Goal: Contribute content: Contribute content

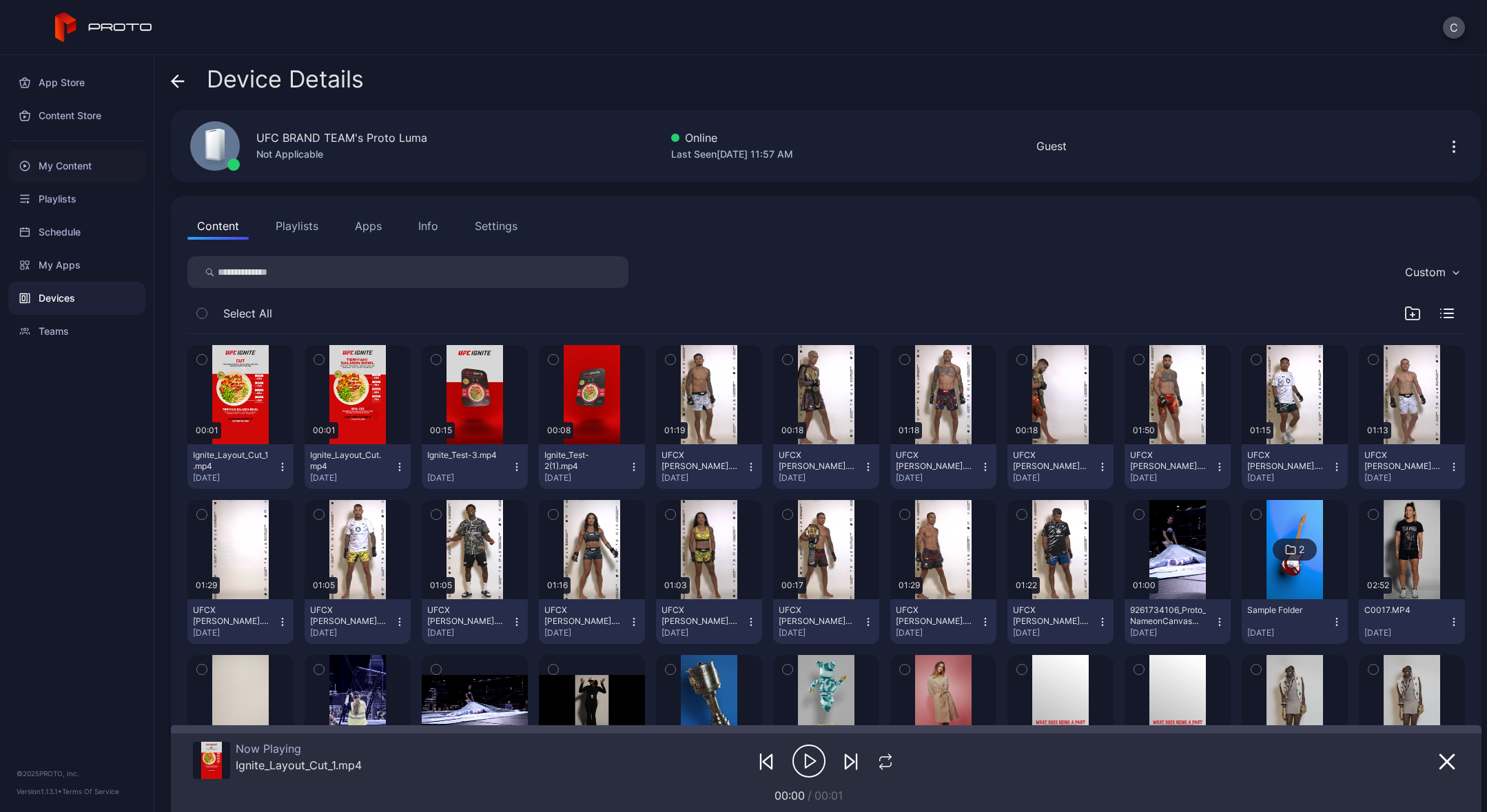
click at [69, 171] on div "My Content" at bounding box center [77, 166] width 137 height 33
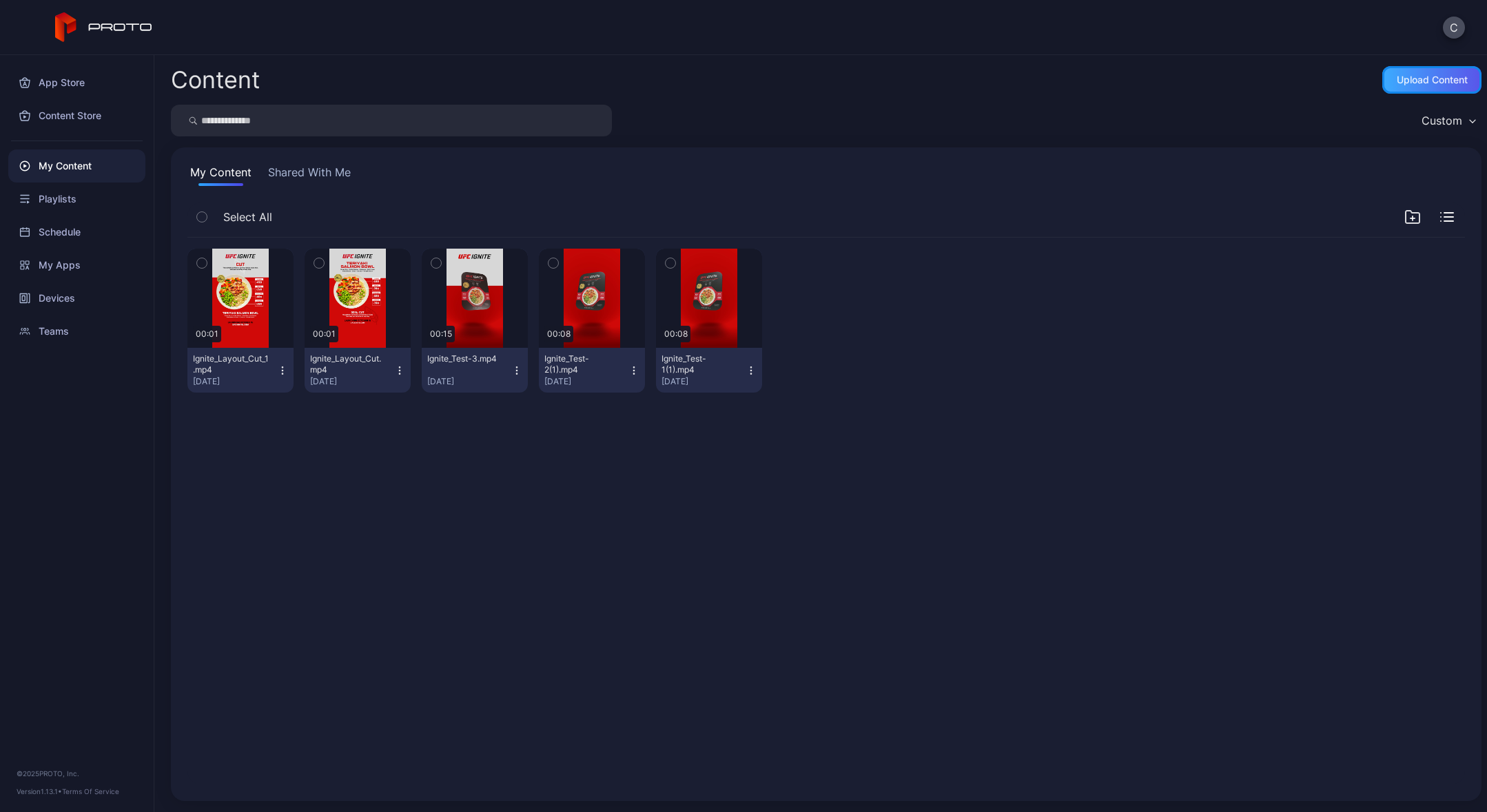
click at [1414, 82] on div "Upload Content" at bounding box center [1432, 79] width 71 height 11
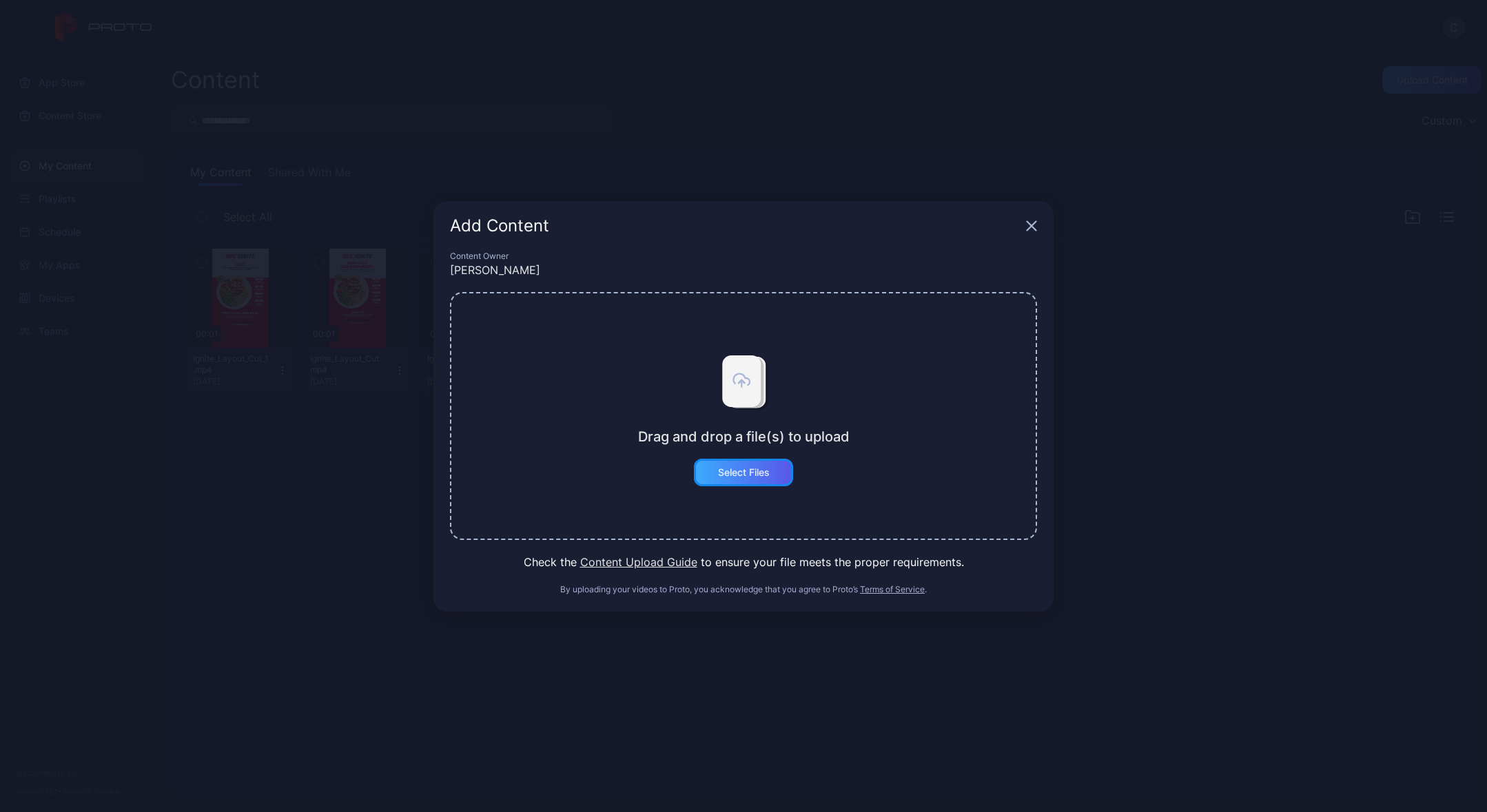
click at [767, 472] on div "Select Files" at bounding box center [744, 472] width 51 height 11
click at [733, 469] on button "Select Files" at bounding box center [743, 472] width 99 height 28
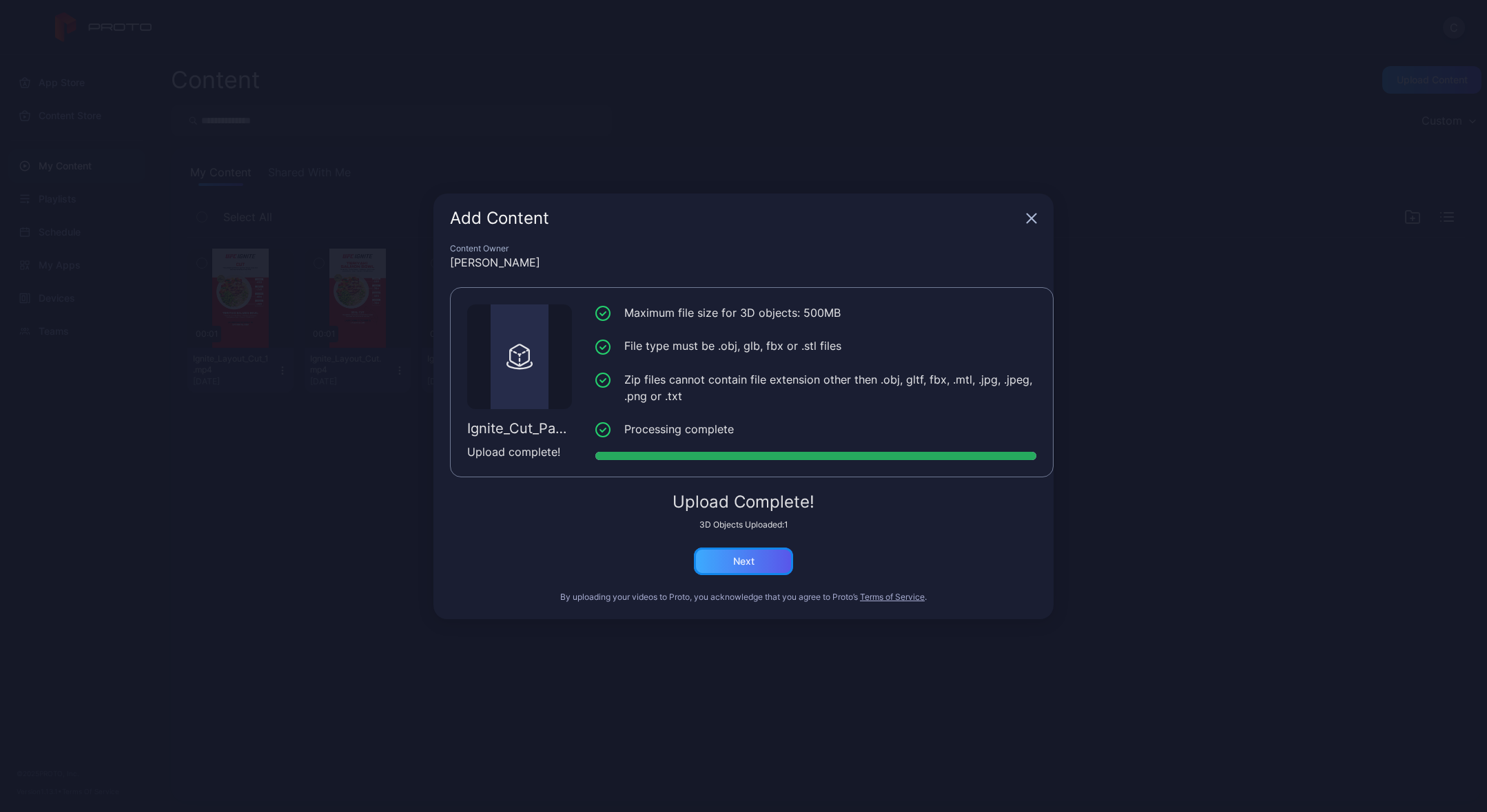
click at [755, 560] on div "Next" at bounding box center [743, 561] width 99 height 28
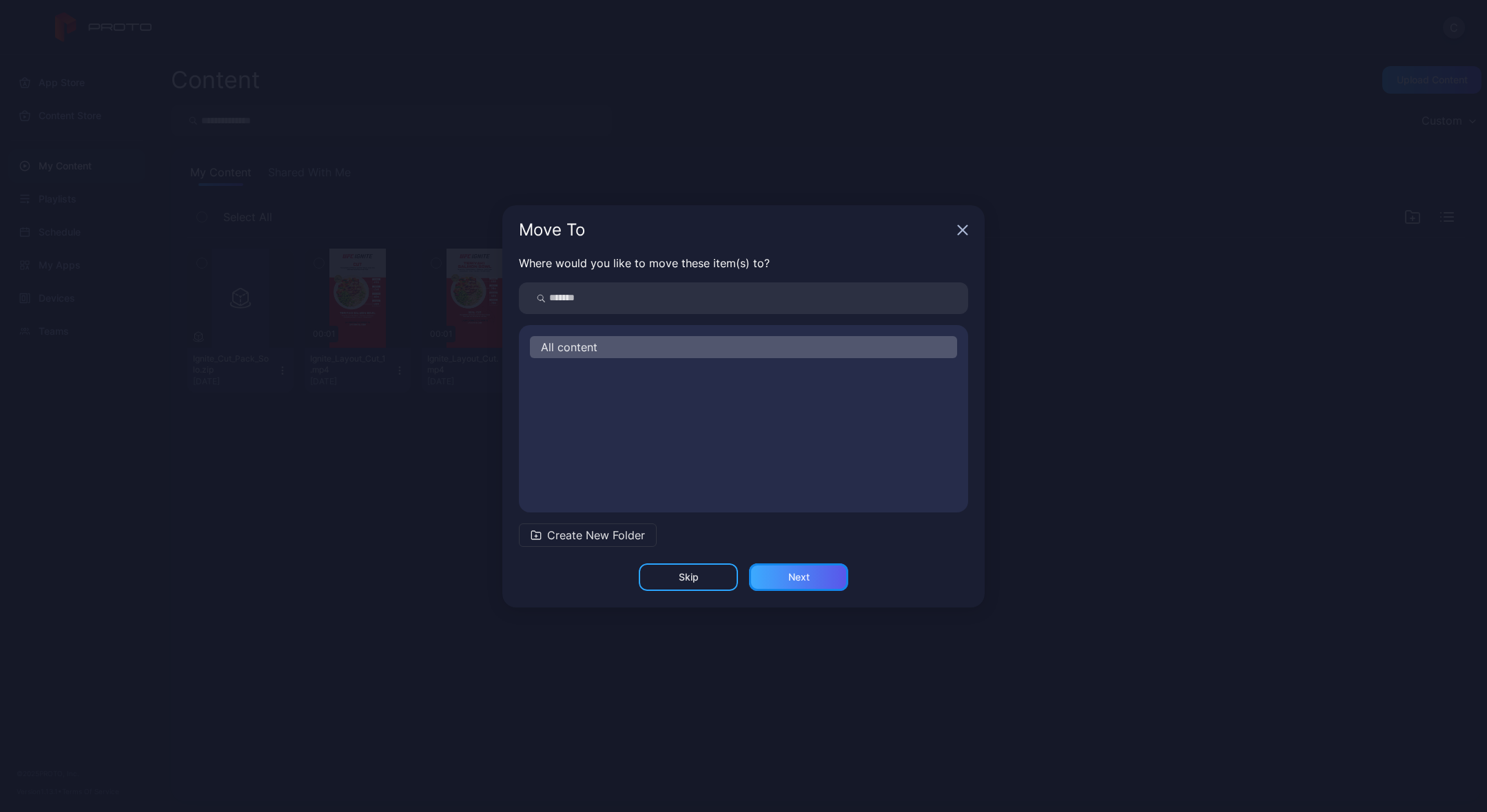
click at [792, 575] on div "Next" at bounding box center [799, 576] width 21 height 11
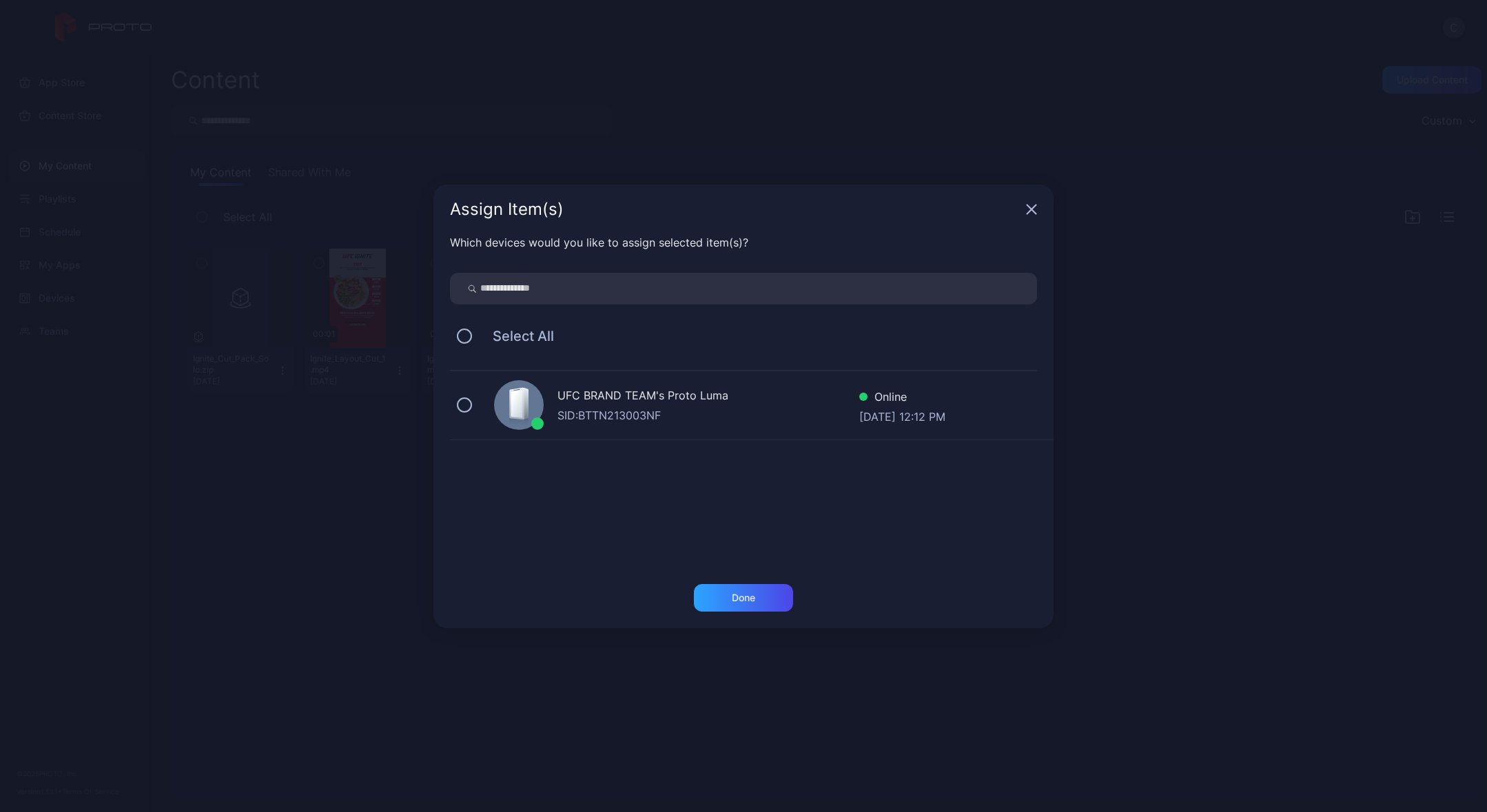
click at [622, 421] on div "SID: BTTN213003NF" at bounding box center [708, 415] width 302 height 16
click at [722, 597] on div "Done" at bounding box center [743, 598] width 99 height 28
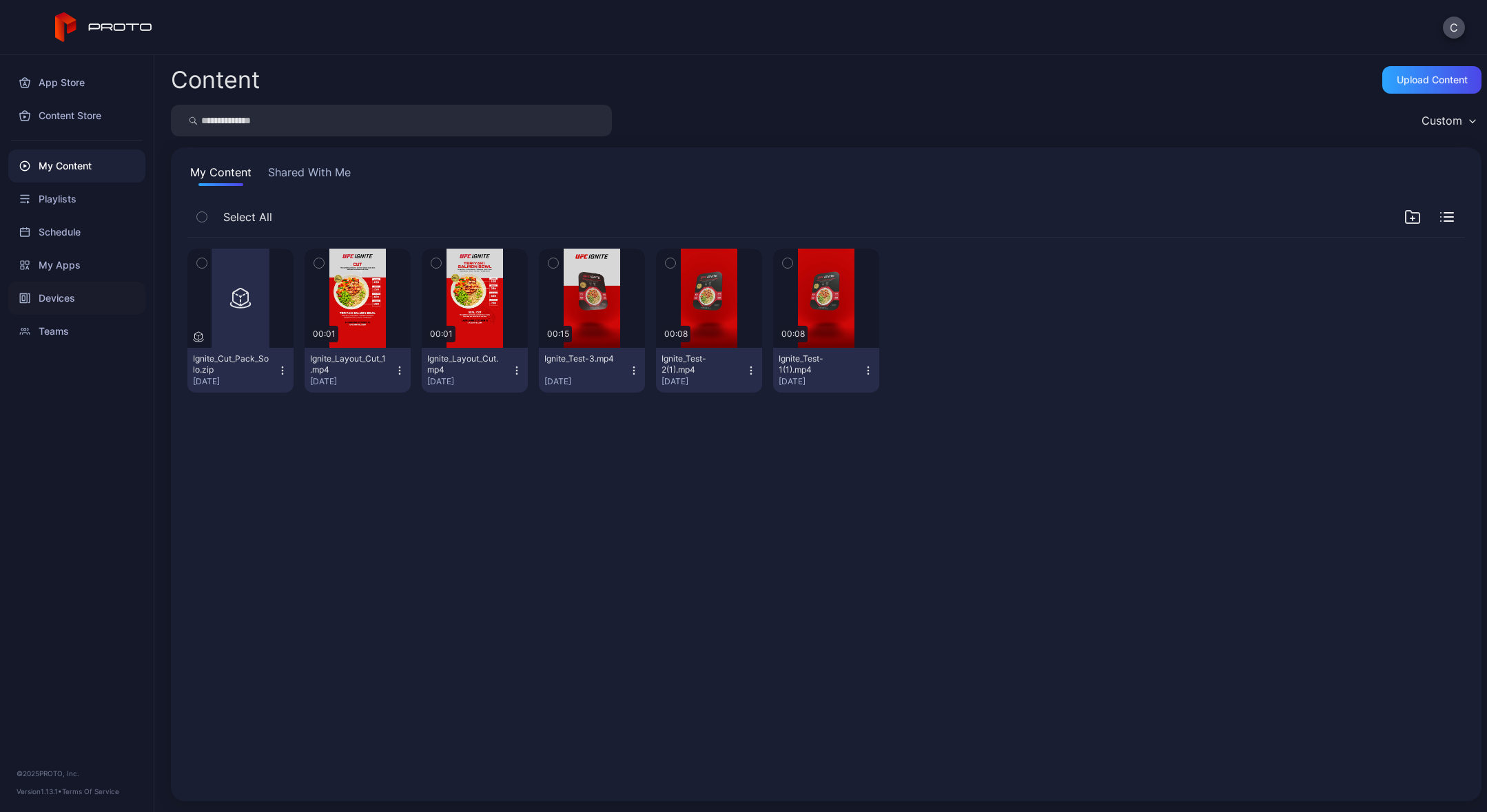
click at [61, 302] on div "Devices" at bounding box center [77, 298] width 137 height 33
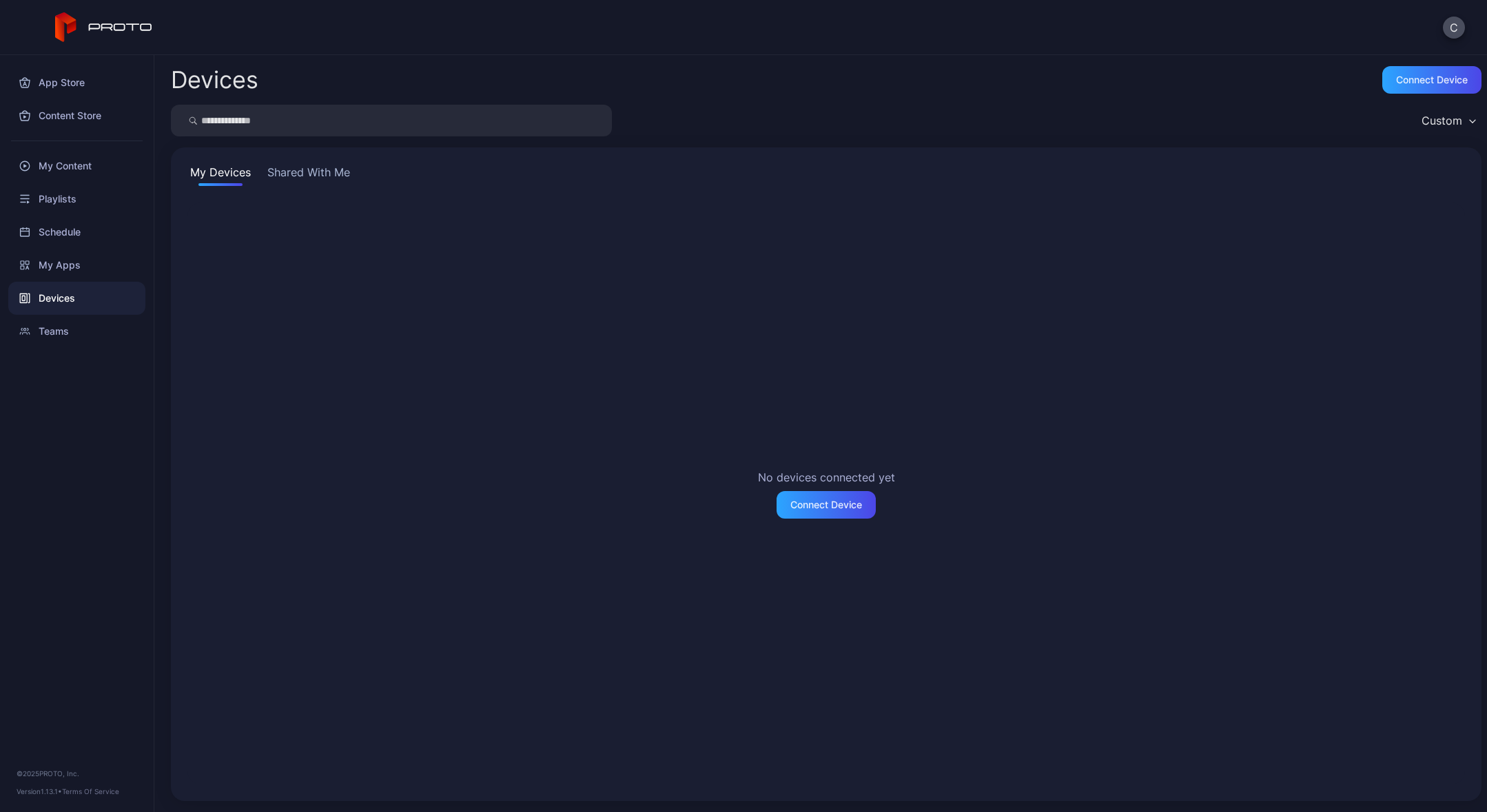
click at [283, 171] on button "Shared With Me" at bounding box center [308, 175] width 88 height 22
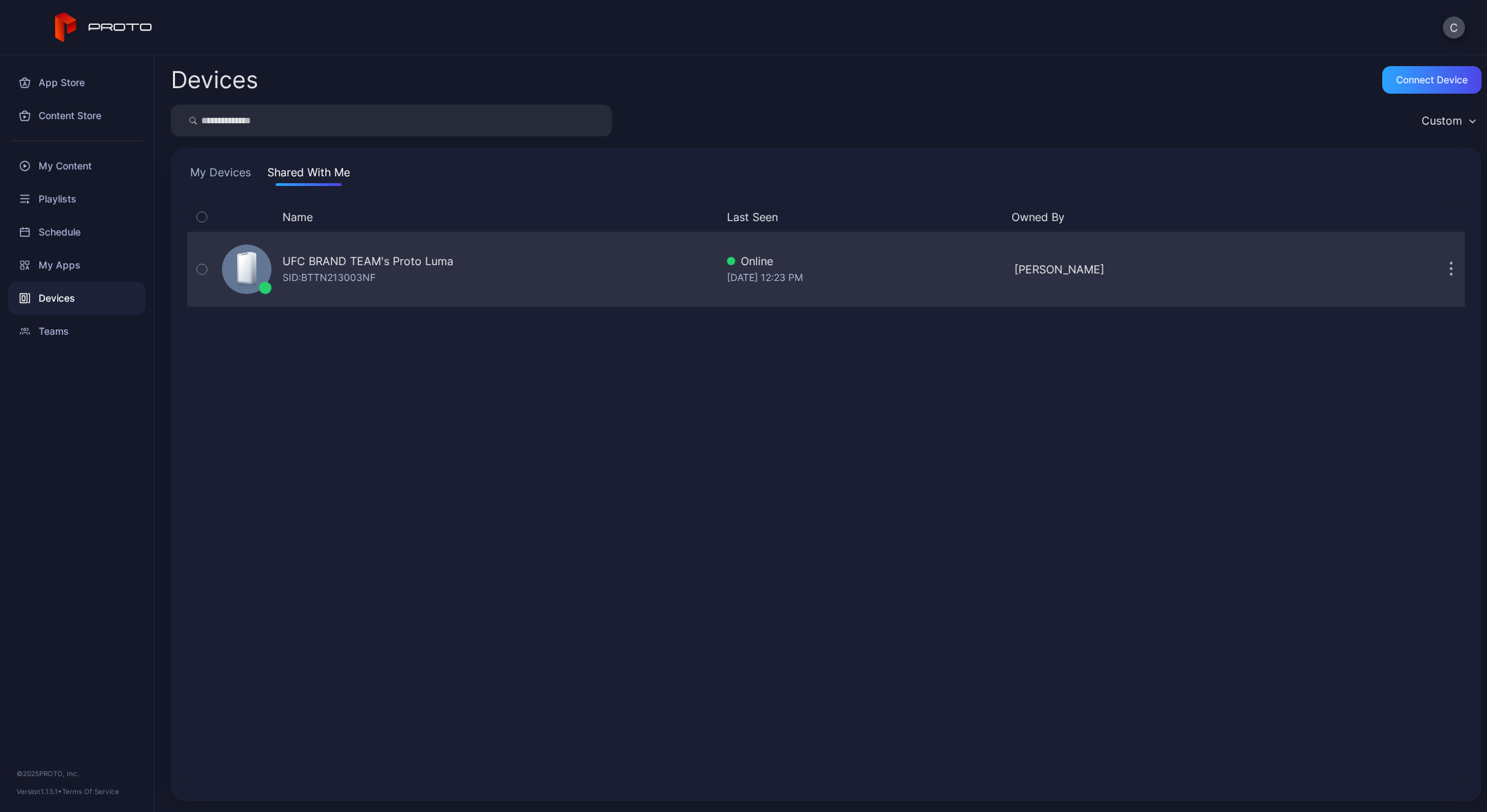
click at [327, 265] on div "UFC BRAND TEAM's Proto Luma" at bounding box center [367, 261] width 171 height 16
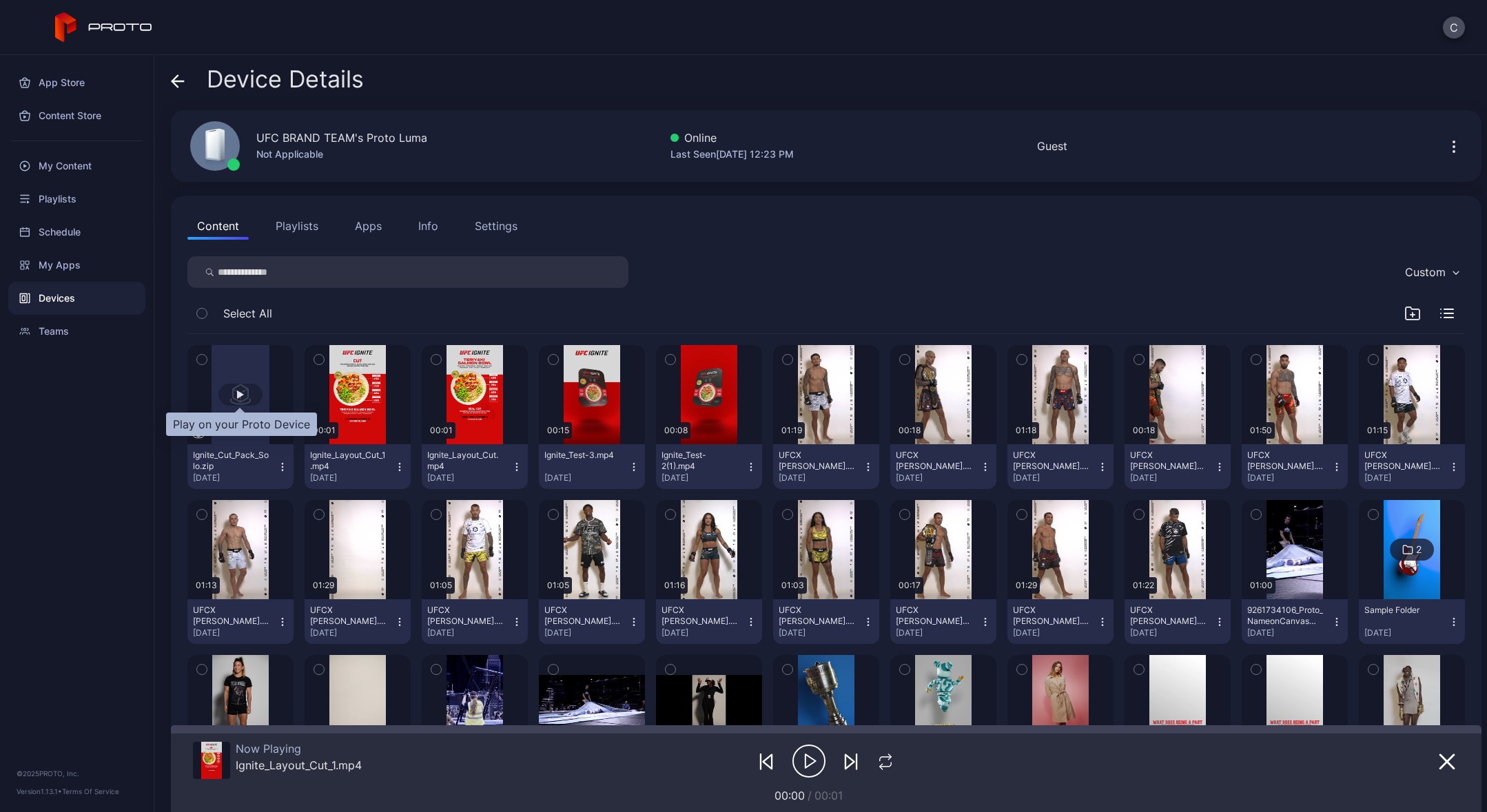
click at [240, 396] on div "button" at bounding box center [241, 395] width 7 height 9
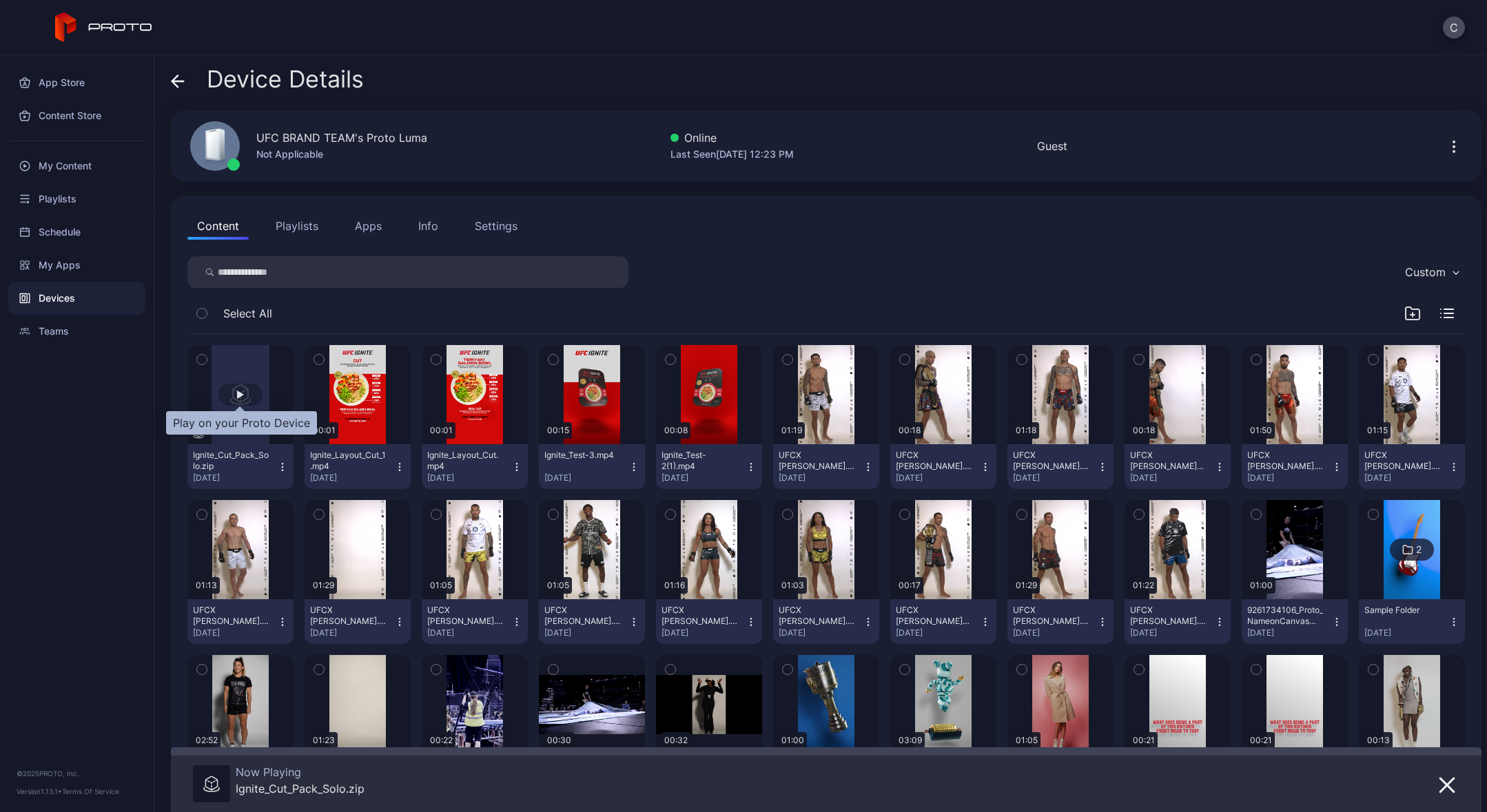
scroll to position [4, 0]
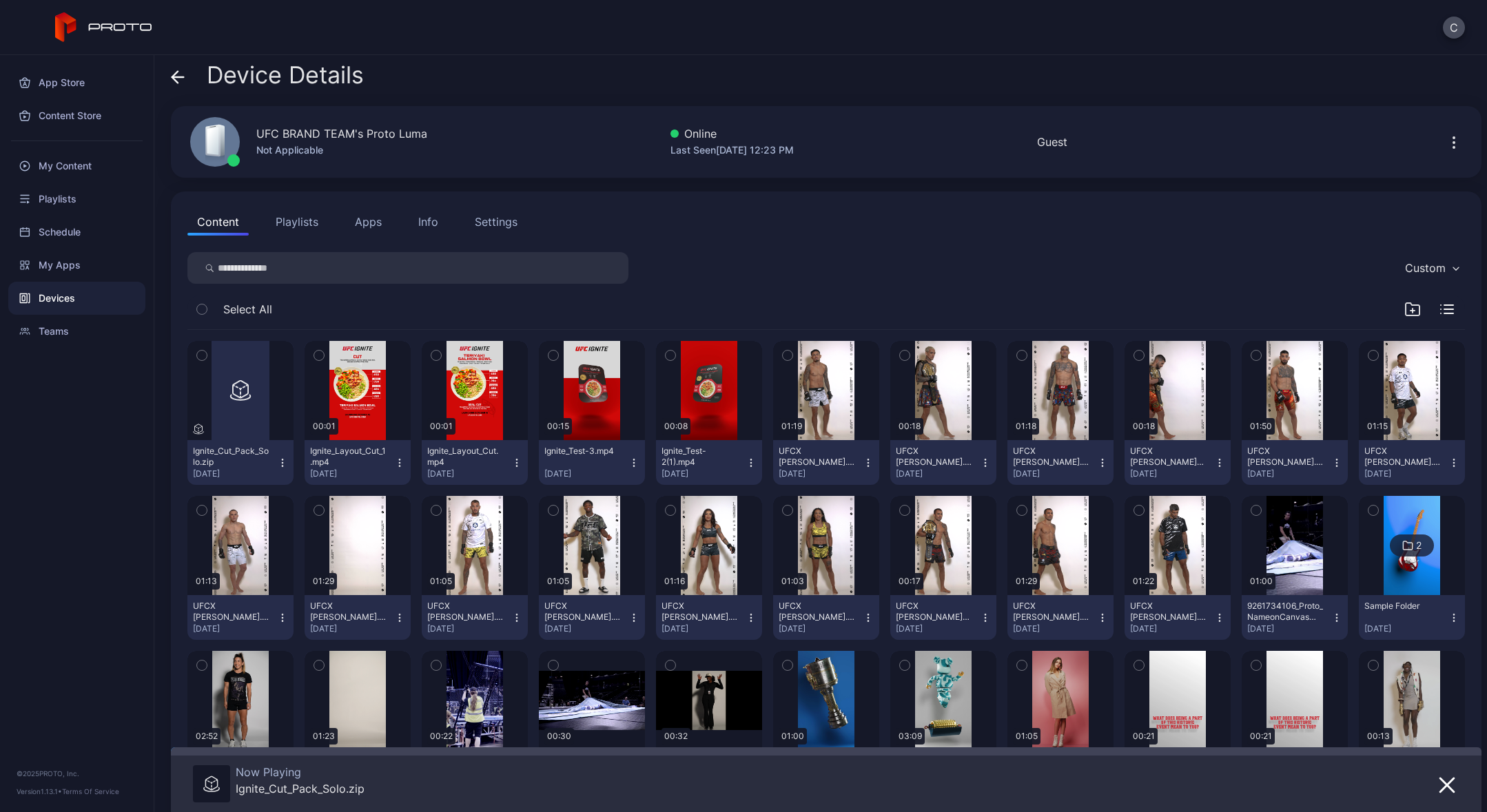
click at [280, 461] on icon "button" at bounding box center [282, 462] width 11 height 11
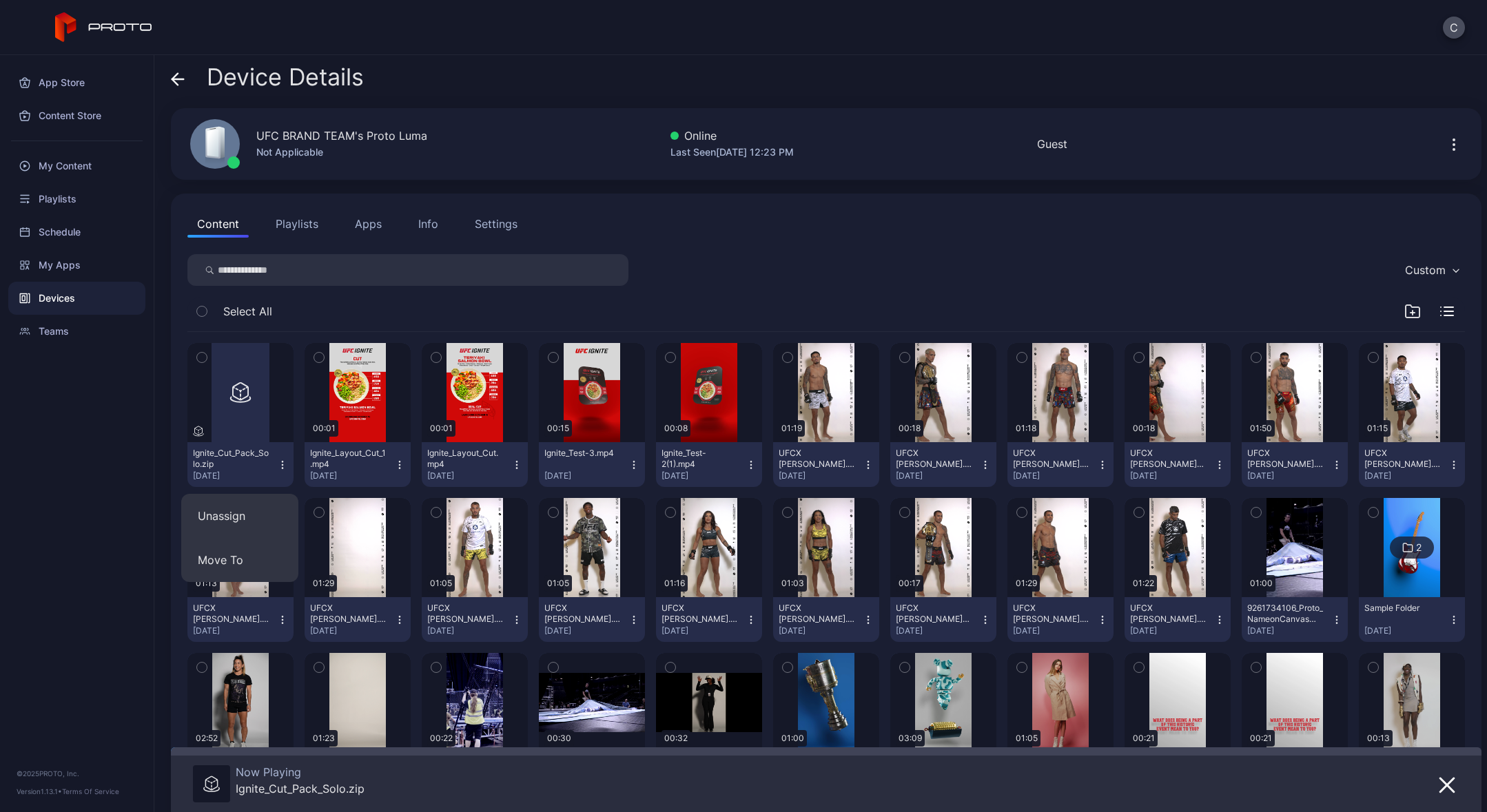
click at [280, 463] on icon "button" at bounding box center [282, 464] width 11 height 11
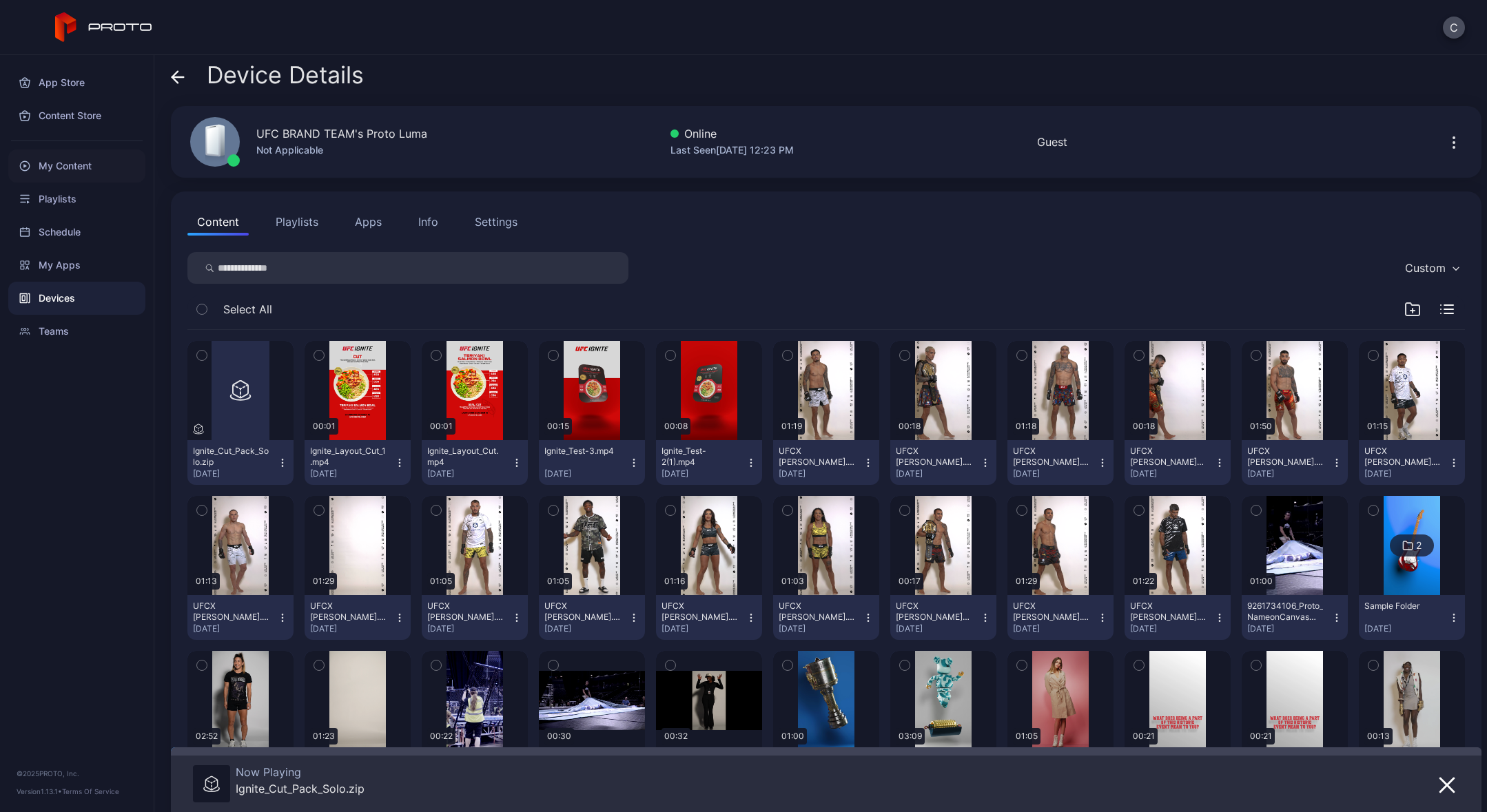
click at [69, 169] on div "My Content" at bounding box center [77, 166] width 137 height 33
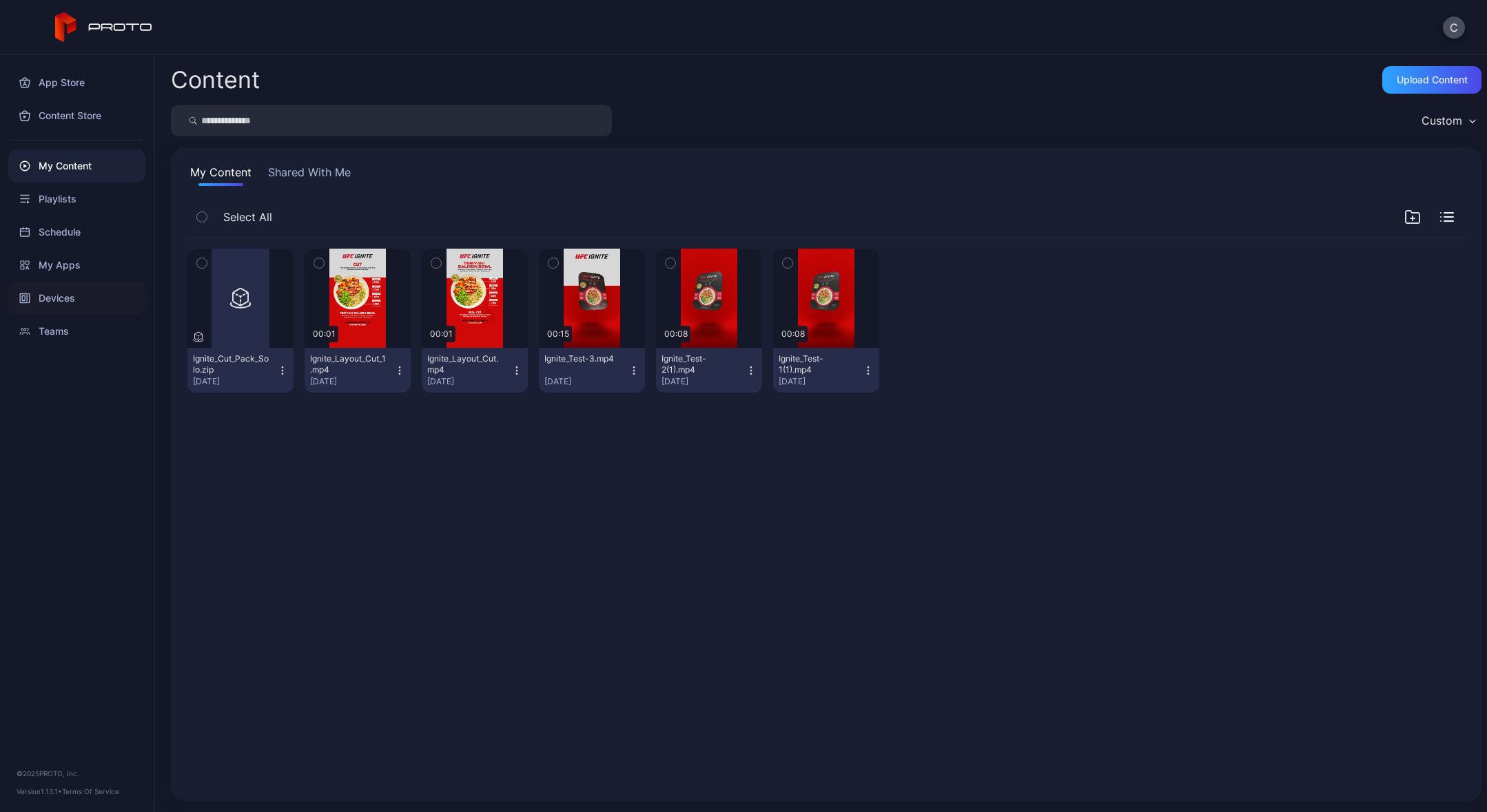
click at [69, 297] on div "Devices" at bounding box center [77, 298] width 137 height 33
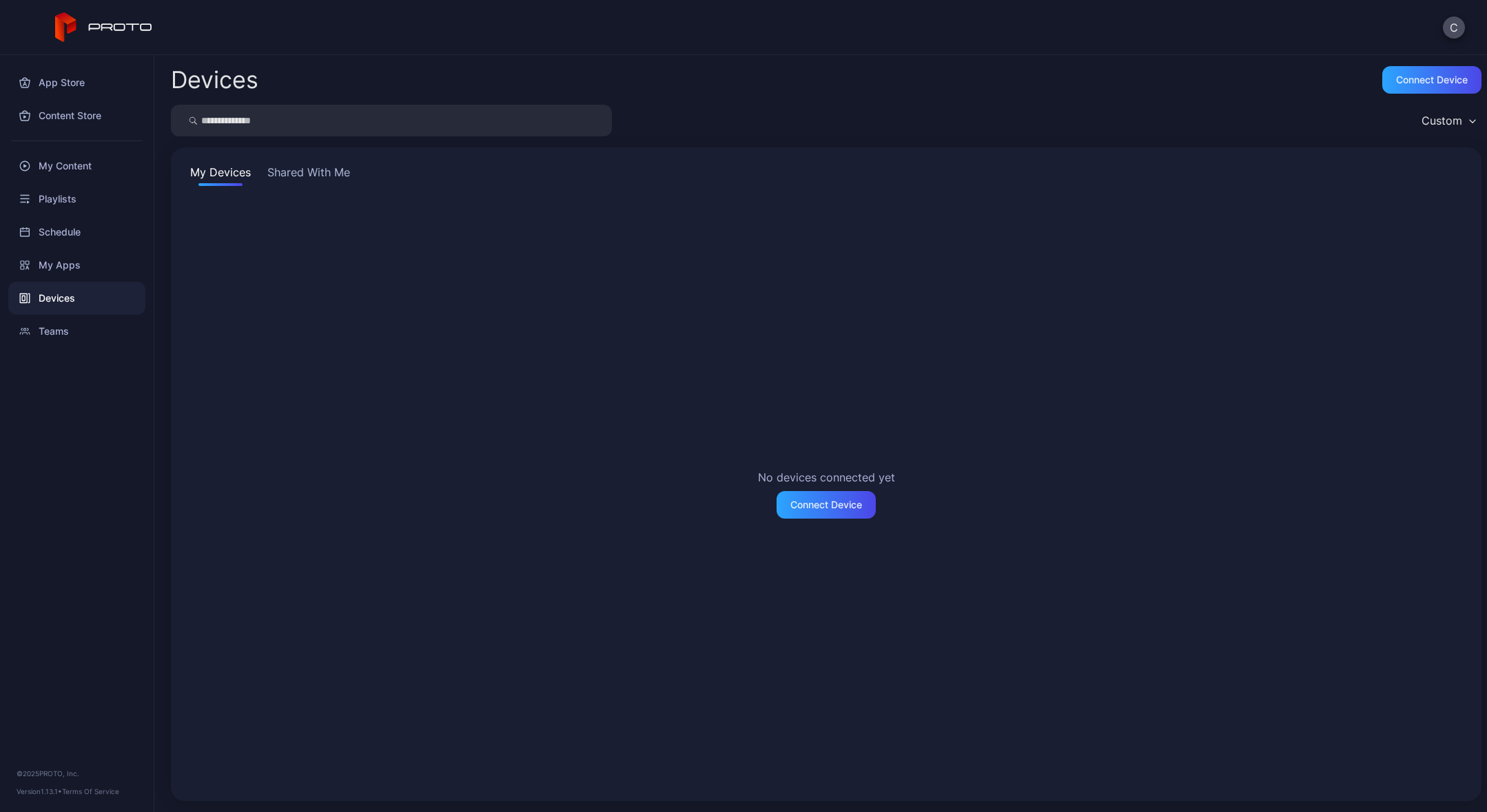
click at [303, 166] on button "Shared With Me" at bounding box center [308, 175] width 88 height 22
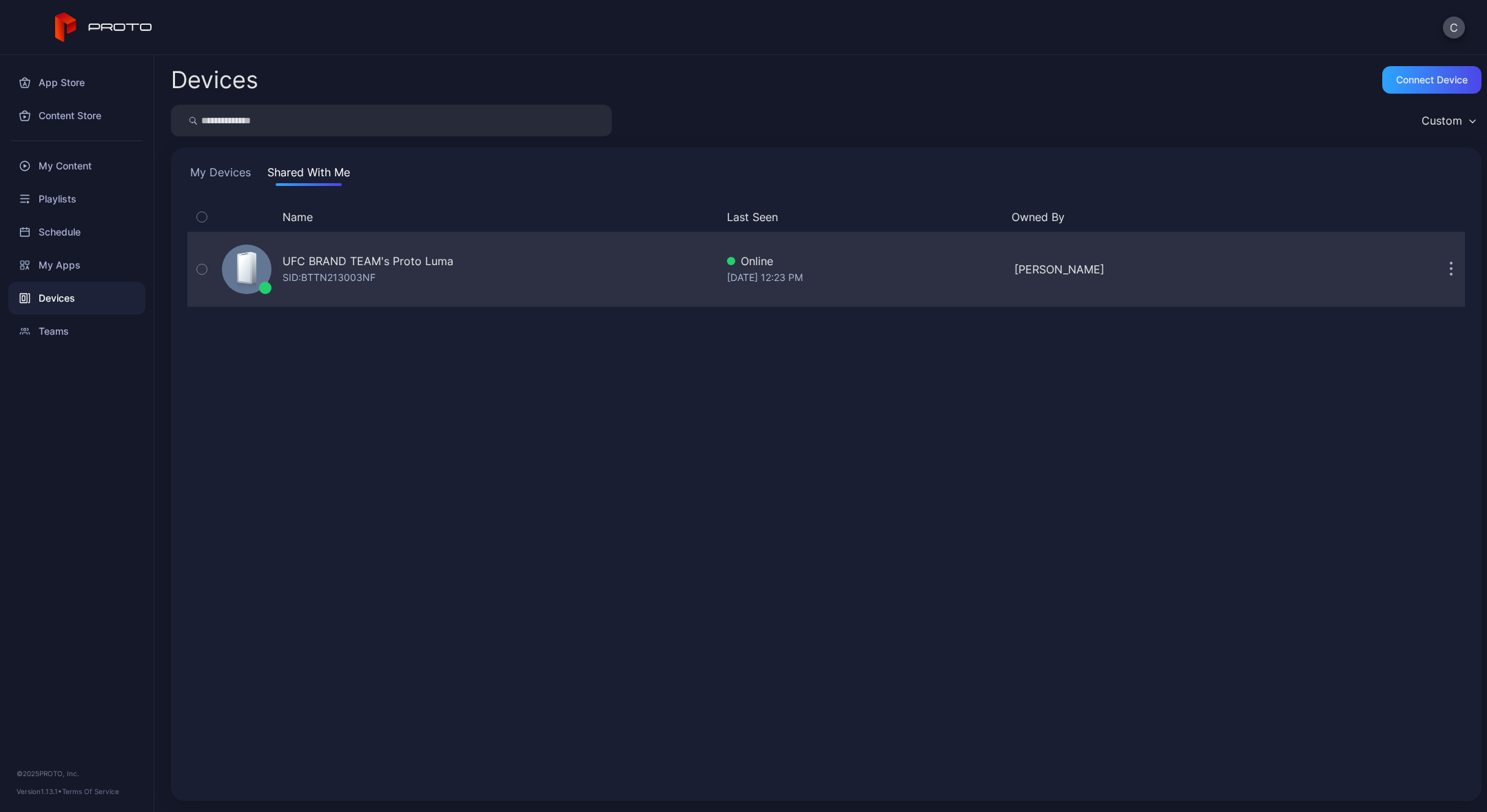
click at [241, 284] on icon at bounding box center [247, 286] width 19 height 9
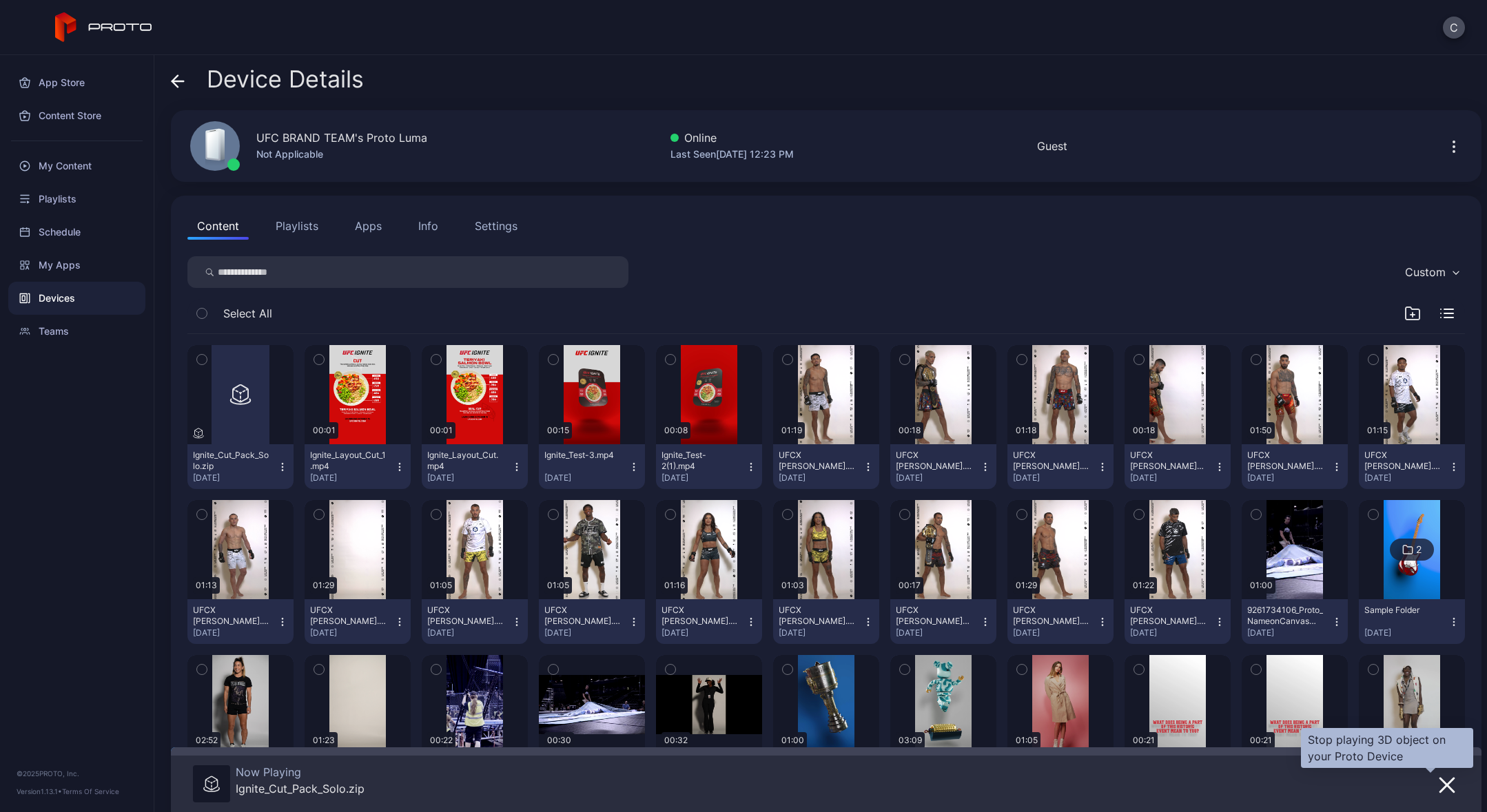
click at [1439, 786] on icon "button" at bounding box center [1447, 785] width 16 height 16
click at [79, 169] on div "My Content" at bounding box center [77, 166] width 137 height 33
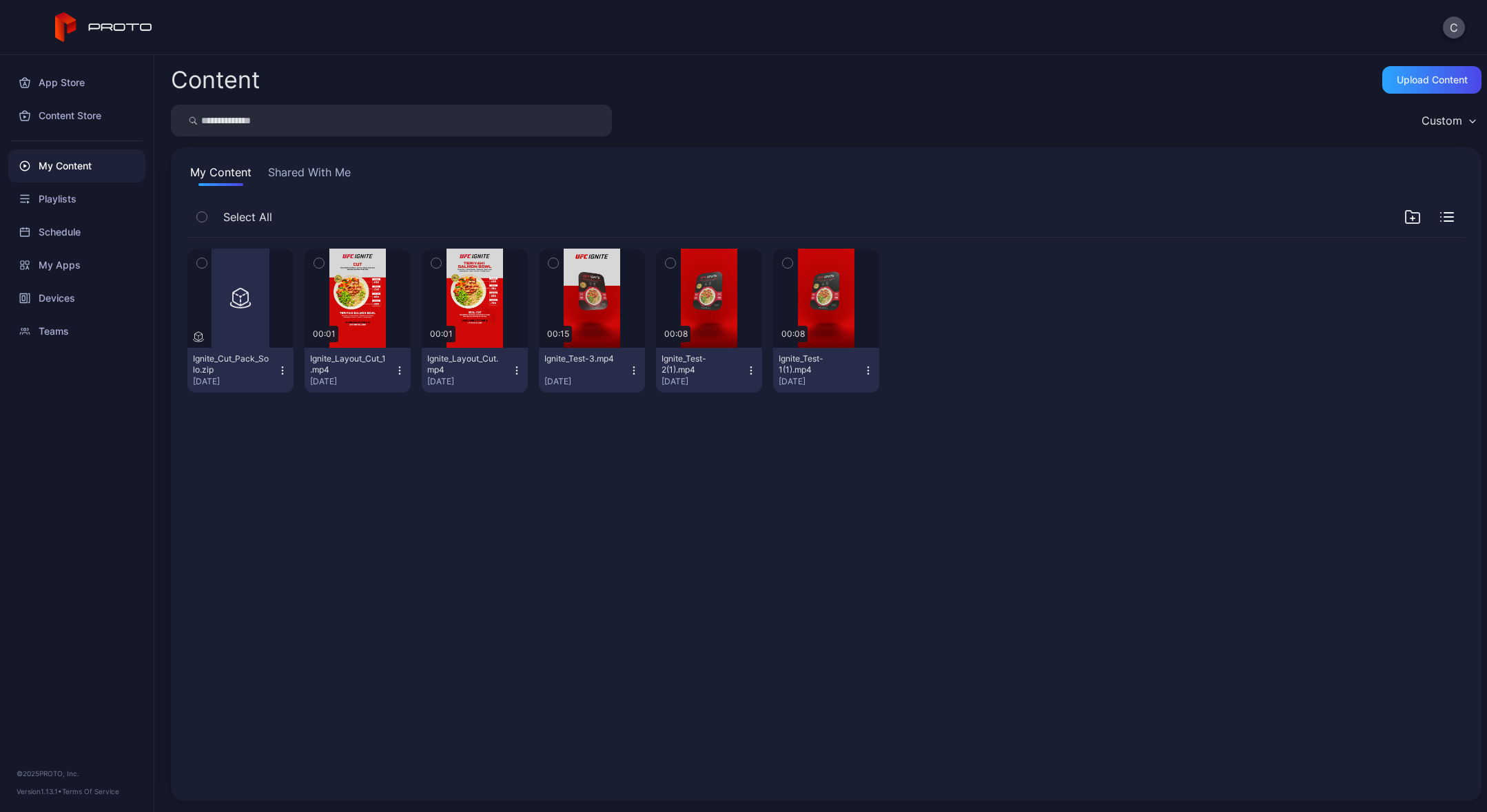
click at [282, 371] on icon "button" at bounding box center [282, 370] width 11 height 11
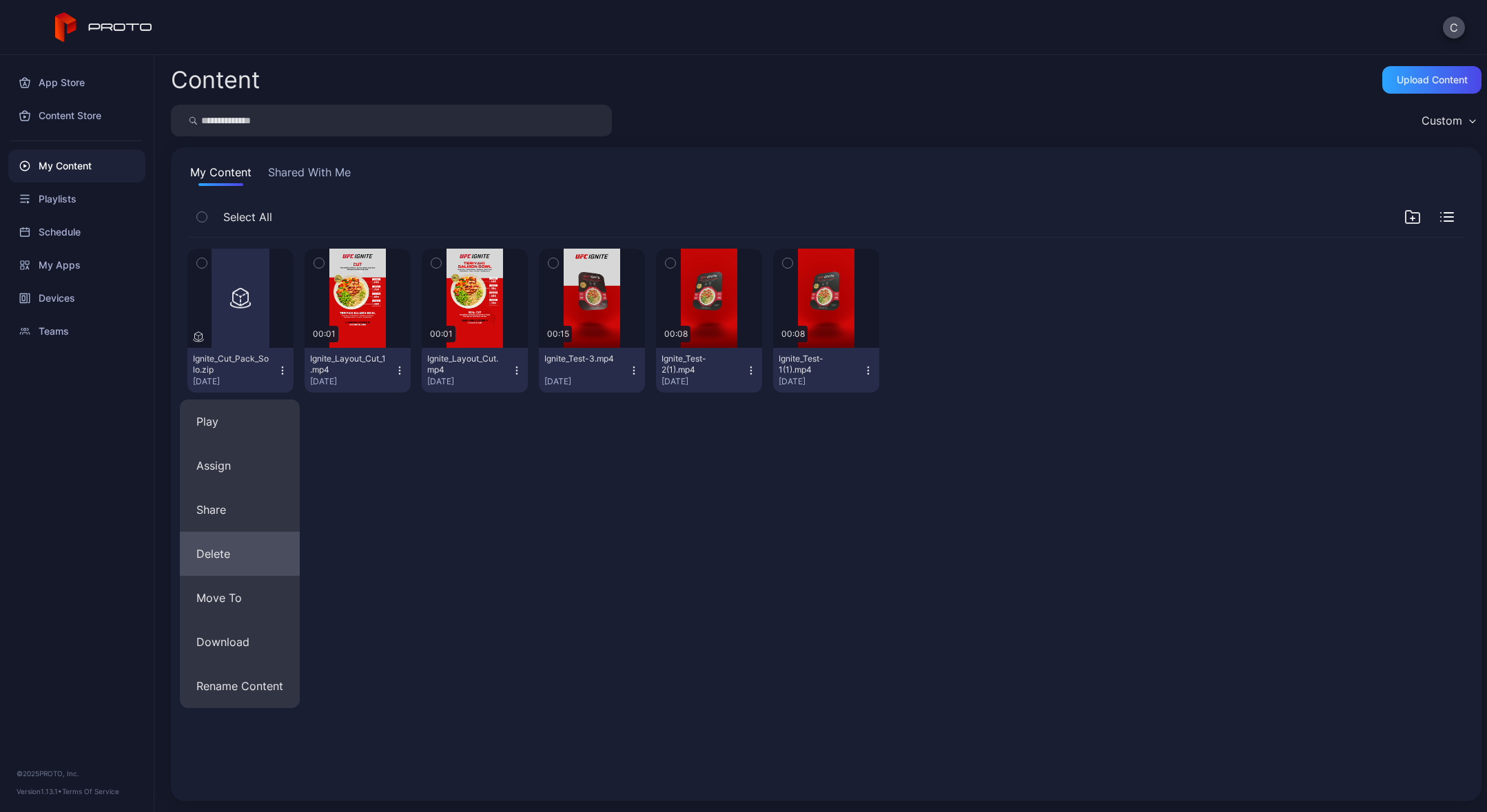
click at [224, 558] on button "Delete" at bounding box center [240, 553] width 120 height 44
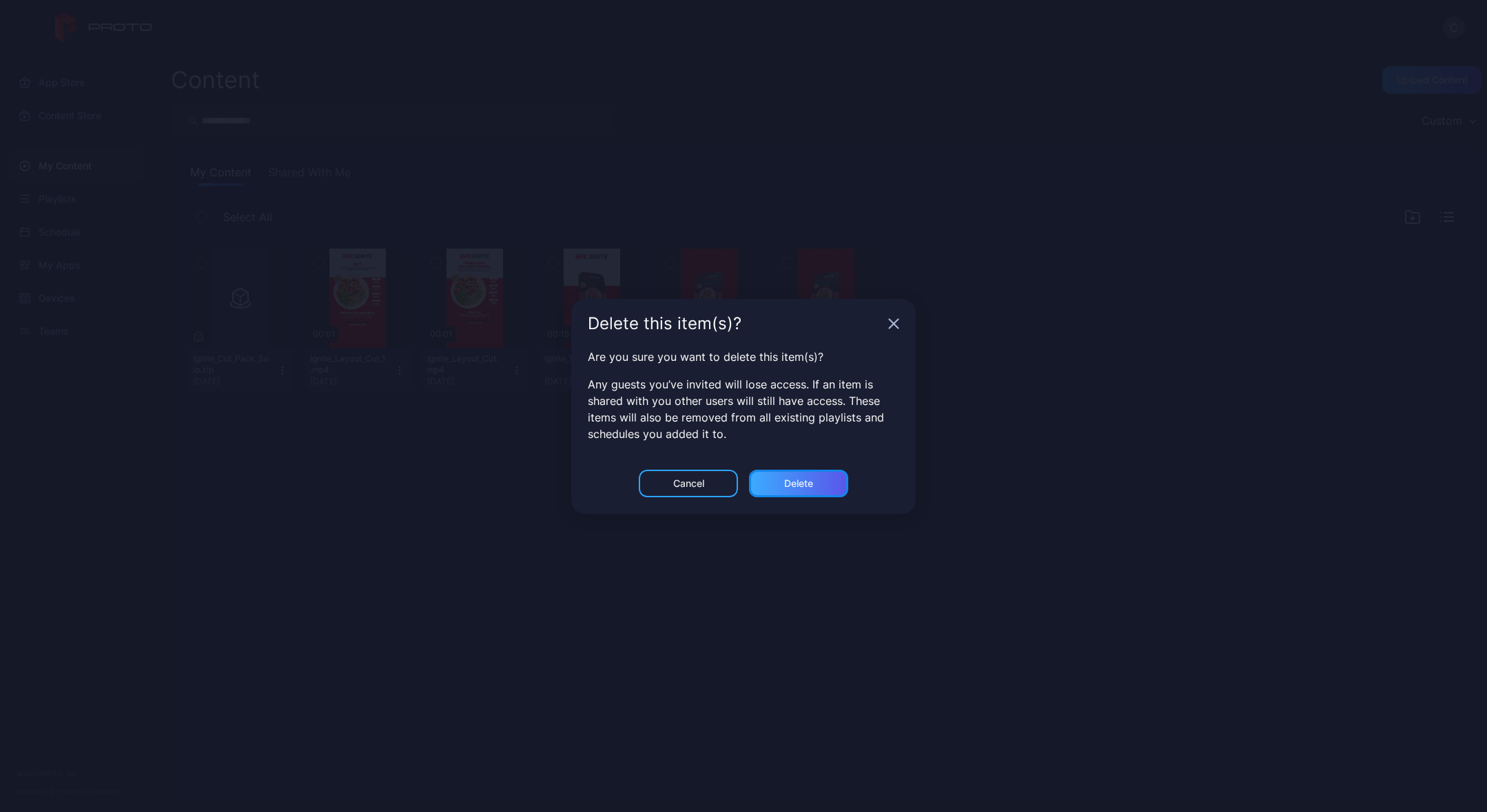
click at [782, 491] on div "Delete" at bounding box center [798, 483] width 99 height 28
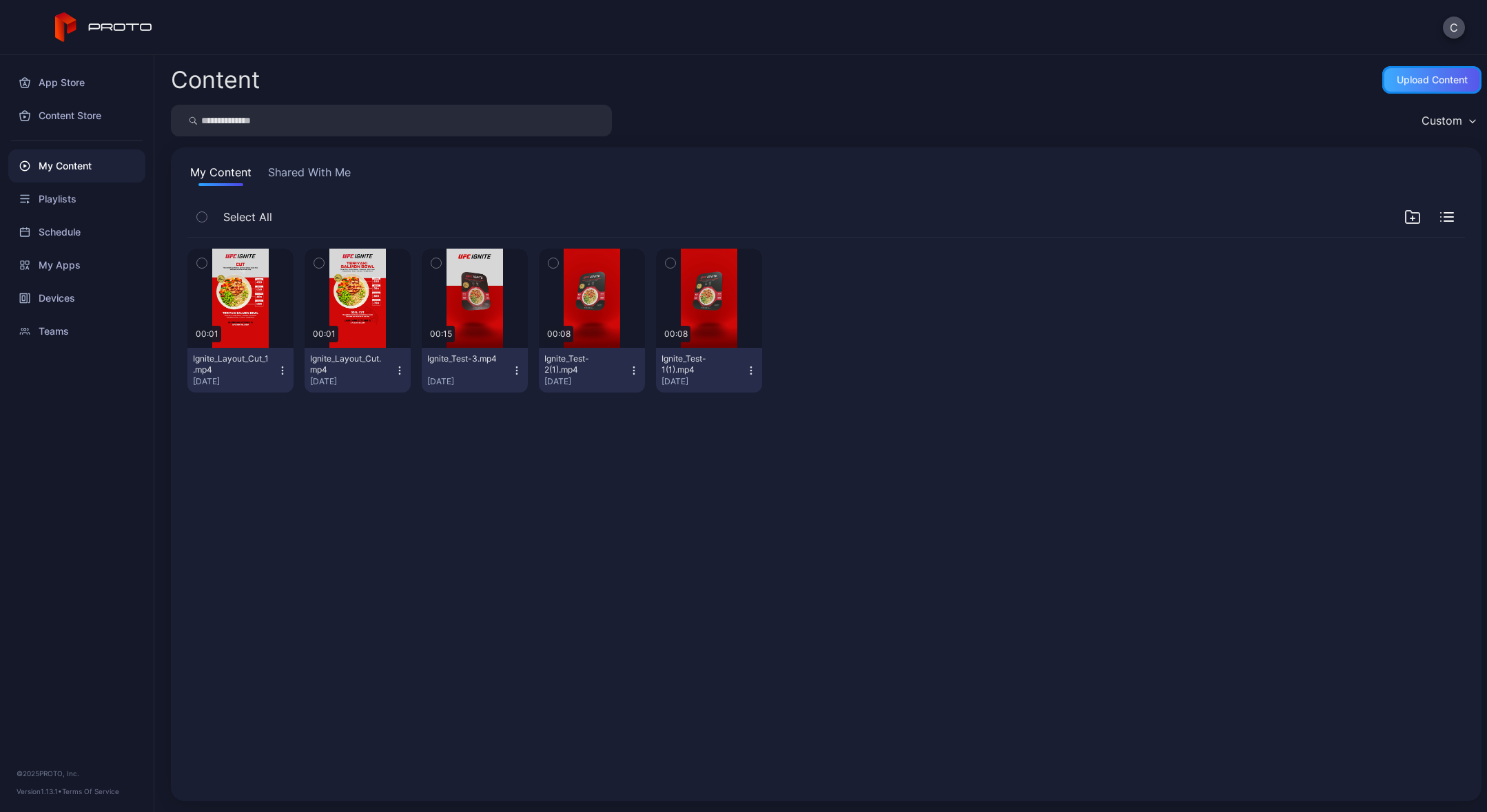
click at [1397, 85] on div "Upload Content" at bounding box center [1432, 79] width 71 height 11
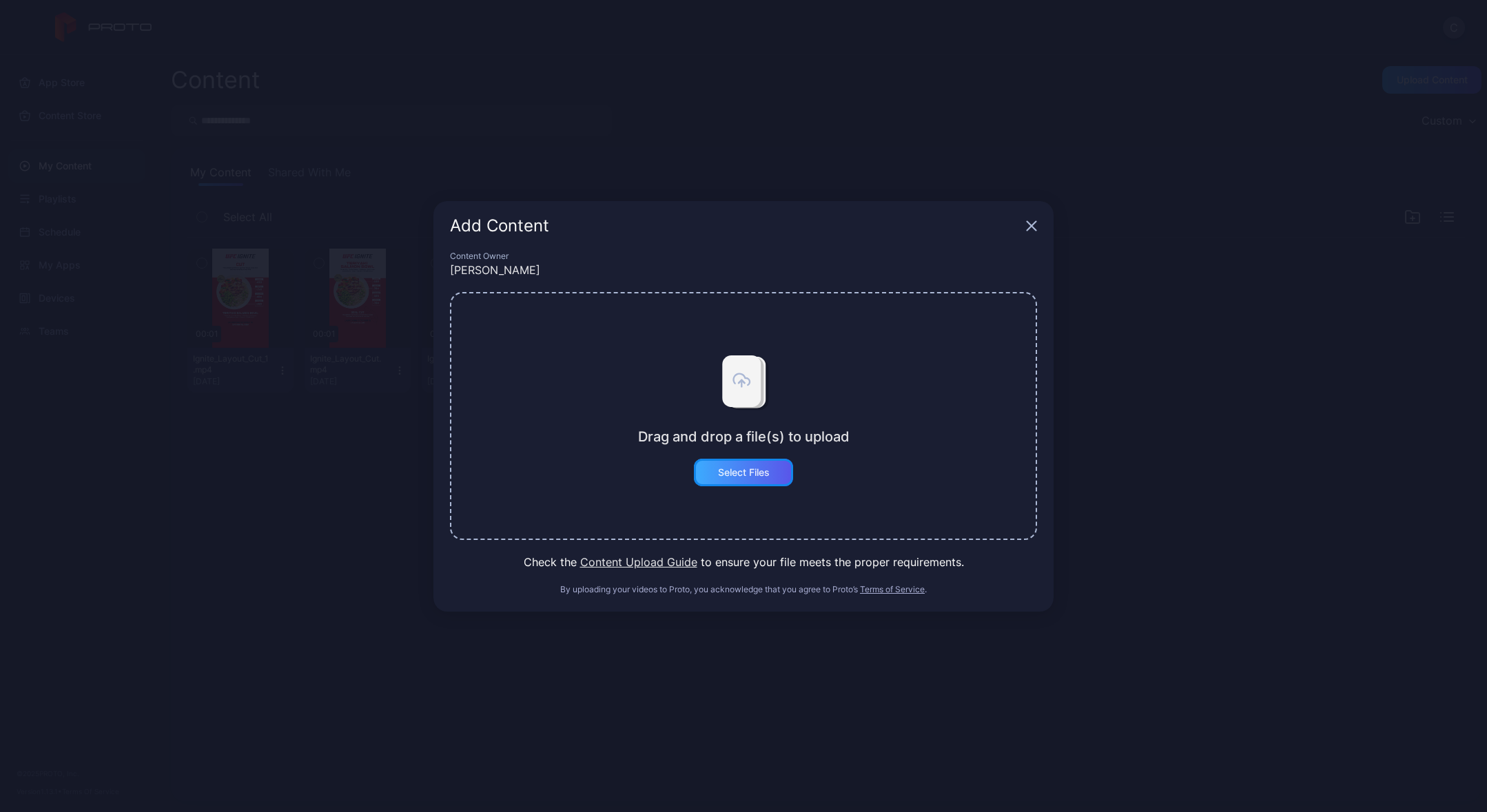
click at [736, 468] on div "Select Files" at bounding box center [744, 472] width 51 height 11
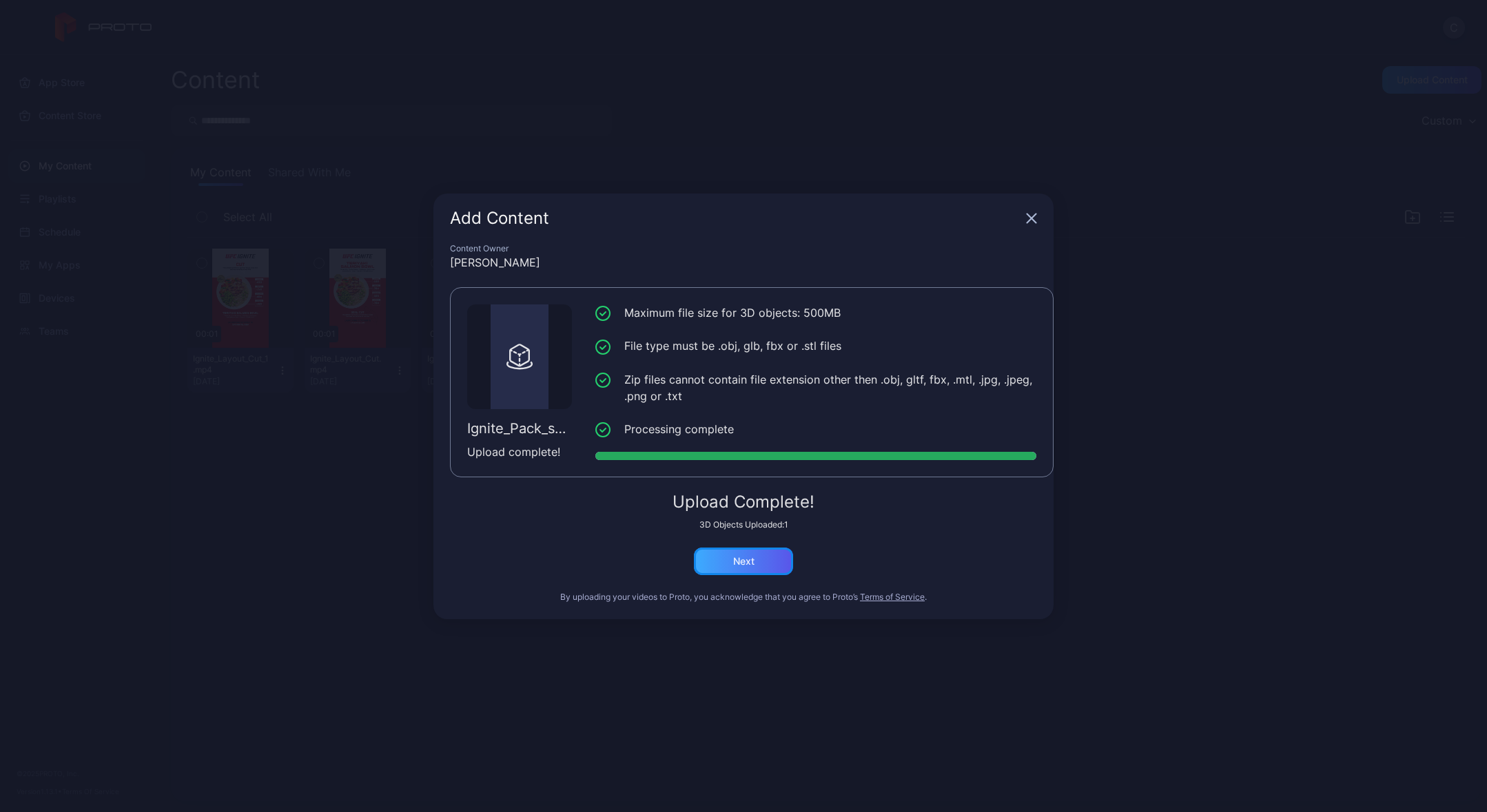
click at [754, 563] on div "Next" at bounding box center [744, 561] width 21 height 11
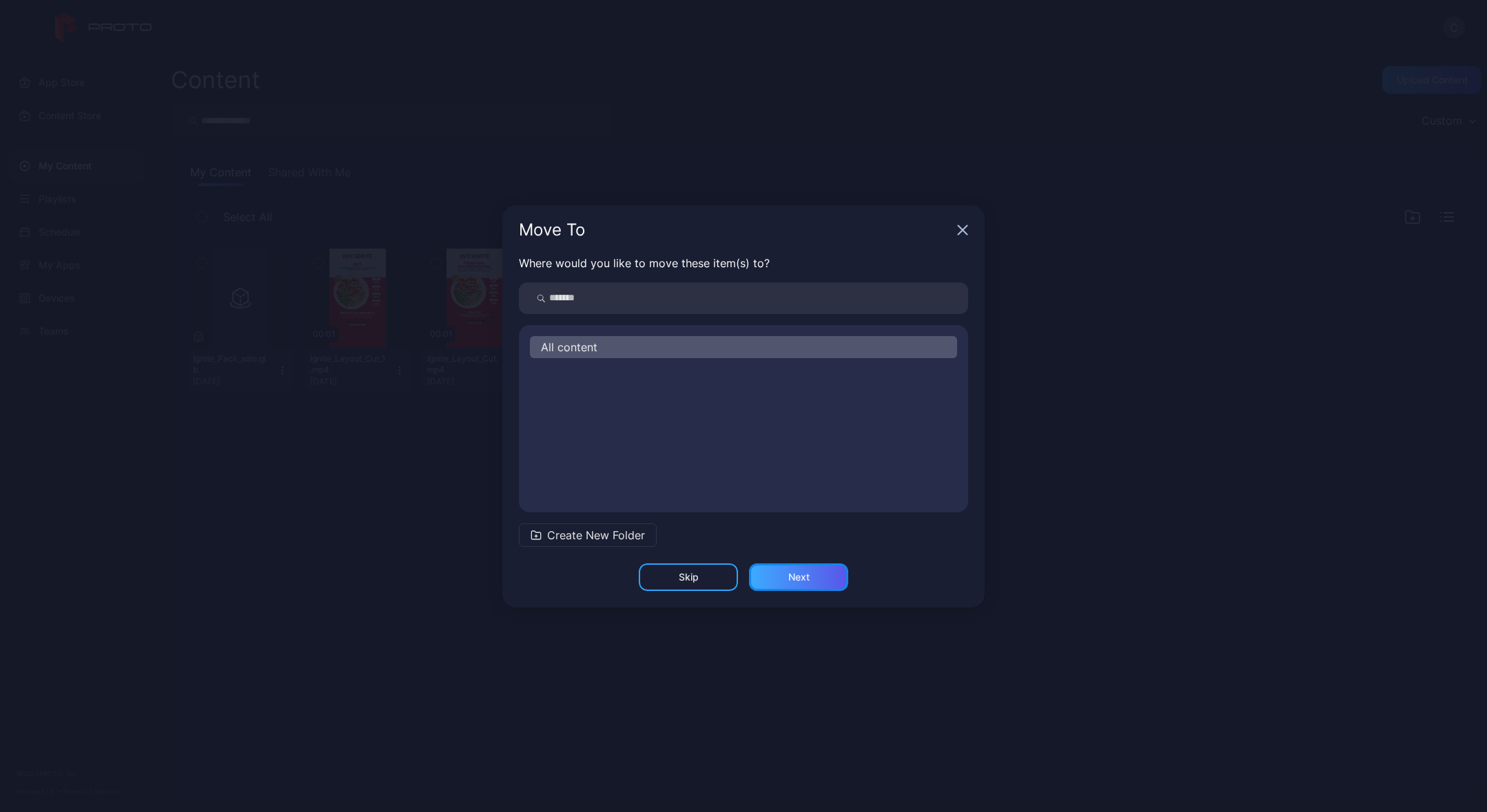
click at [788, 582] on div "Next" at bounding box center [798, 577] width 99 height 28
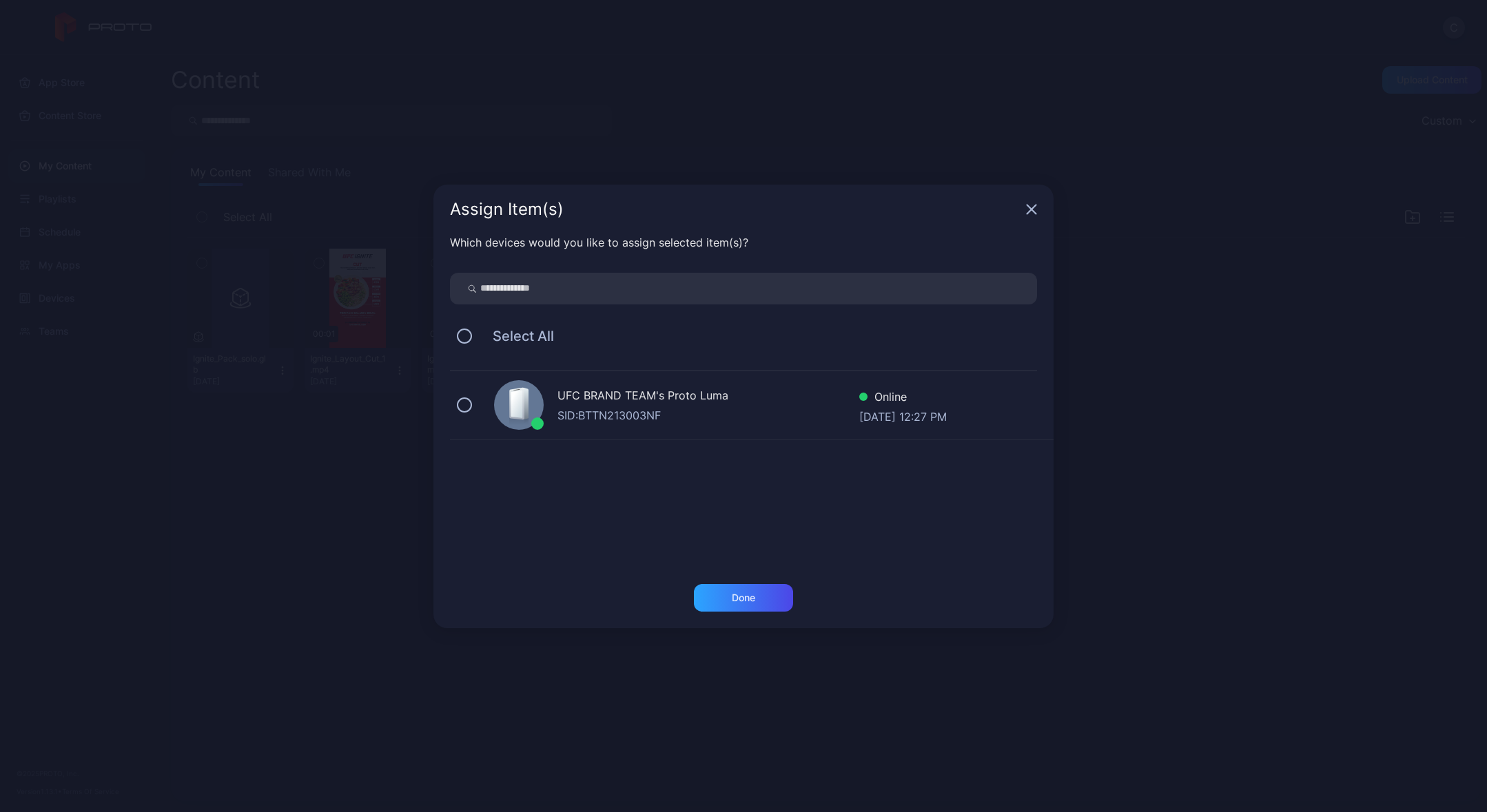
click at [632, 404] on div "UFC BRAND TEAM's Proto Luma" at bounding box center [708, 397] width 302 height 20
click at [735, 593] on div "Done" at bounding box center [743, 597] width 24 height 11
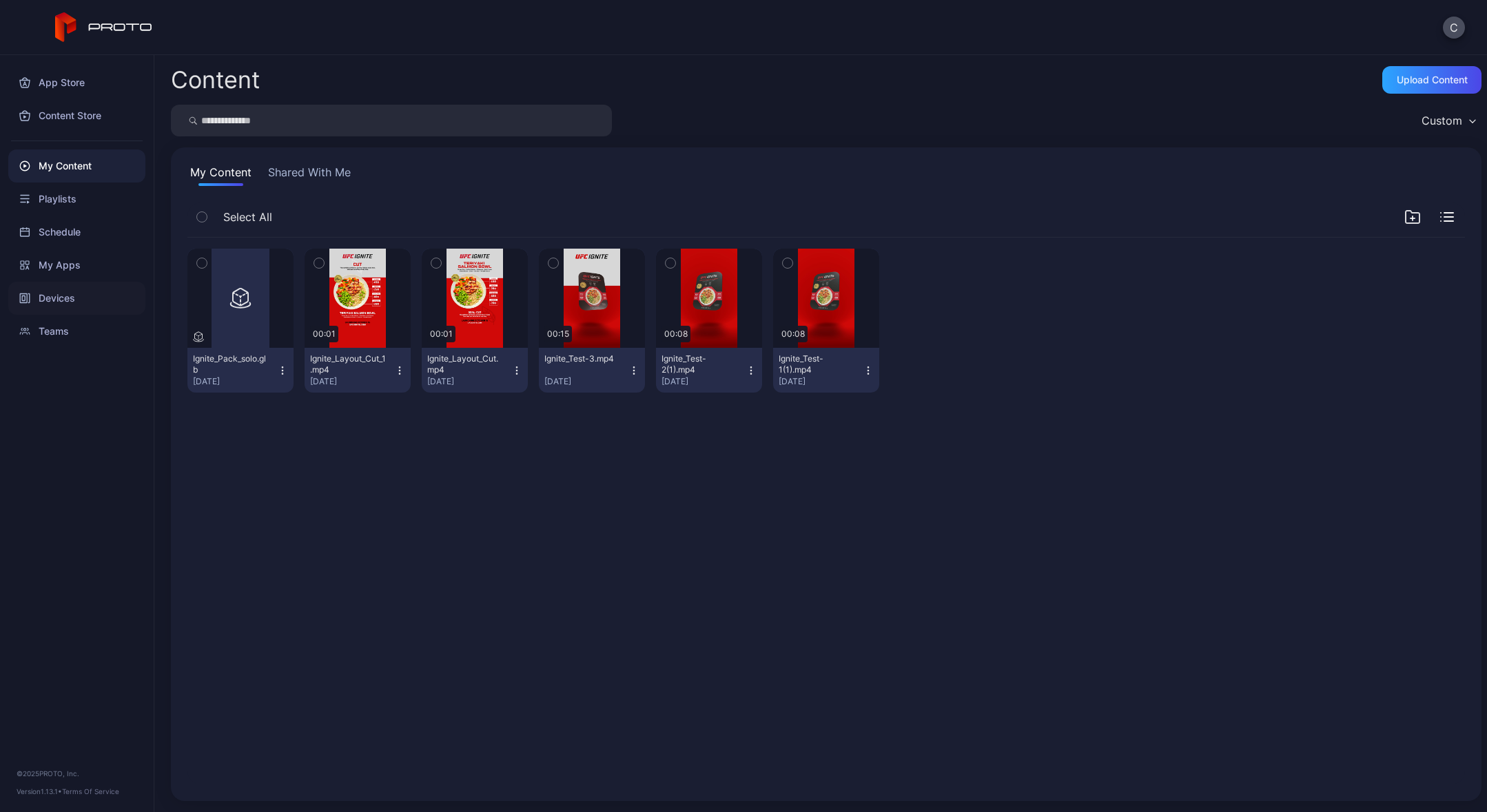
click at [78, 299] on div "Devices" at bounding box center [77, 298] width 137 height 33
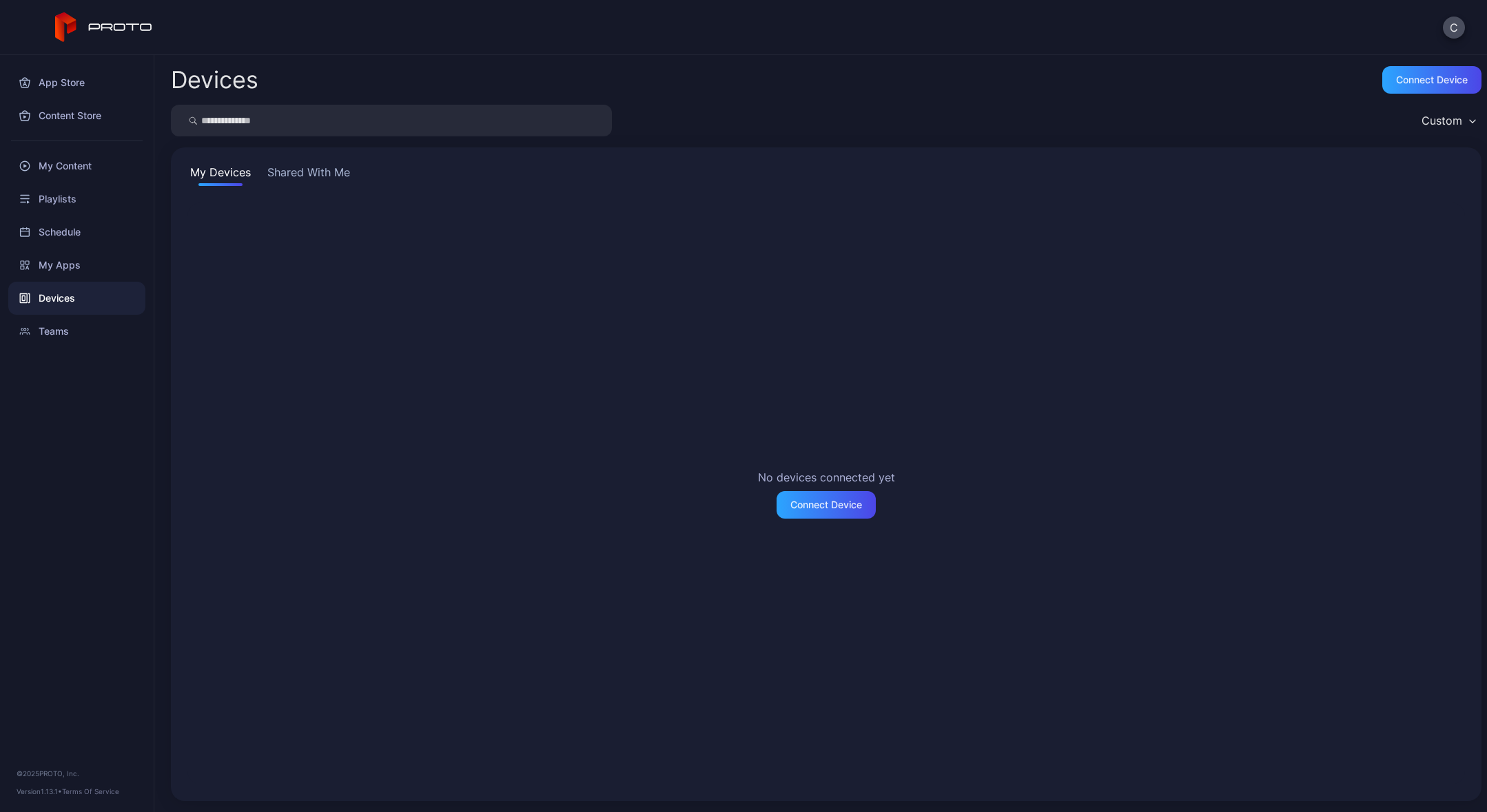
click at [330, 176] on button "Shared With Me" at bounding box center [308, 175] width 88 height 22
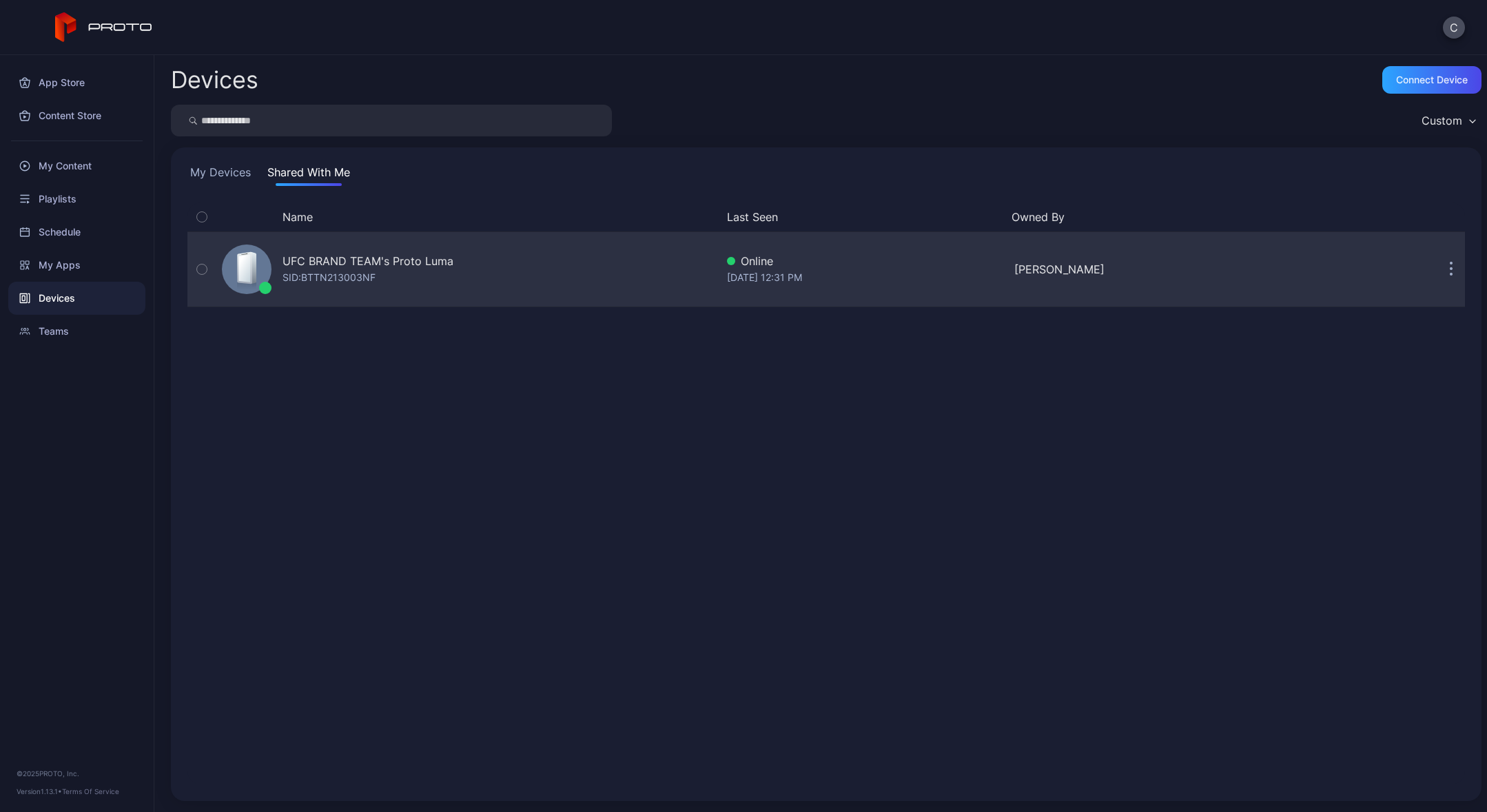
click at [319, 284] on div "SID: BTTN213003NF" at bounding box center [329, 277] width 93 height 16
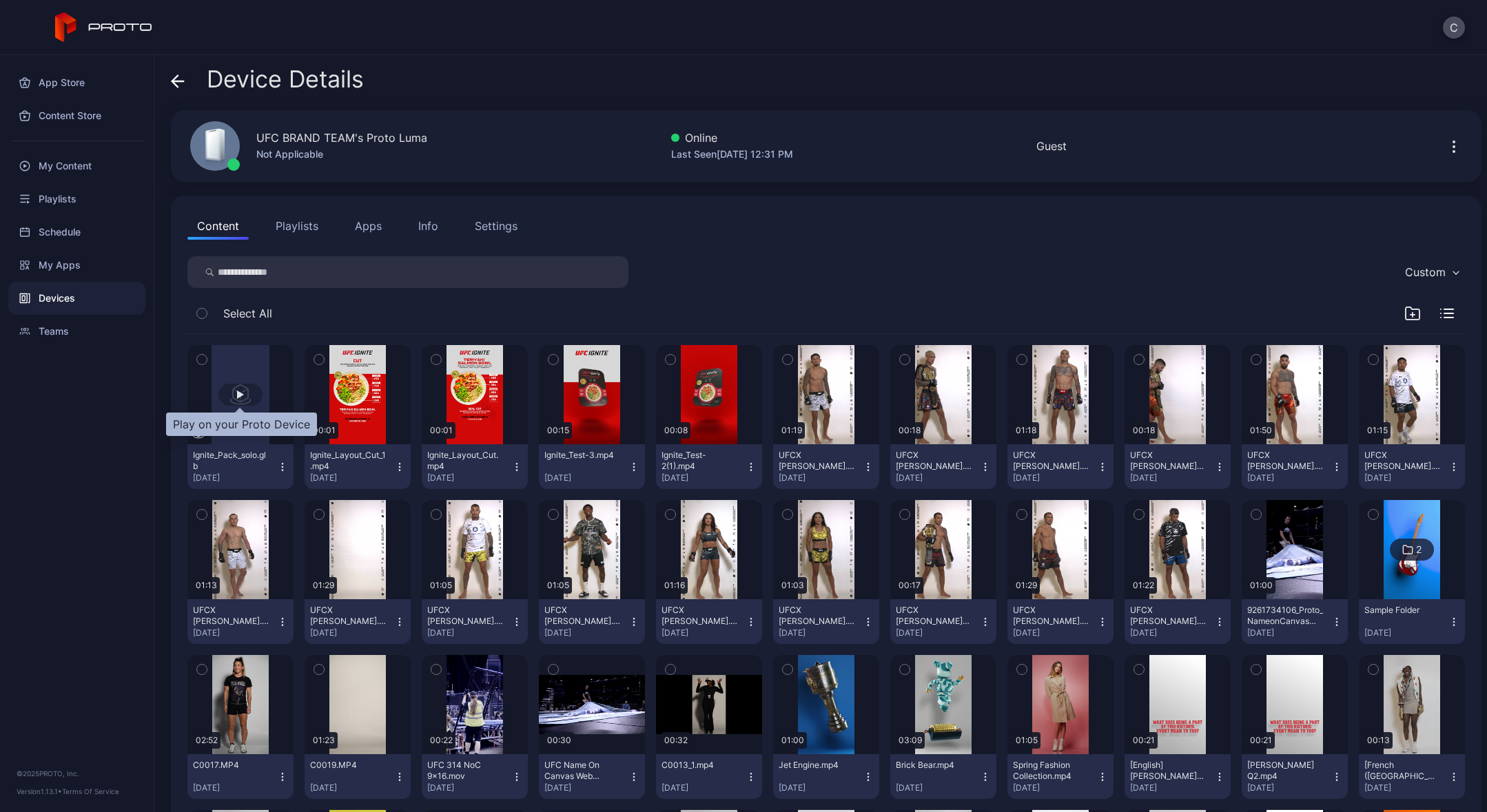
click at [237, 396] on div "button" at bounding box center [241, 395] width 7 height 9
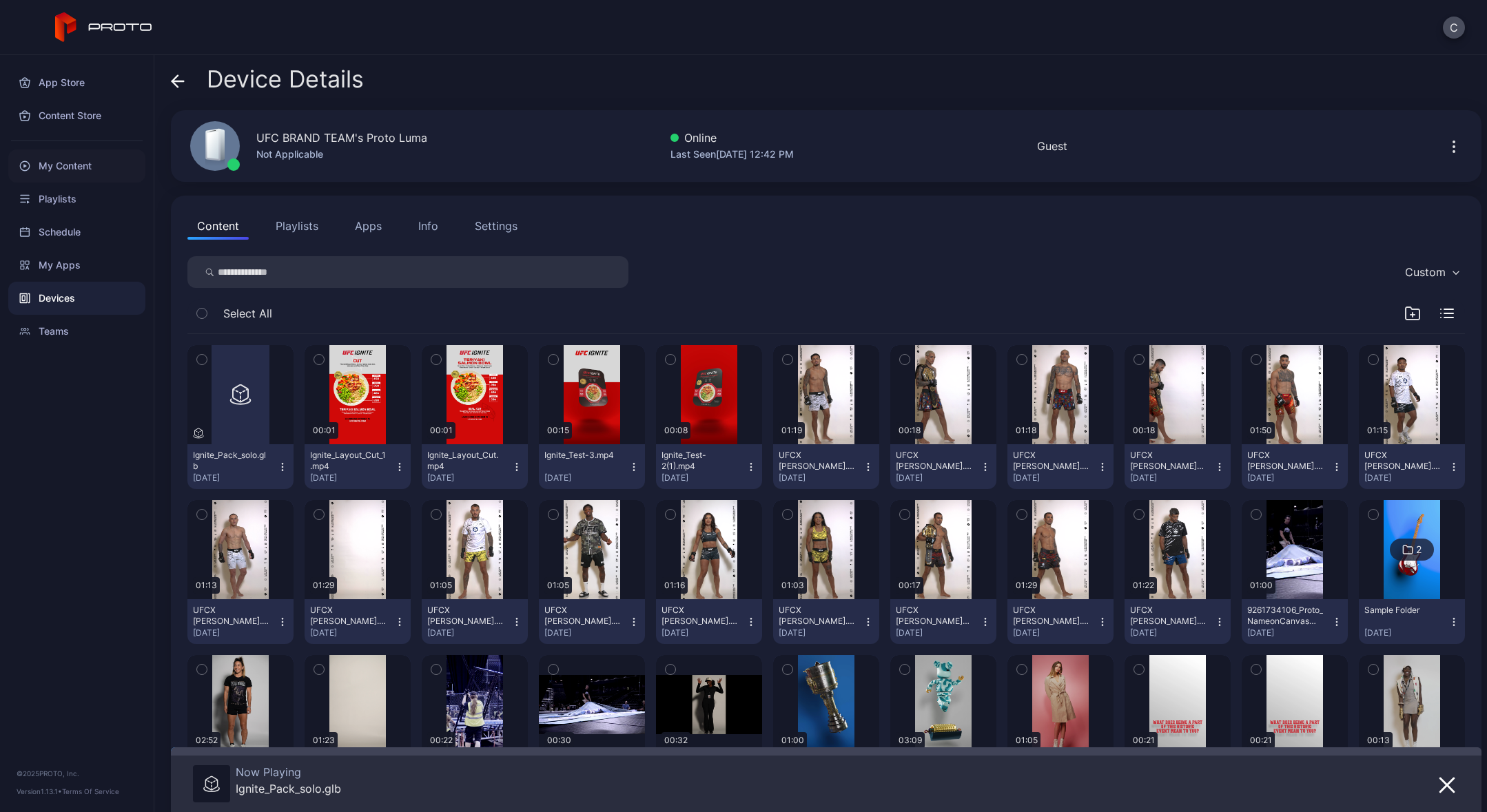
click at [77, 165] on div "My Content" at bounding box center [77, 166] width 137 height 33
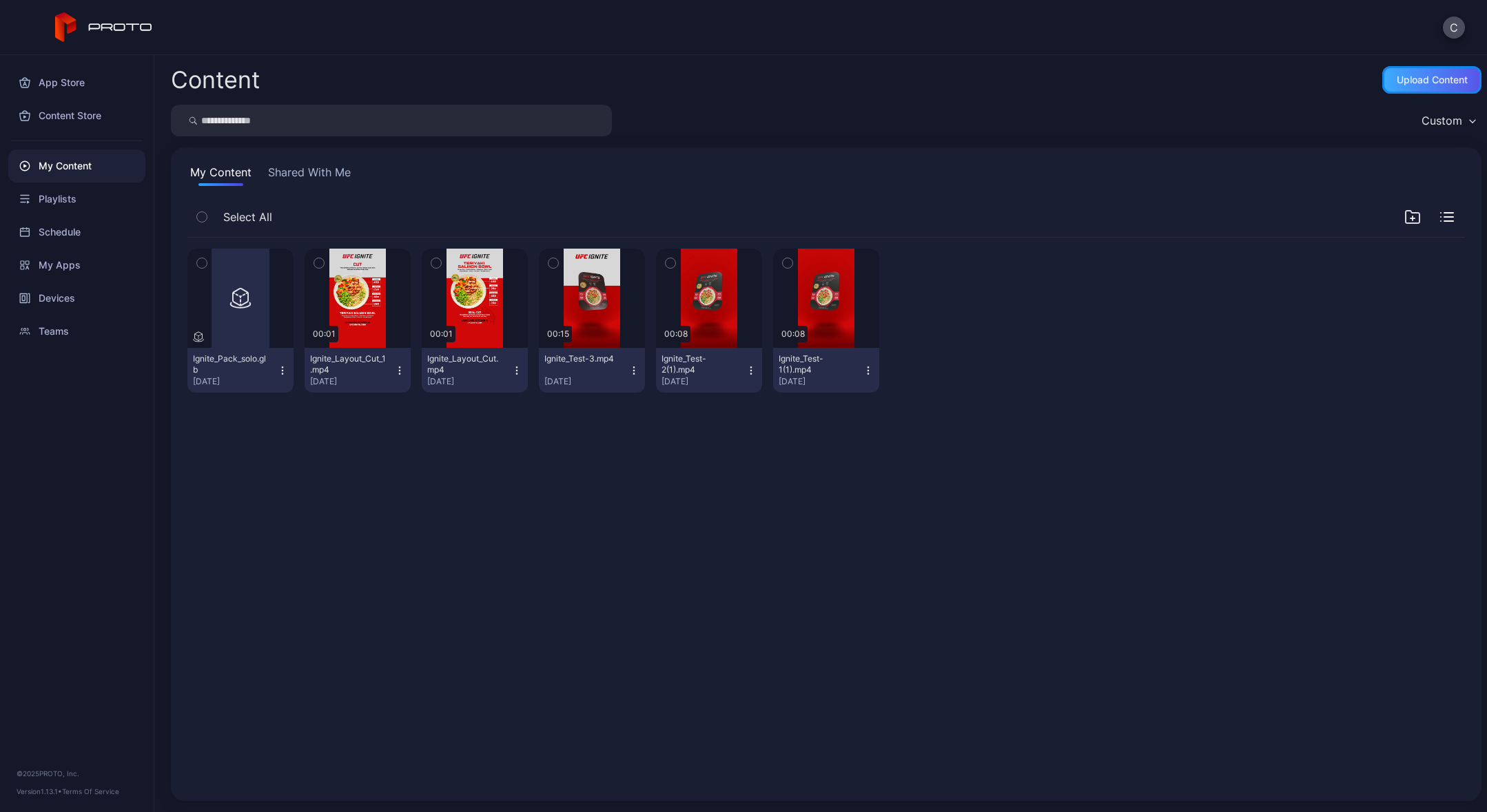
click at [1404, 78] on div "Upload Content" at bounding box center [1432, 79] width 71 height 11
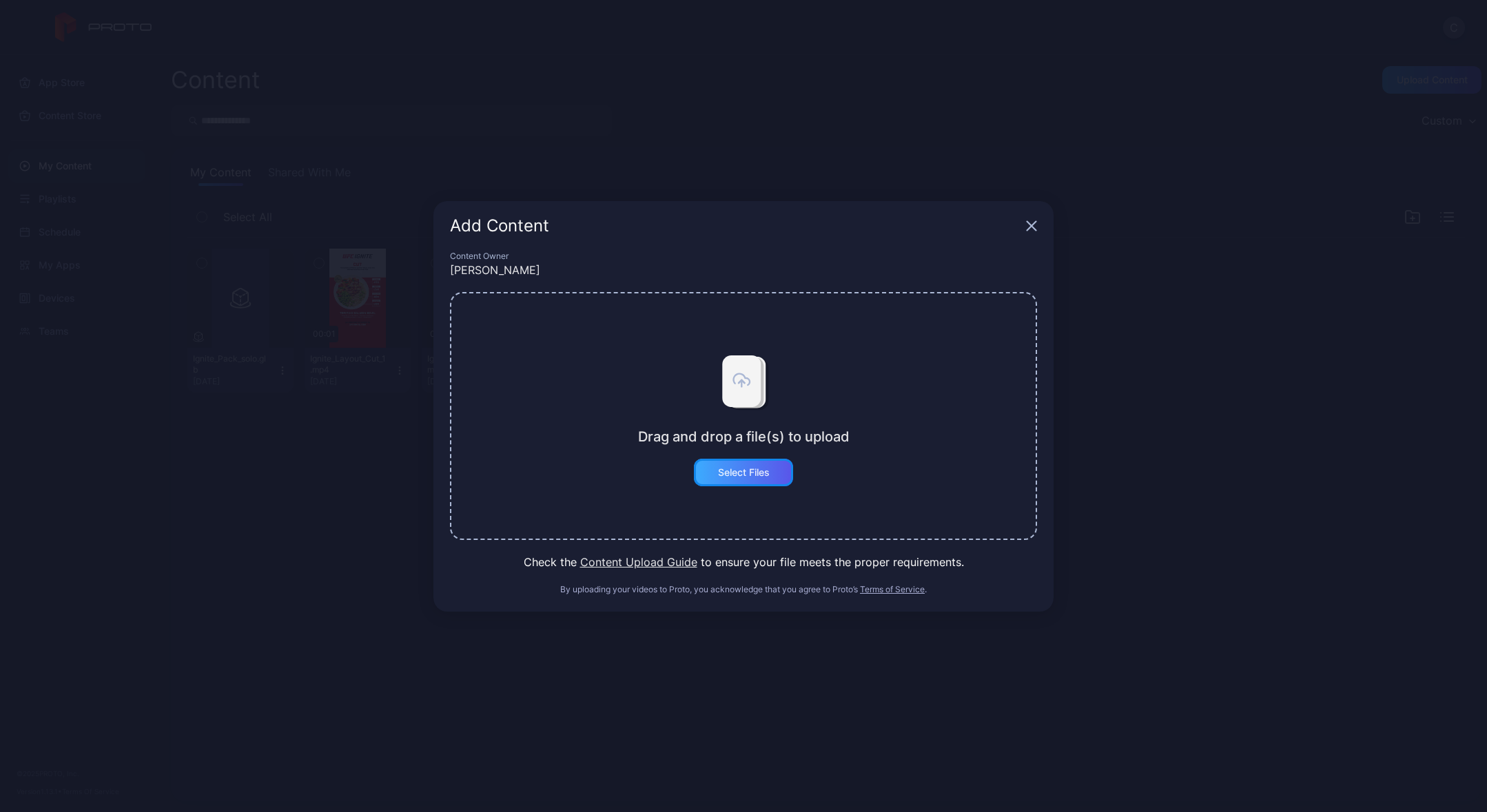
click at [745, 471] on div "Select Files" at bounding box center [744, 472] width 51 height 11
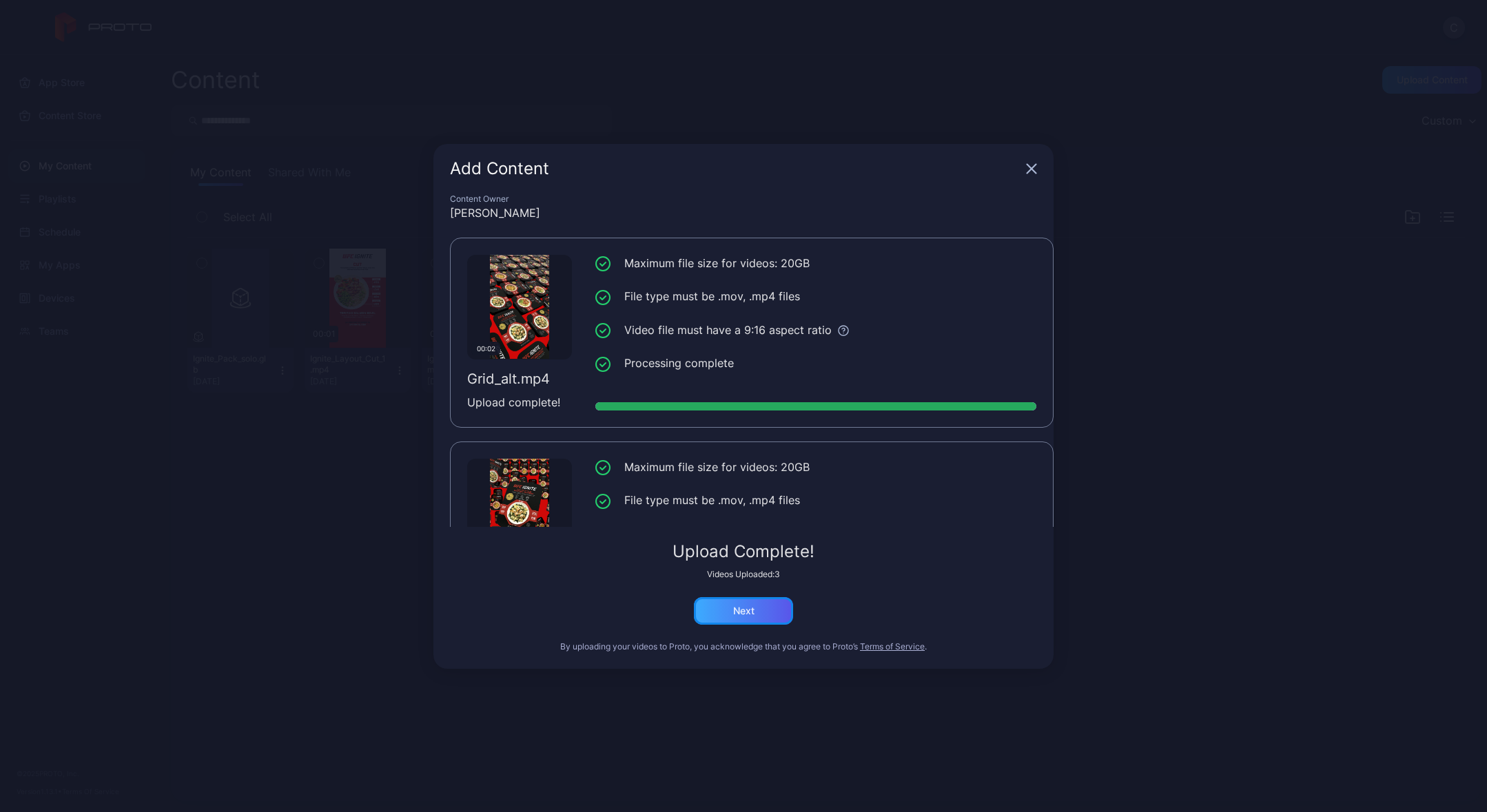
click at [748, 610] on div "Next" at bounding box center [744, 611] width 21 height 11
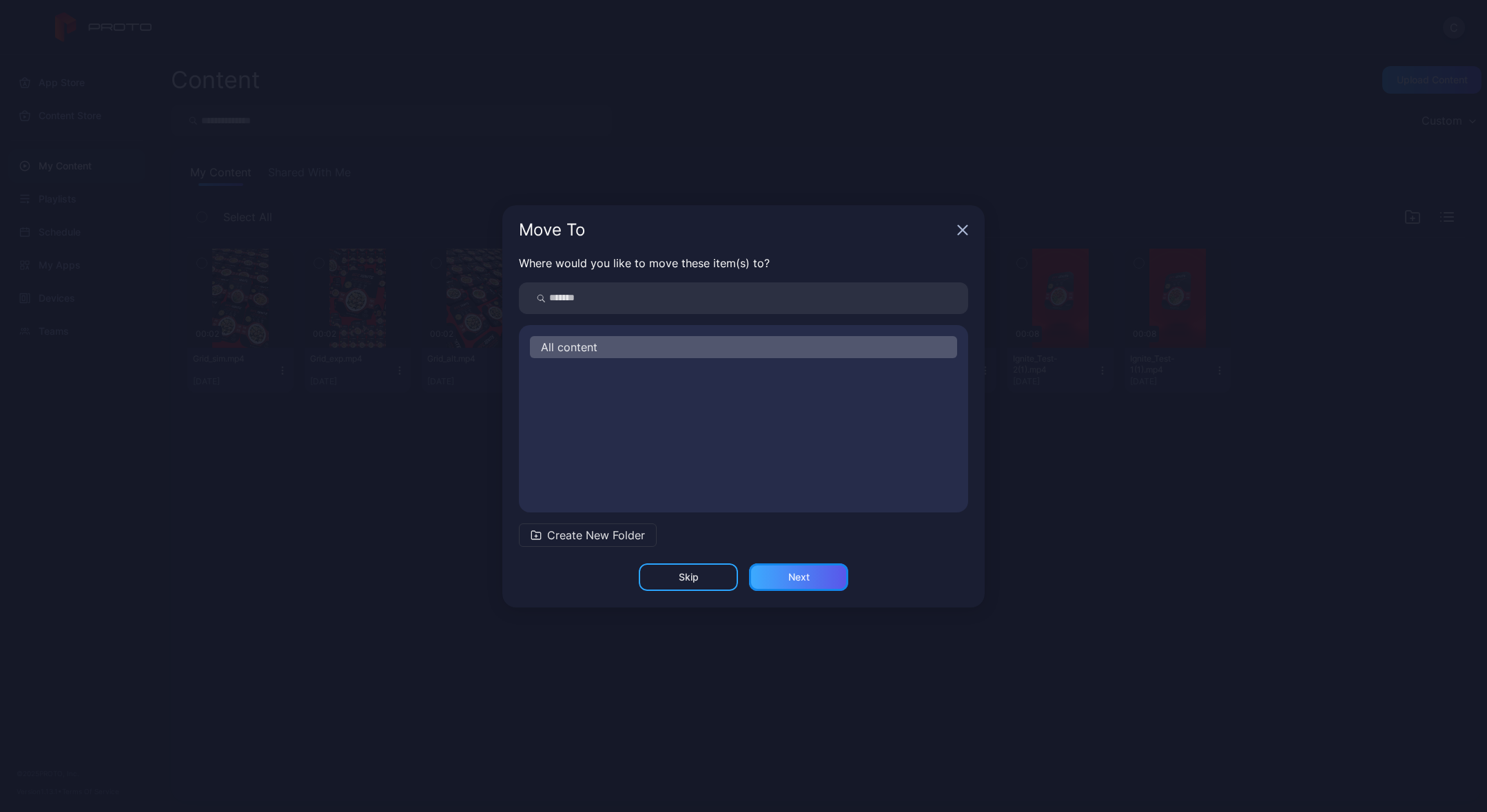
click at [792, 574] on div "Next" at bounding box center [799, 576] width 21 height 11
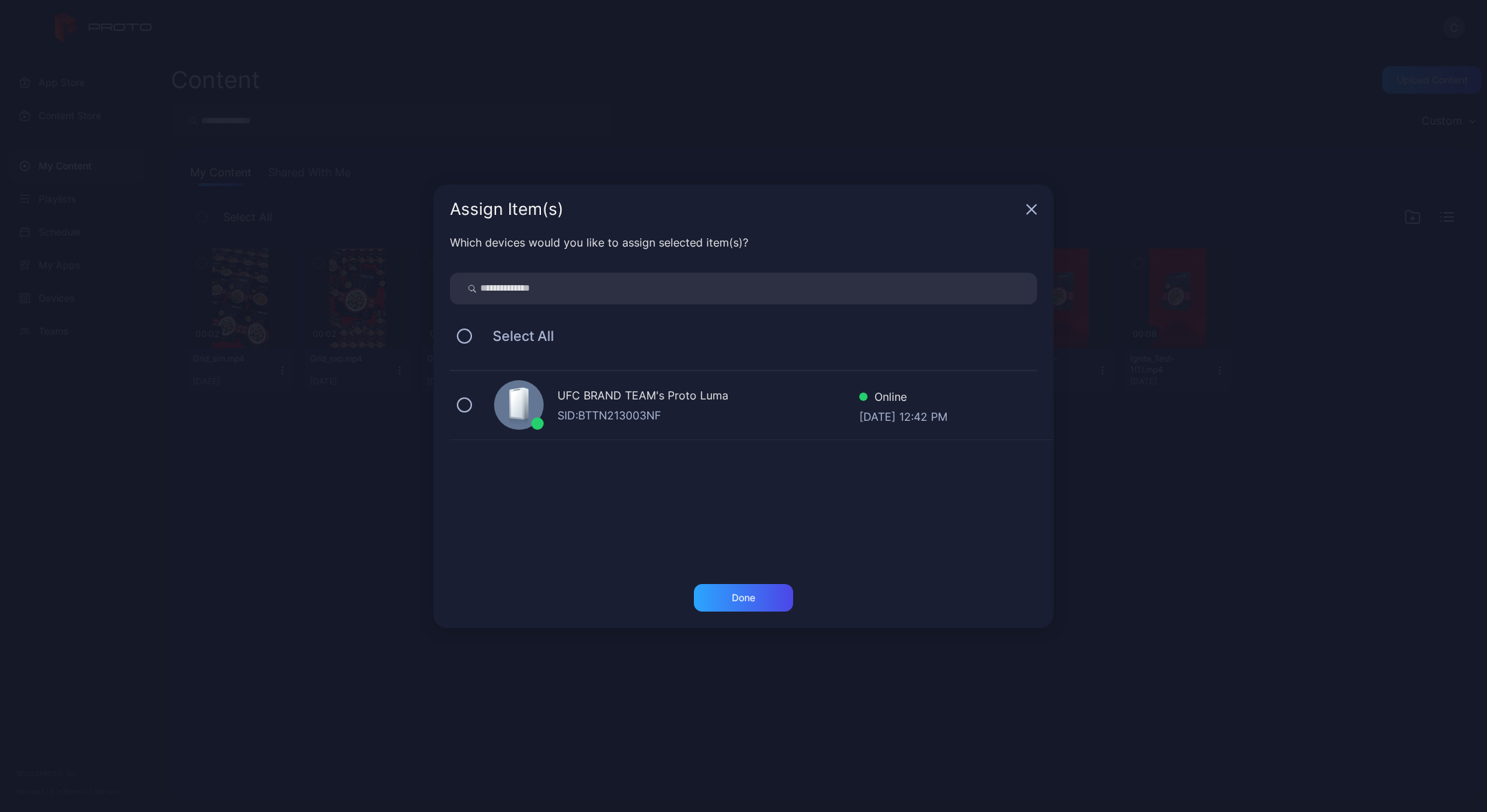
click at [625, 407] on div "SID: BTTN213003NF" at bounding box center [708, 415] width 302 height 16
click at [736, 604] on div "Done" at bounding box center [743, 598] width 99 height 28
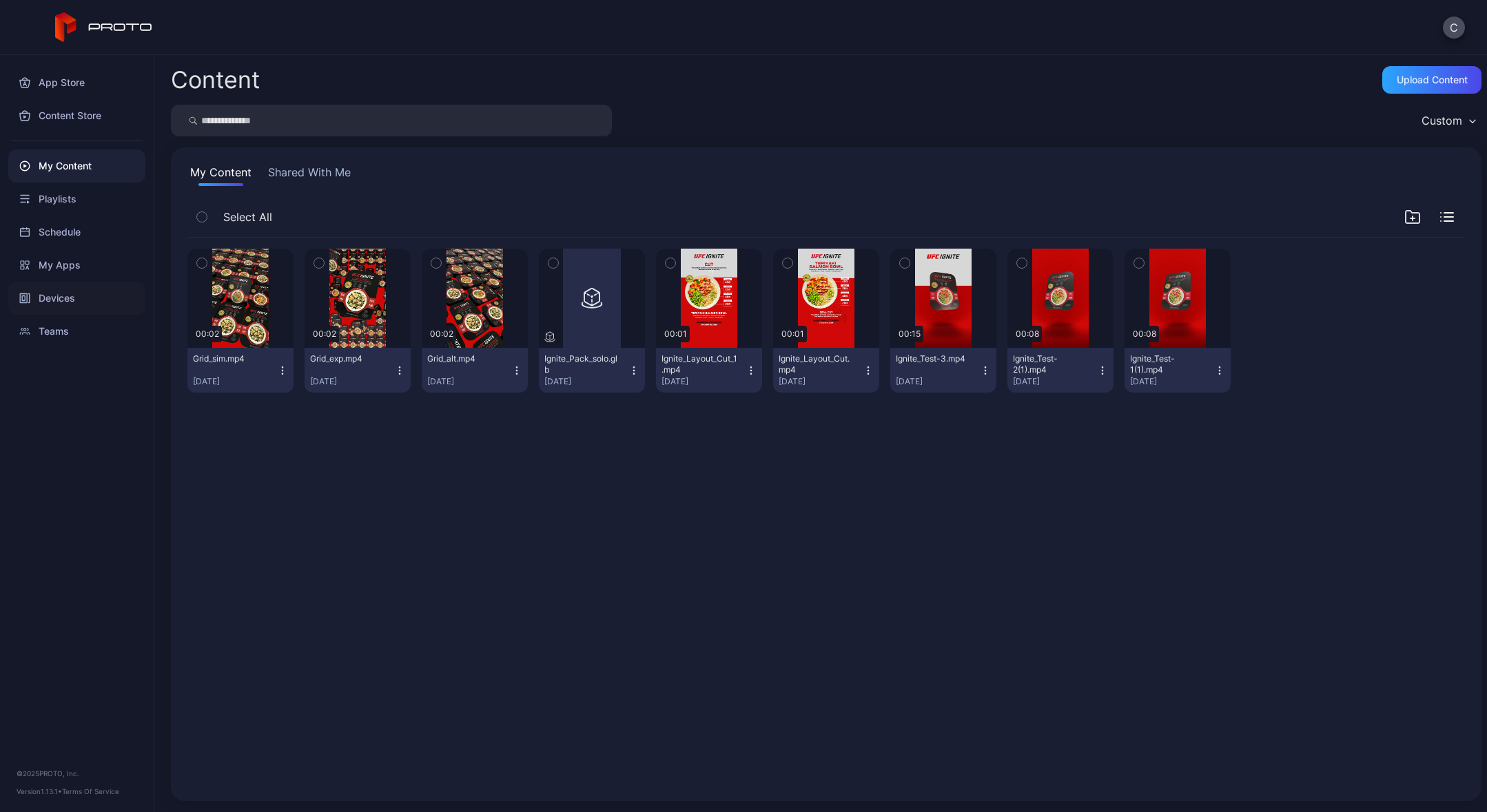
click at [63, 296] on div "Devices" at bounding box center [77, 298] width 137 height 33
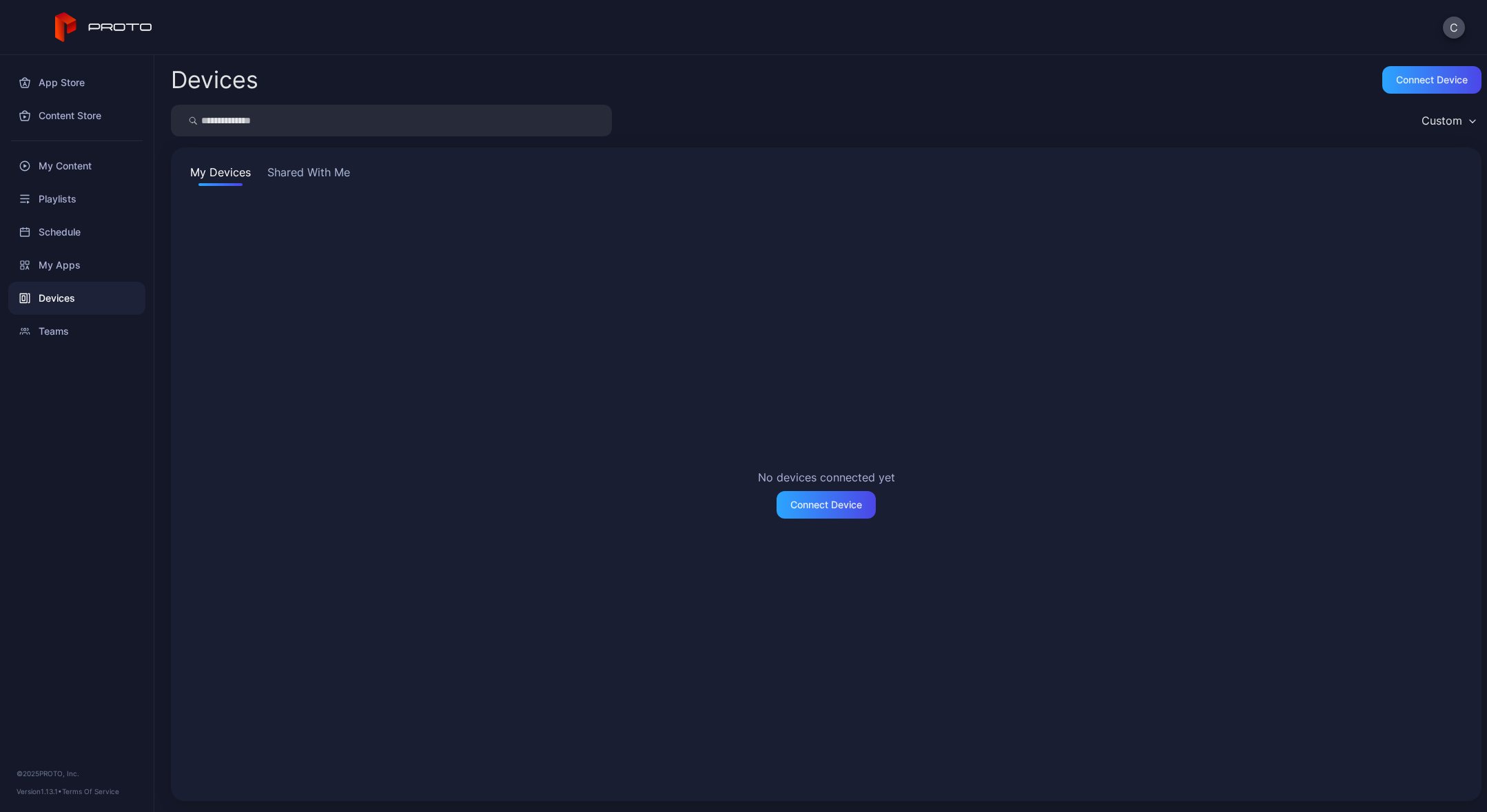
click at [325, 176] on button "Shared With Me" at bounding box center [308, 175] width 88 height 22
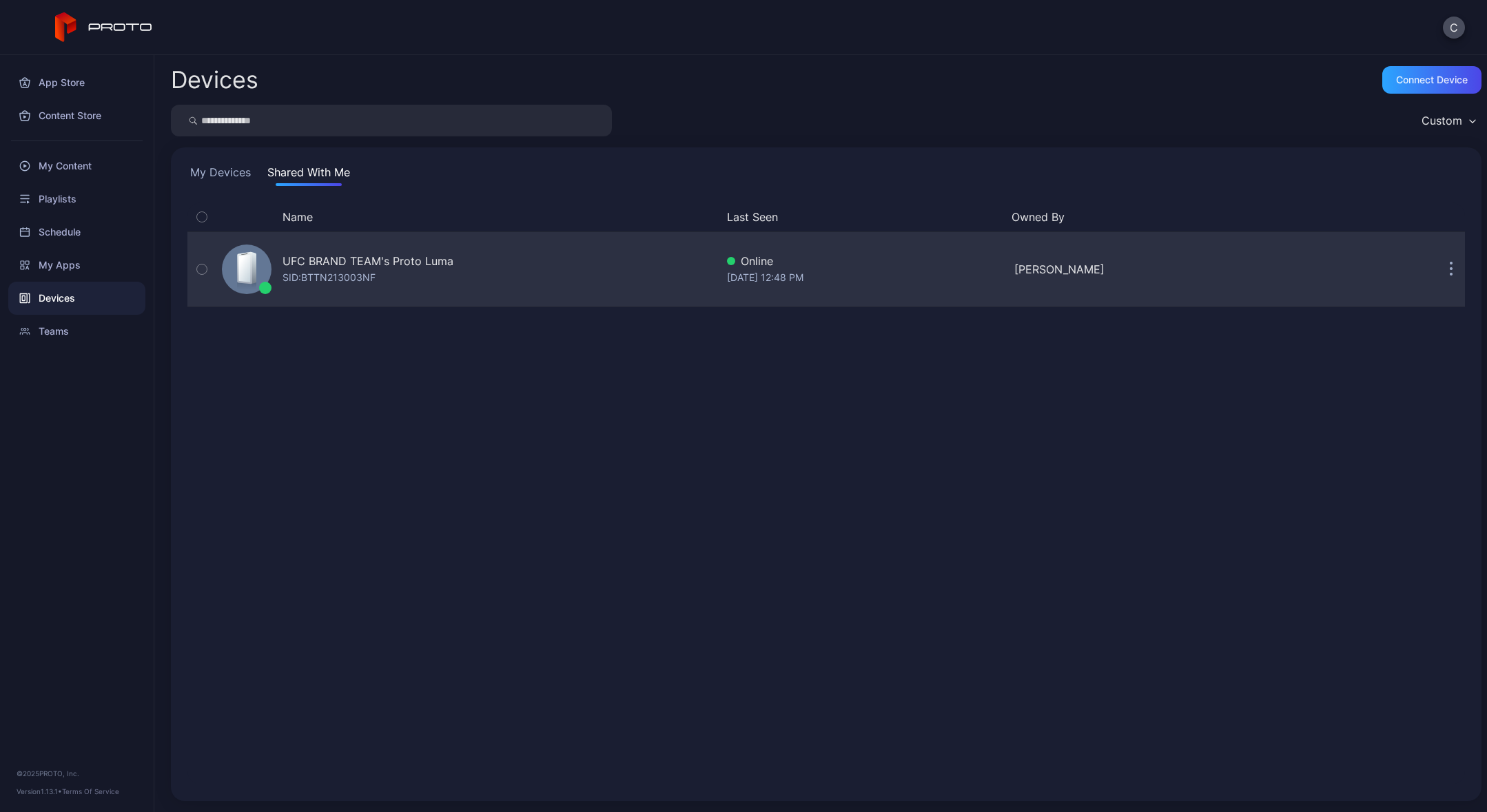
click at [347, 272] on div "SID: BTTN213003NF" at bounding box center [329, 277] width 93 height 16
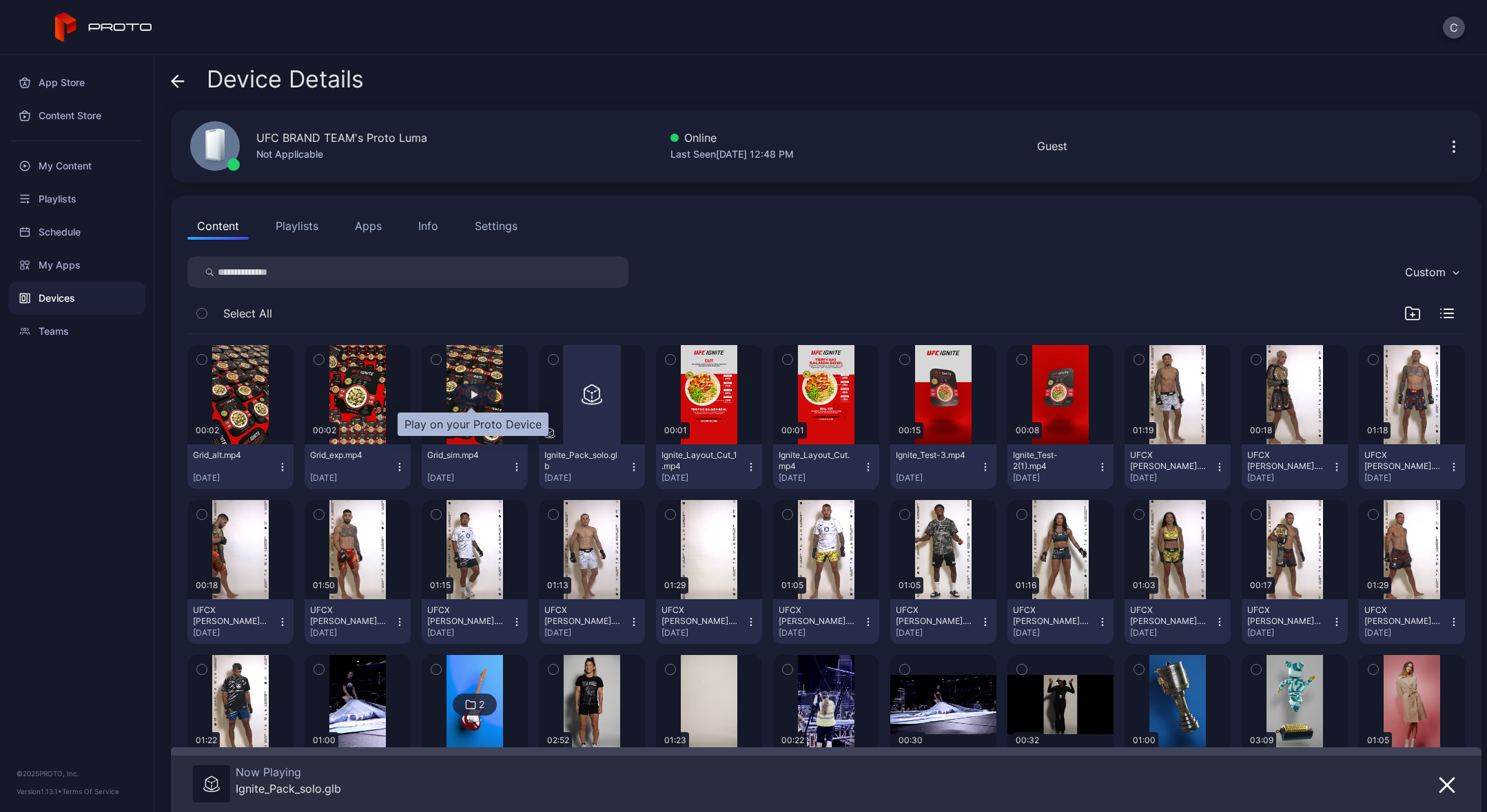
click at [472, 395] on div "button" at bounding box center [475, 395] width 7 height 9
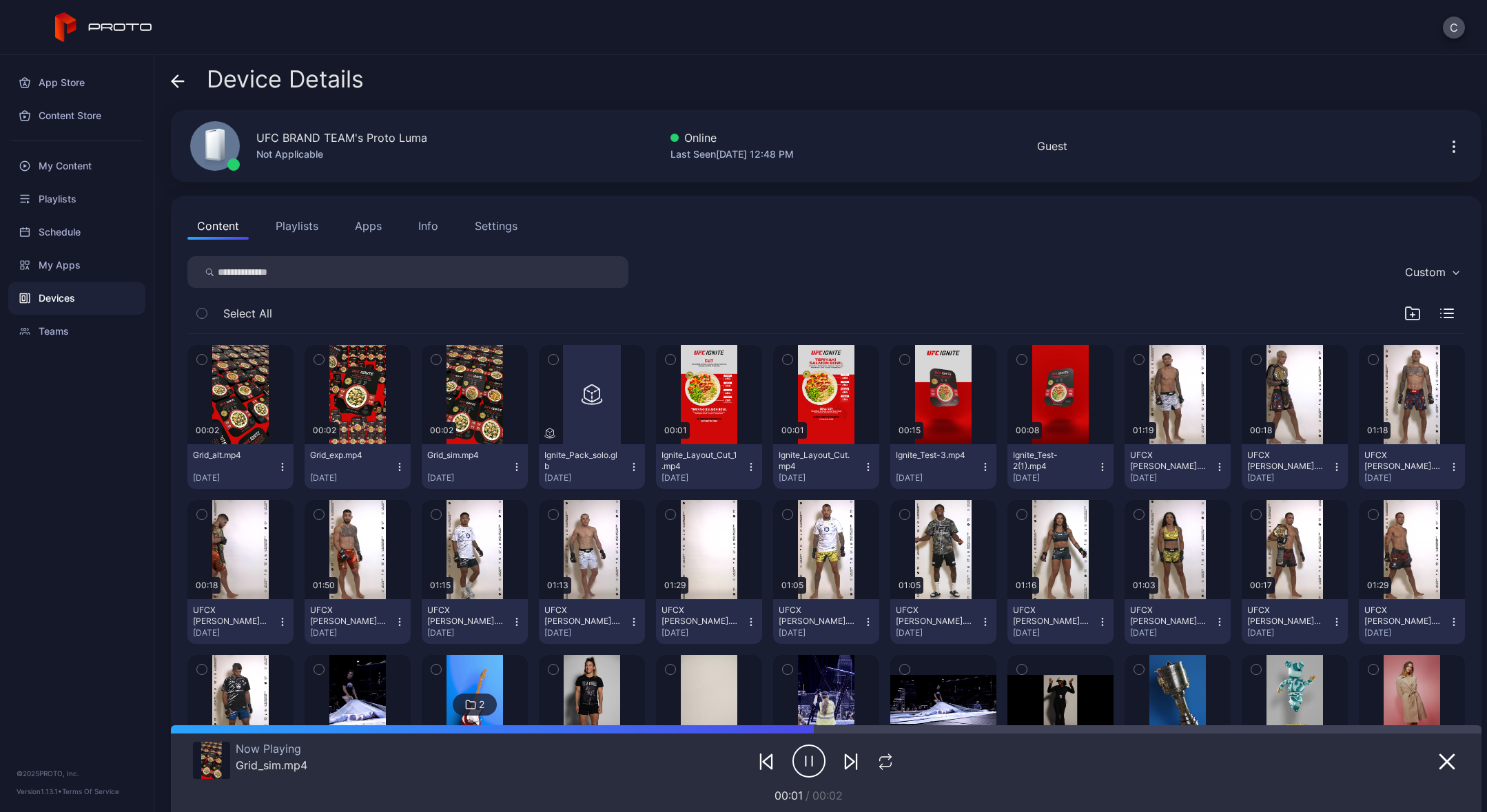
click at [809, 771] on icon "button" at bounding box center [809, 761] width 33 height 34
click at [347, 396] on div "button" at bounding box center [358, 394] width 44 height 22
click at [799, 763] on icon "button" at bounding box center [809, 761] width 33 height 34
click at [245, 393] on div "button" at bounding box center [241, 394] width 44 height 22
click at [802, 761] on icon "button" at bounding box center [809, 761] width 33 height 34
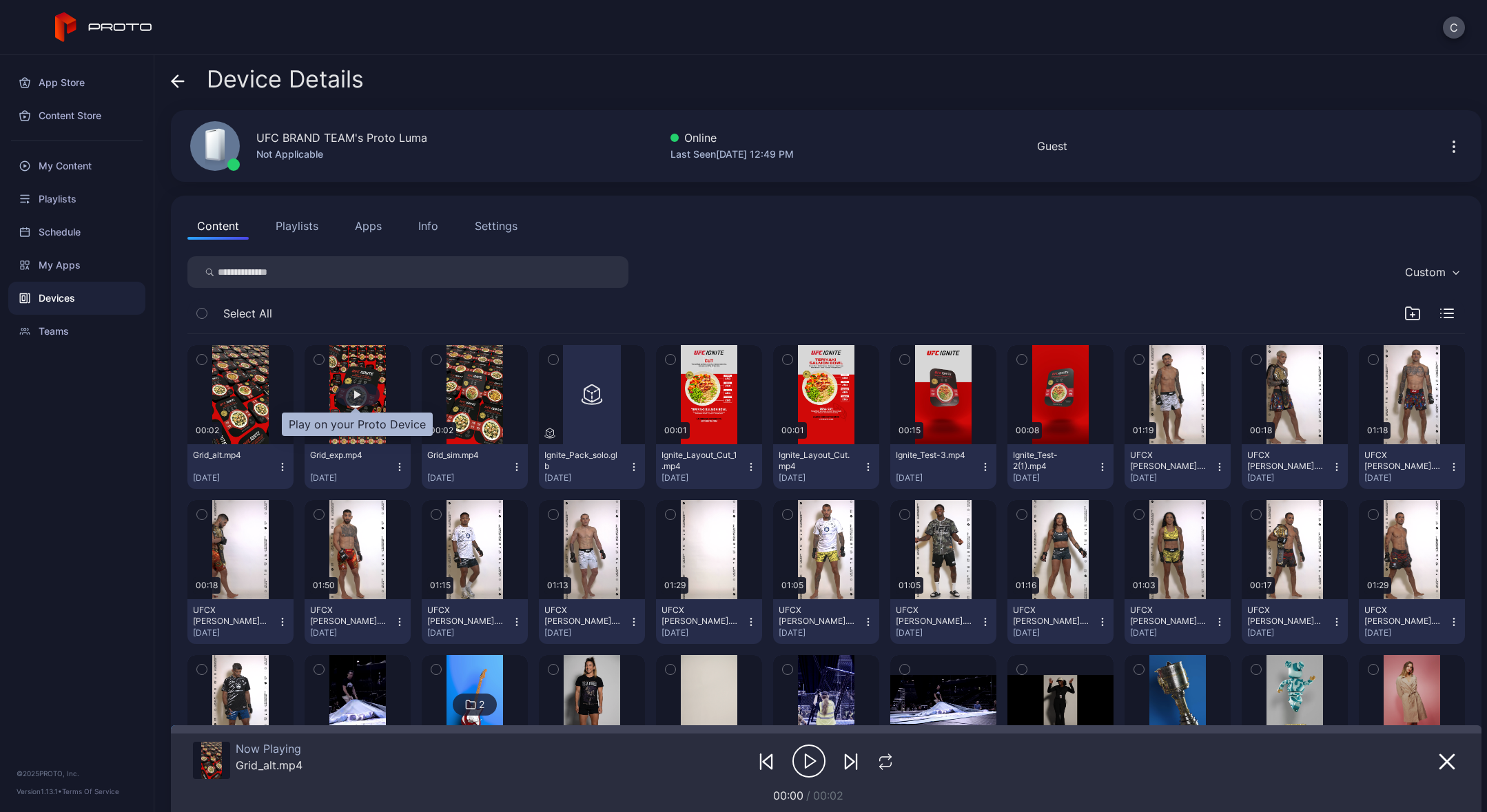
click at [360, 401] on div "button" at bounding box center [358, 394] width 44 height 22
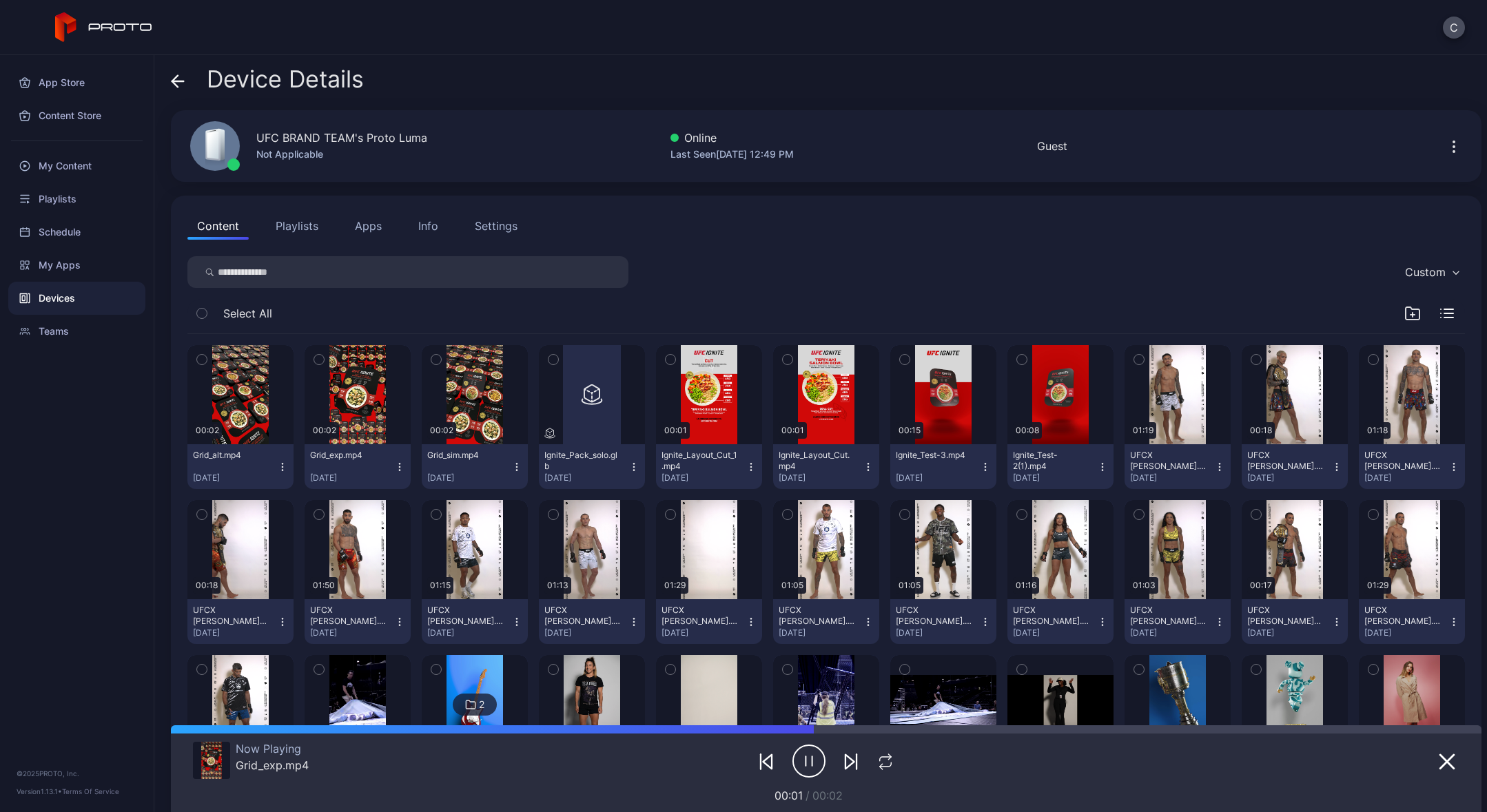
click at [800, 772] on icon "button" at bounding box center [809, 761] width 33 height 34
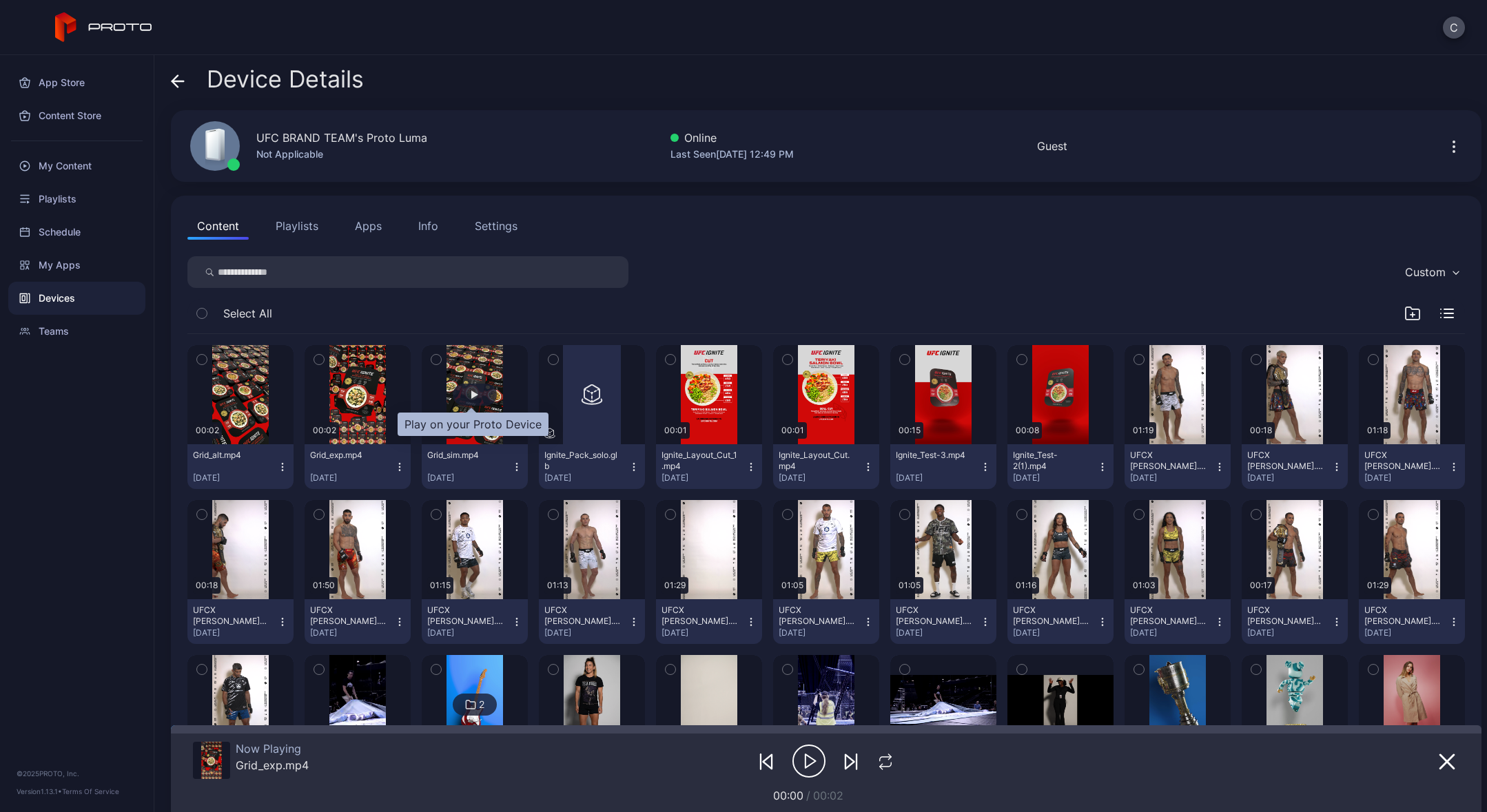
click at [472, 396] on div "button" at bounding box center [475, 395] width 7 height 9
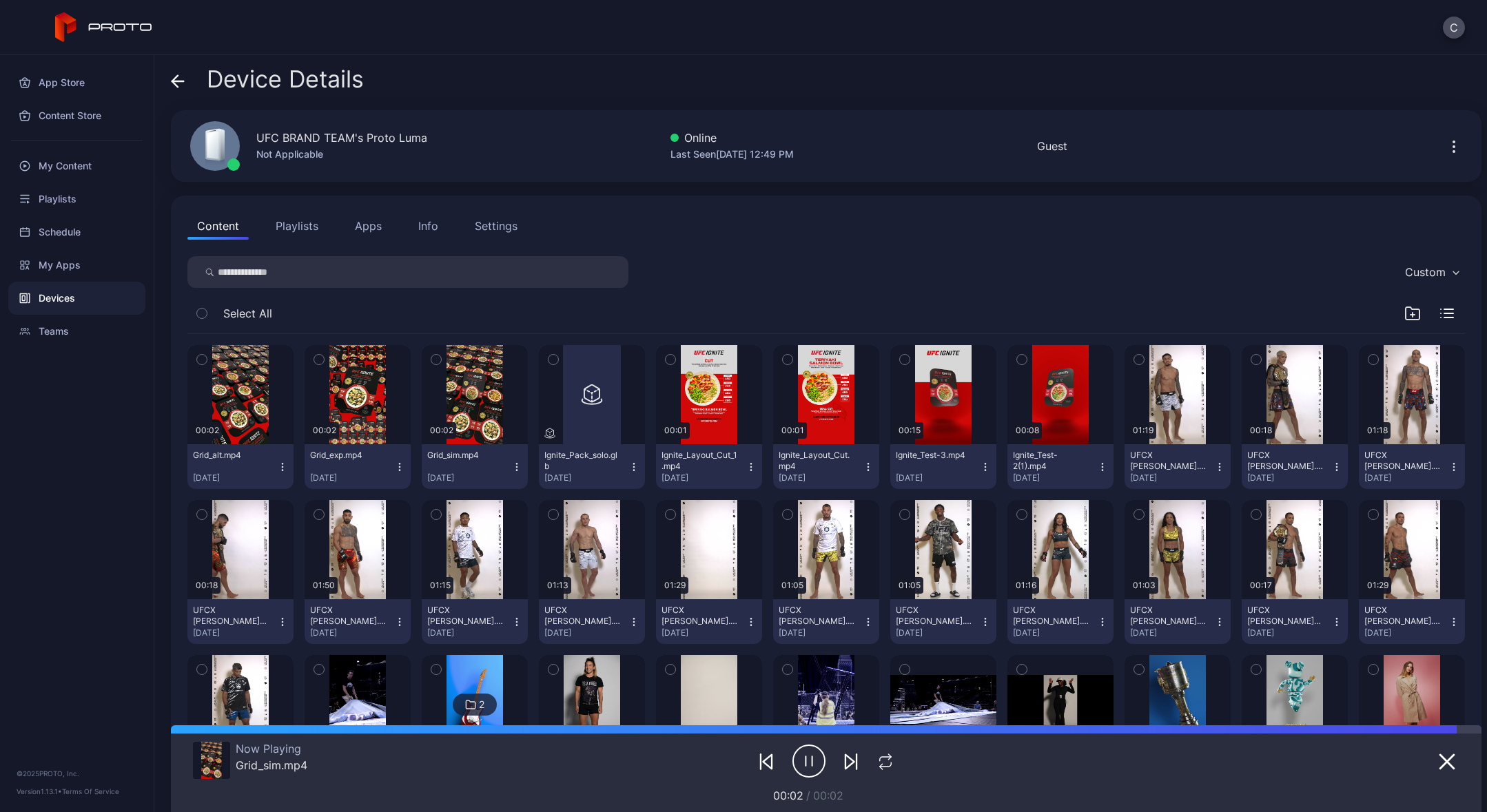
click at [804, 764] on icon "button" at bounding box center [809, 761] width 33 height 34
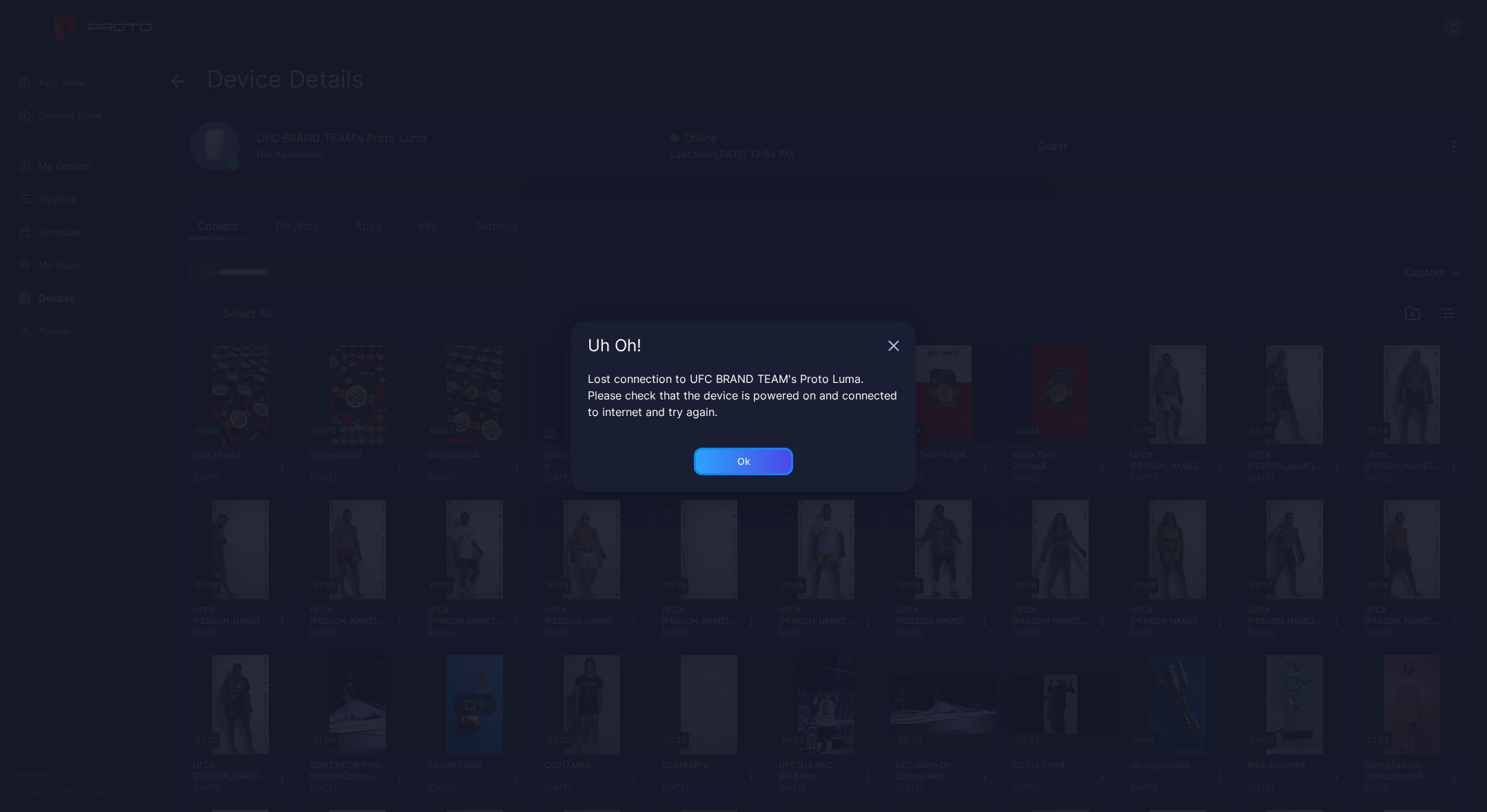
click at [755, 463] on div "Ok" at bounding box center [743, 461] width 99 height 28
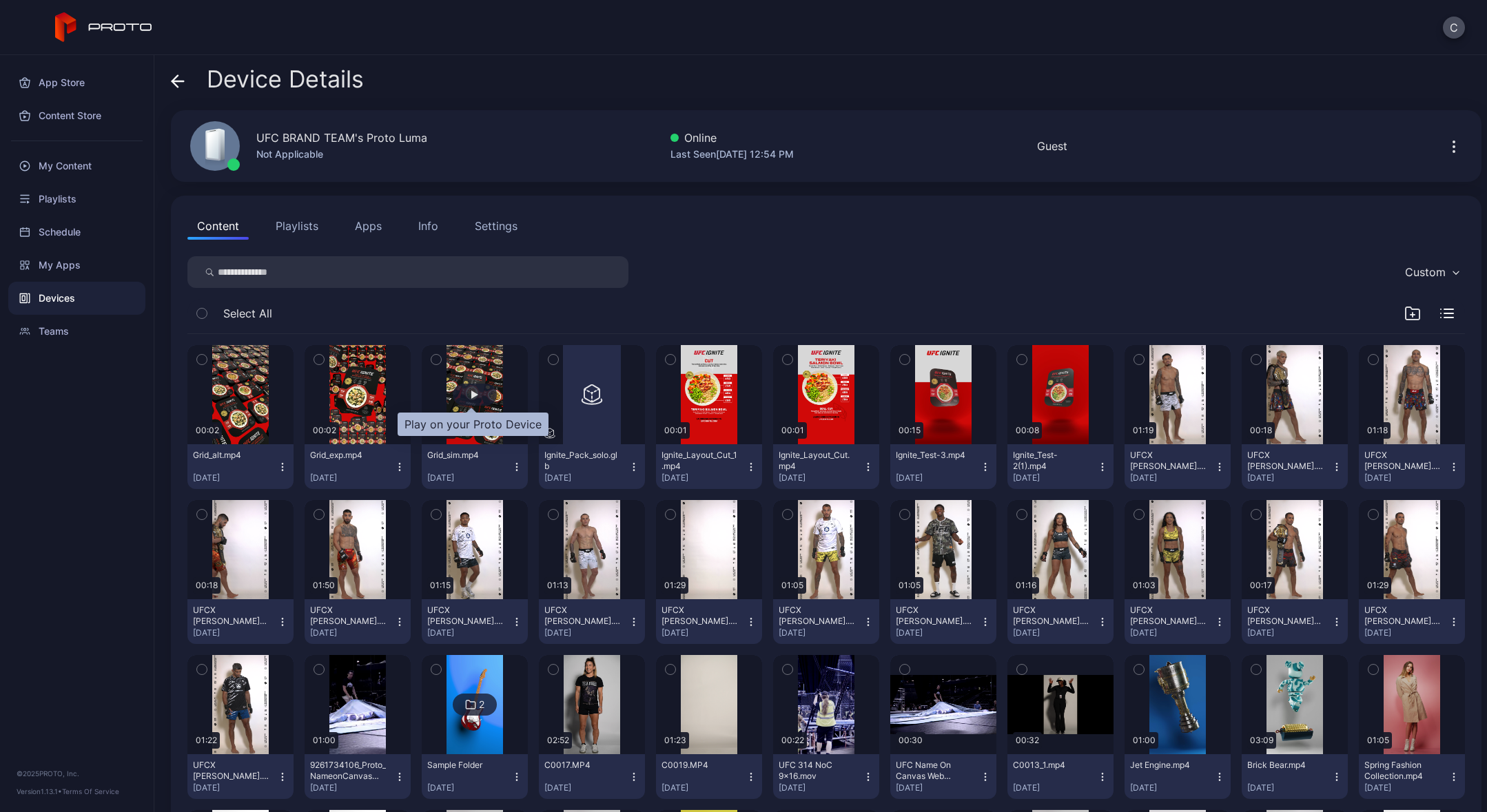
click at [478, 391] on div "button" at bounding box center [475, 394] width 44 height 22
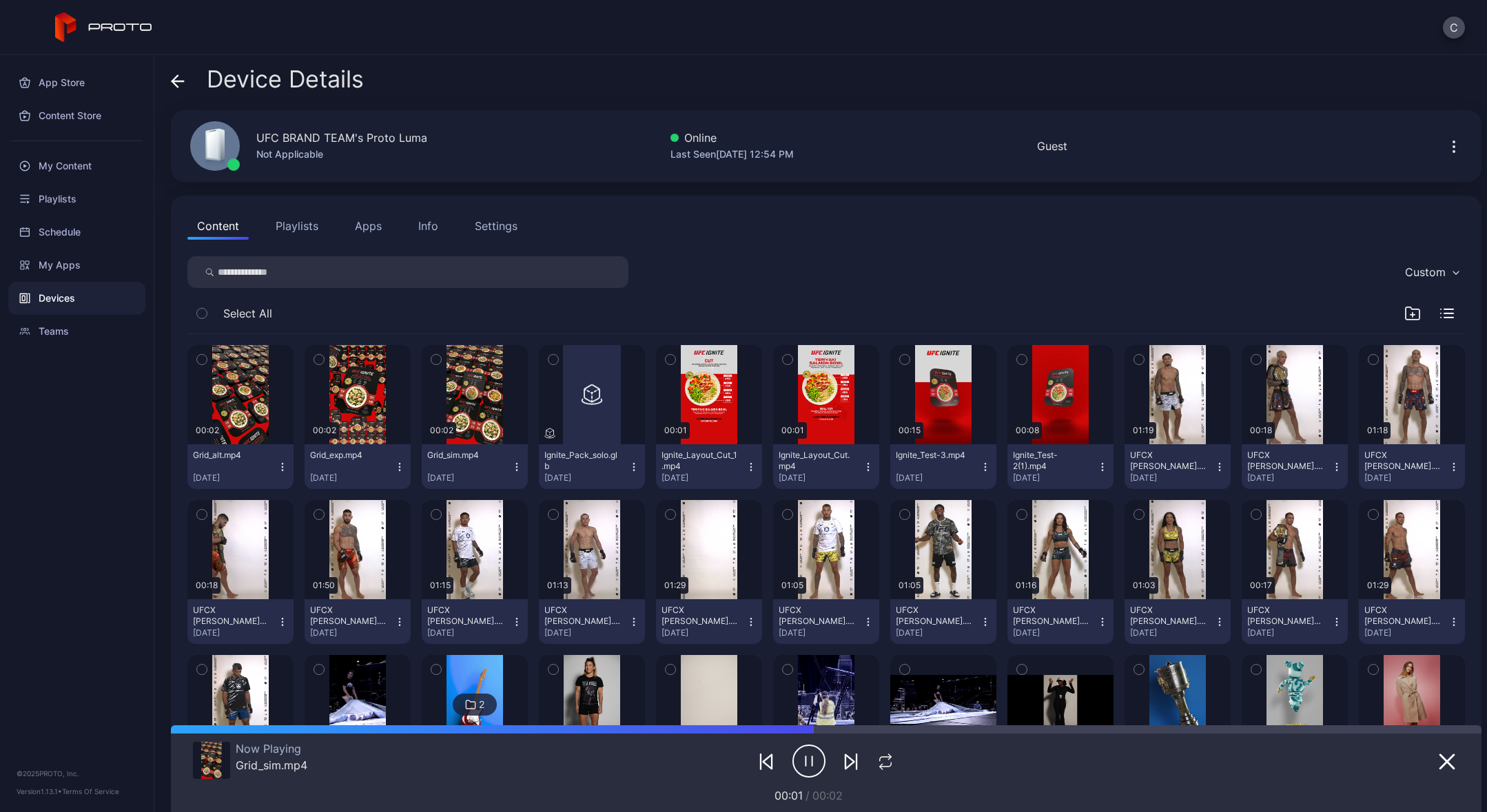
click at [800, 766] on icon "button" at bounding box center [809, 761] width 33 height 34
click at [357, 394] on div "button" at bounding box center [358, 395] width 7 height 9
click at [802, 763] on icon "button" at bounding box center [809, 761] width 33 height 34
click at [239, 394] on div "button" at bounding box center [241, 395] width 7 height 9
click at [805, 762] on icon "button" at bounding box center [805, 761] width 0 height 10
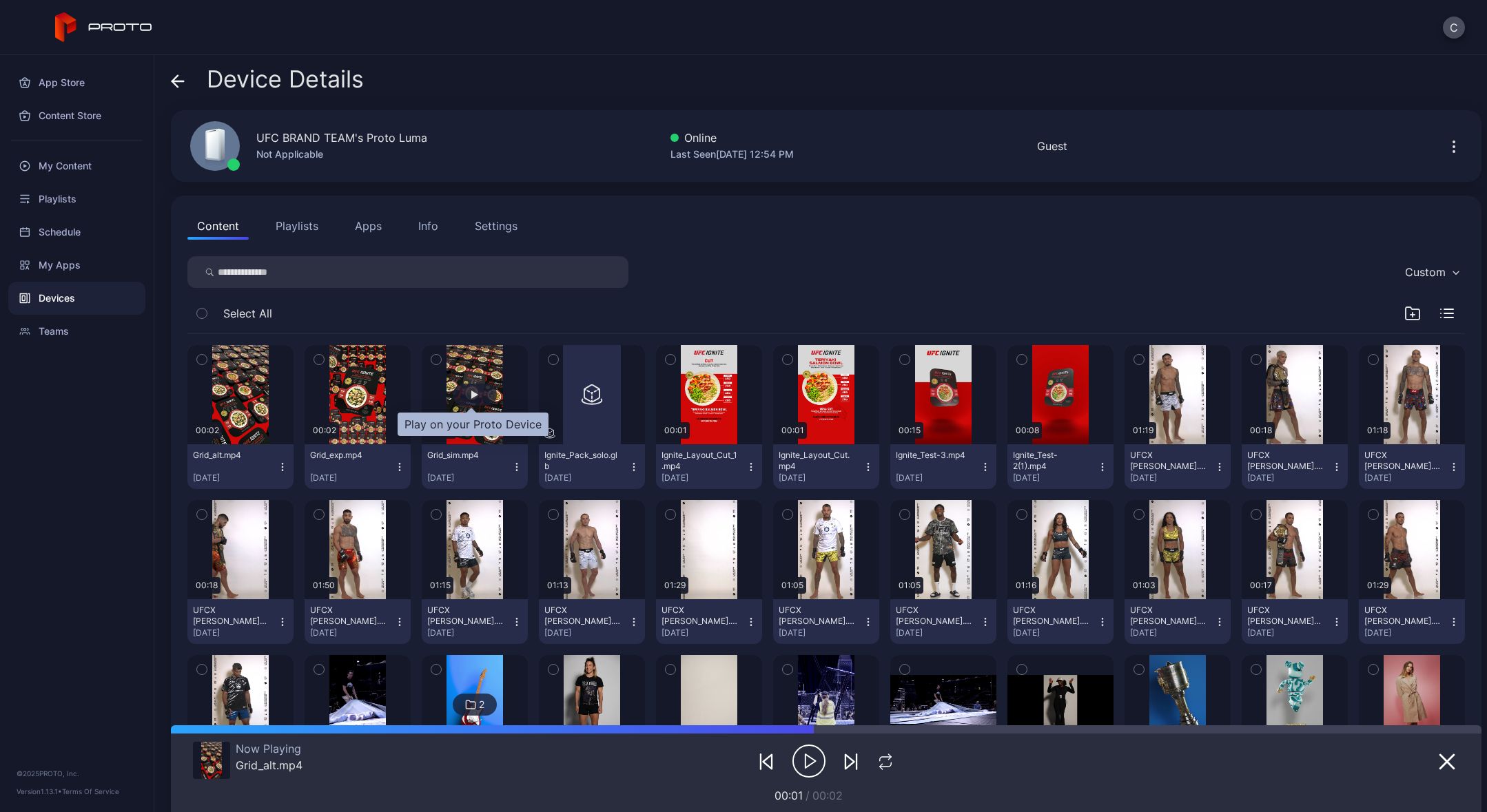
click at [482, 396] on div "button" at bounding box center [475, 394] width 44 height 22
click at [805, 763] on icon "button" at bounding box center [805, 761] width 0 height 10
click at [629, 468] on icon "button" at bounding box center [634, 466] width 11 height 11
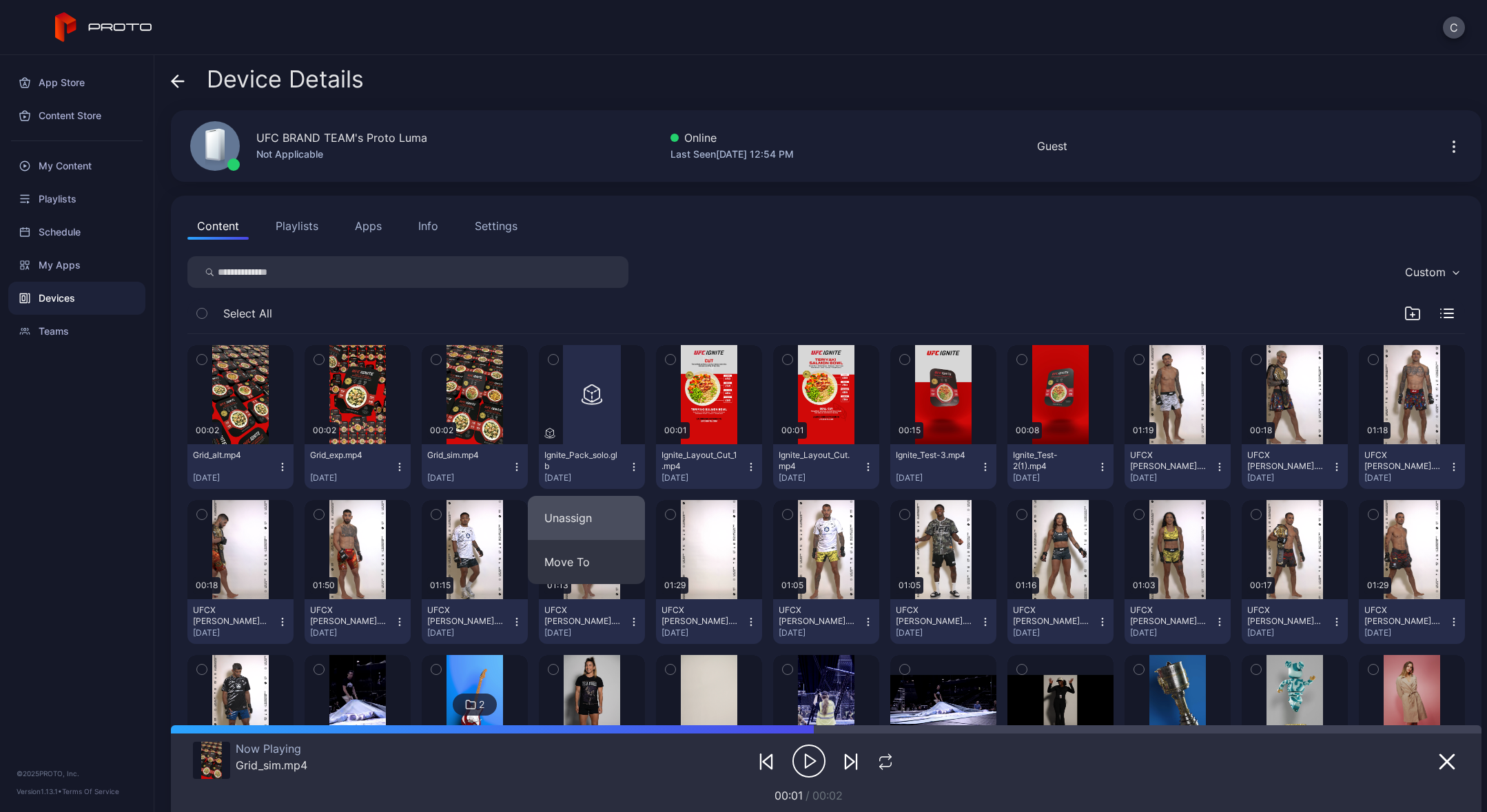
click at [606, 518] on button "Unassign" at bounding box center [587, 518] width 117 height 44
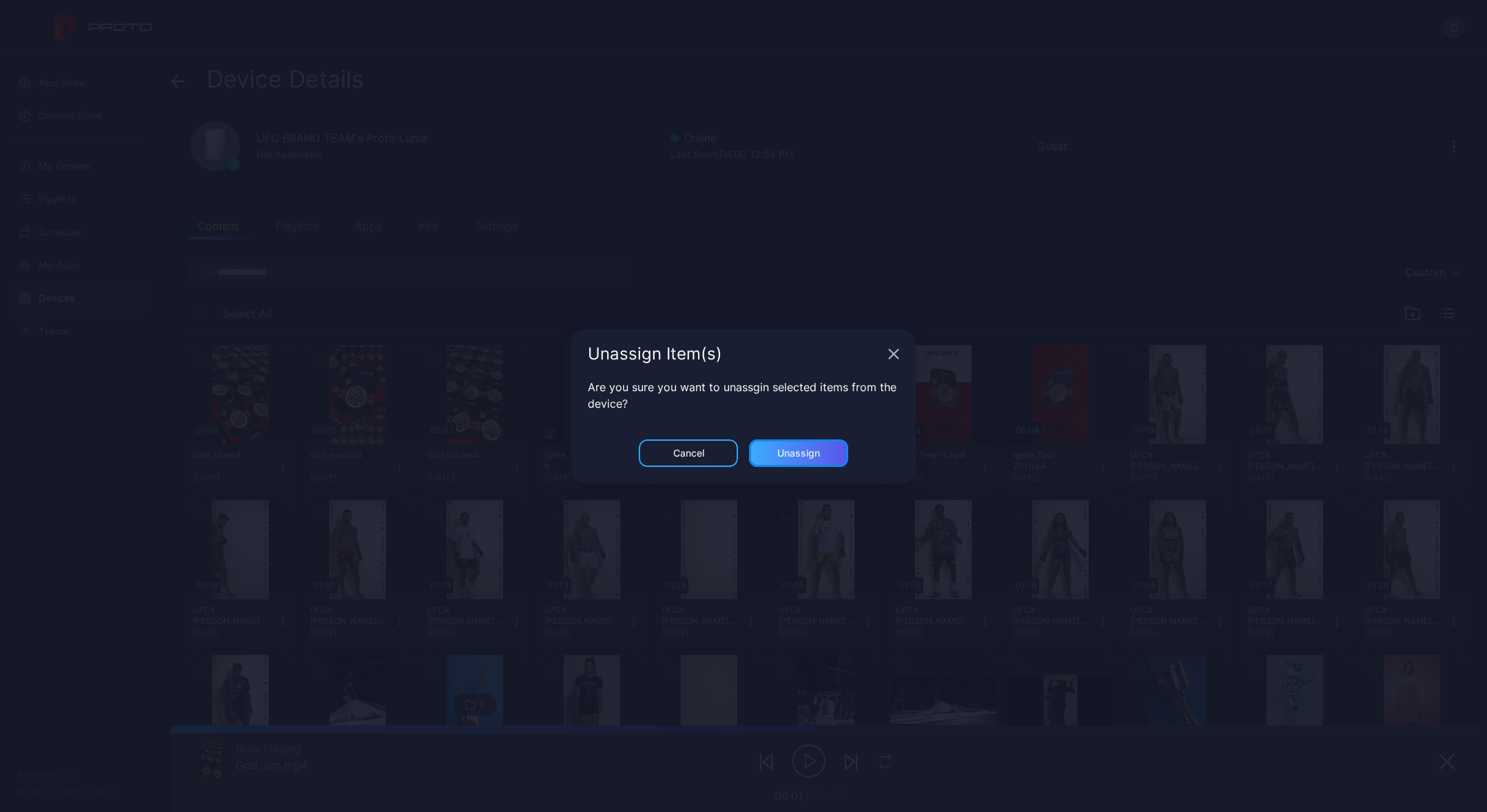
click at [807, 454] on div "Unassign" at bounding box center [799, 453] width 43 height 11
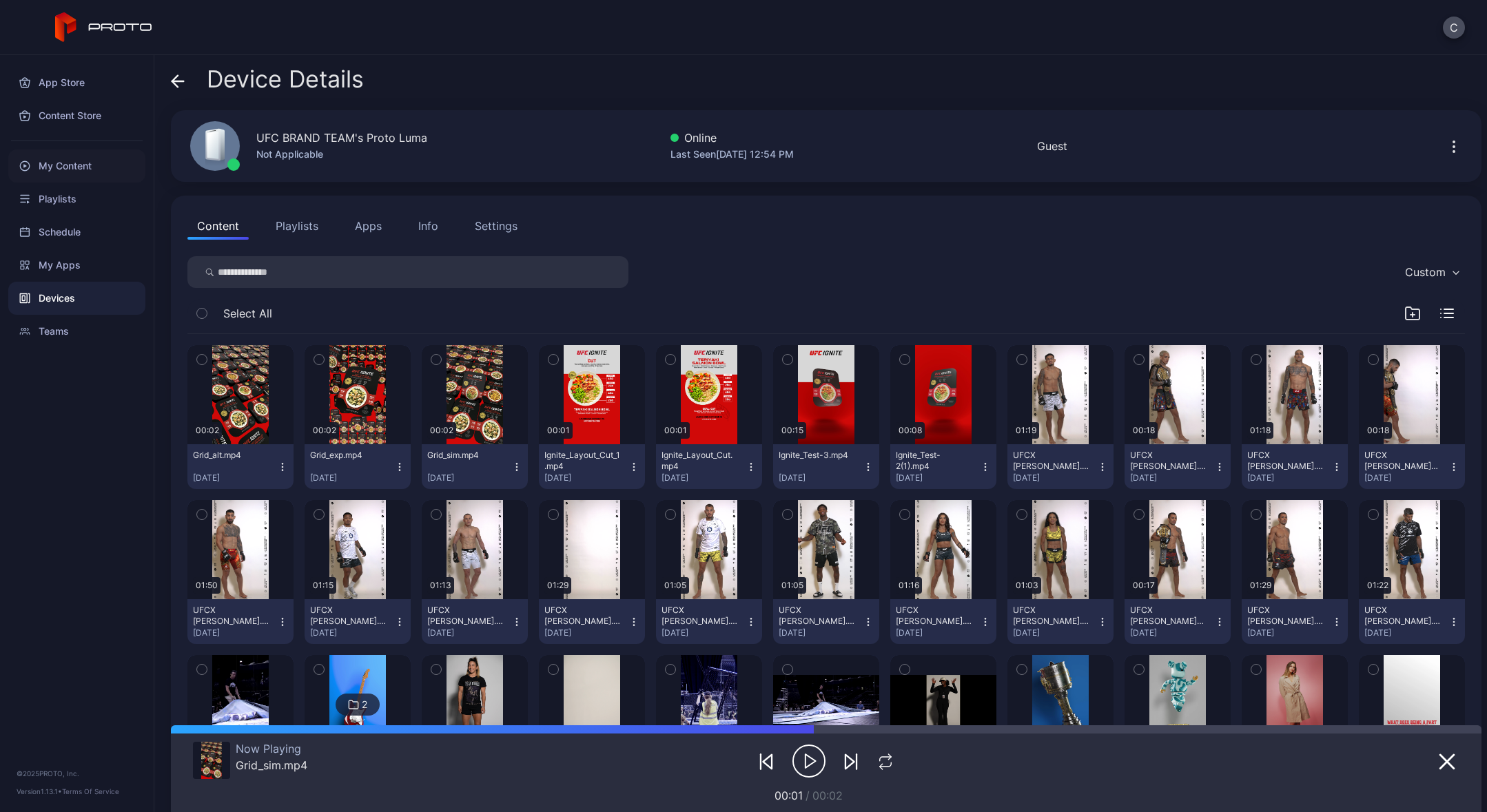
click at [71, 170] on div "My Content" at bounding box center [77, 166] width 137 height 33
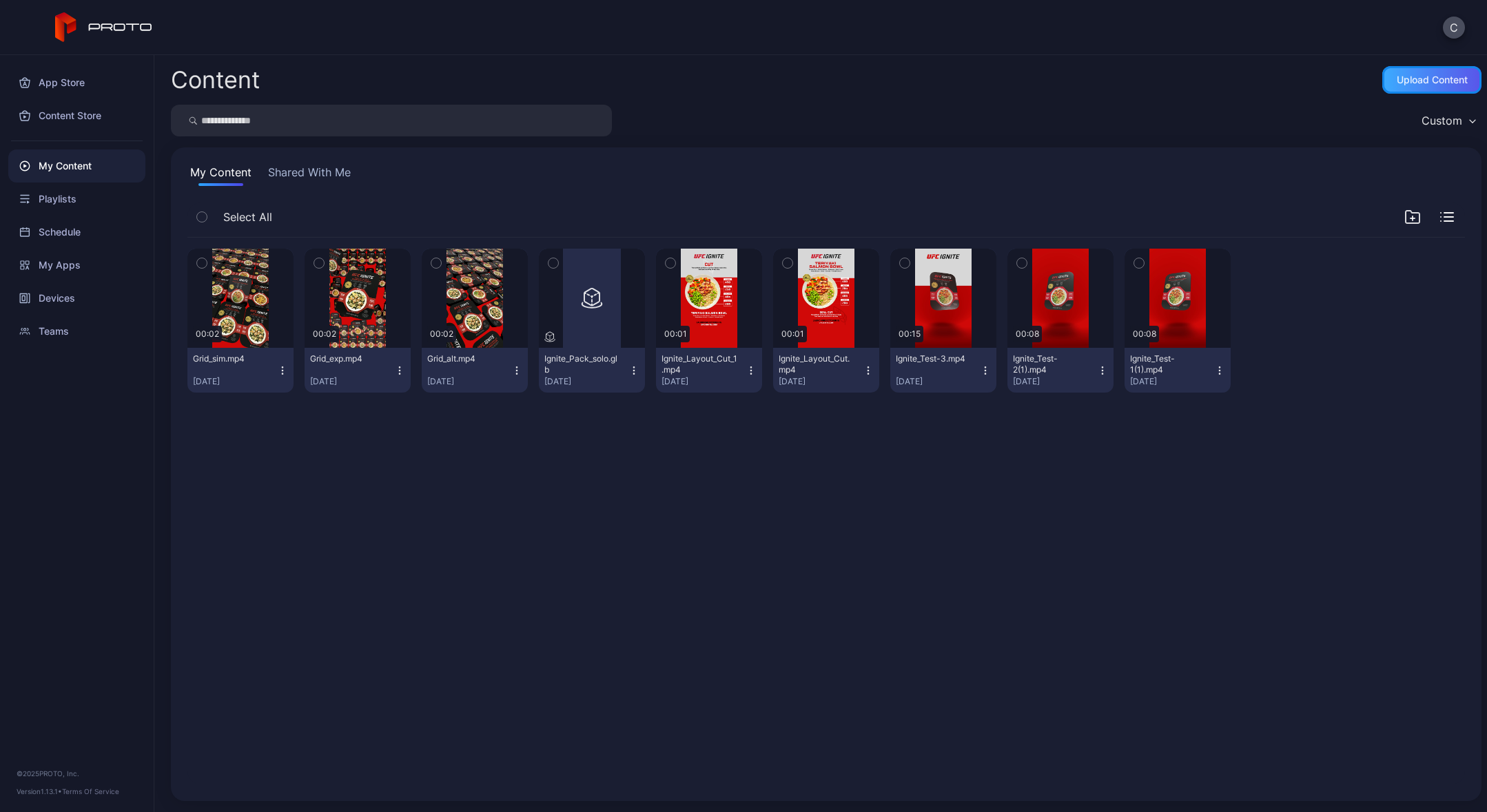
click at [1403, 78] on div "Upload Content" at bounding box center [1432, 79] width 71 height 11
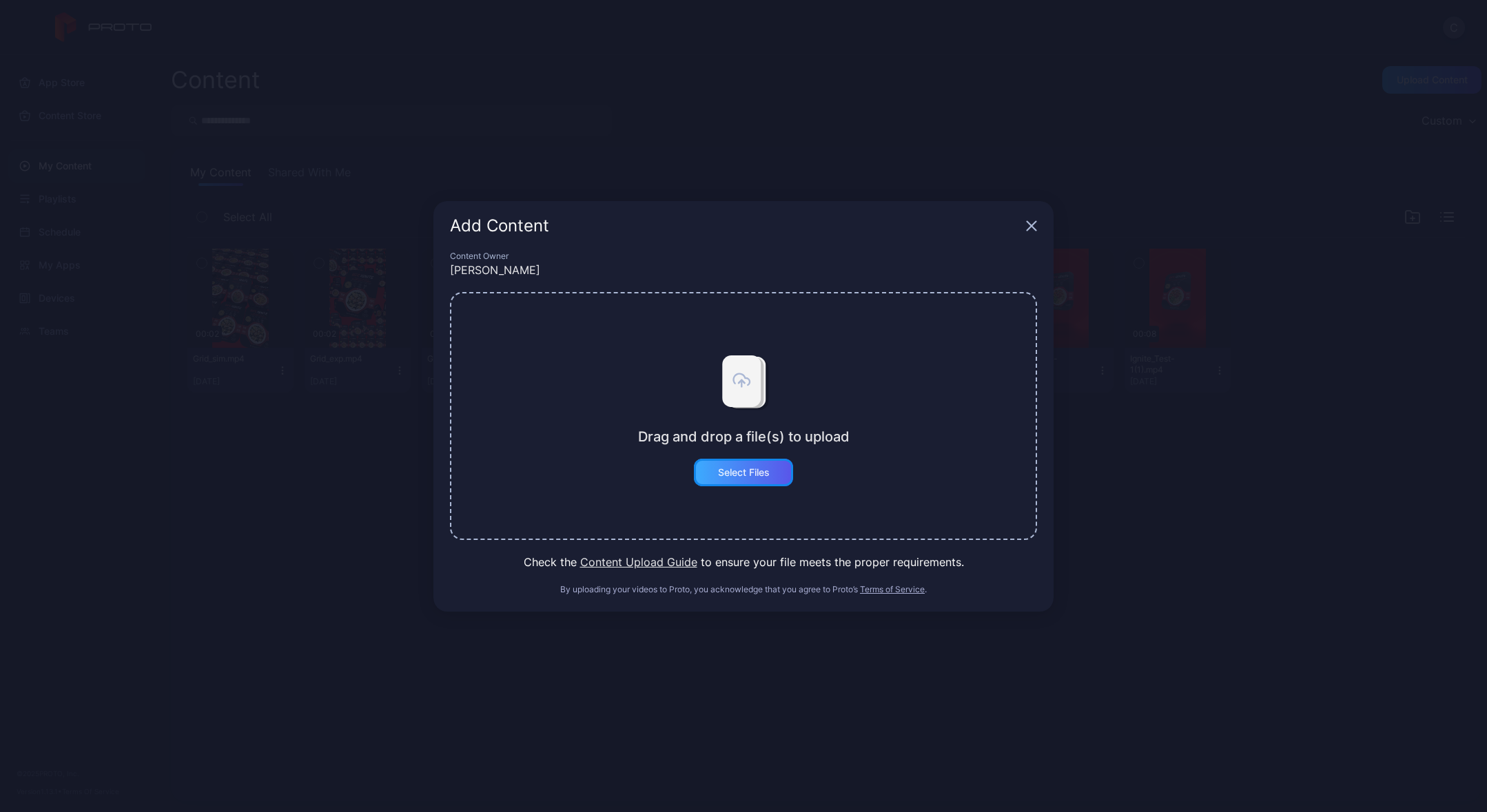
click at [762, 463] on div "Select Files" at bounding box center [743, 472] width 99 height 28
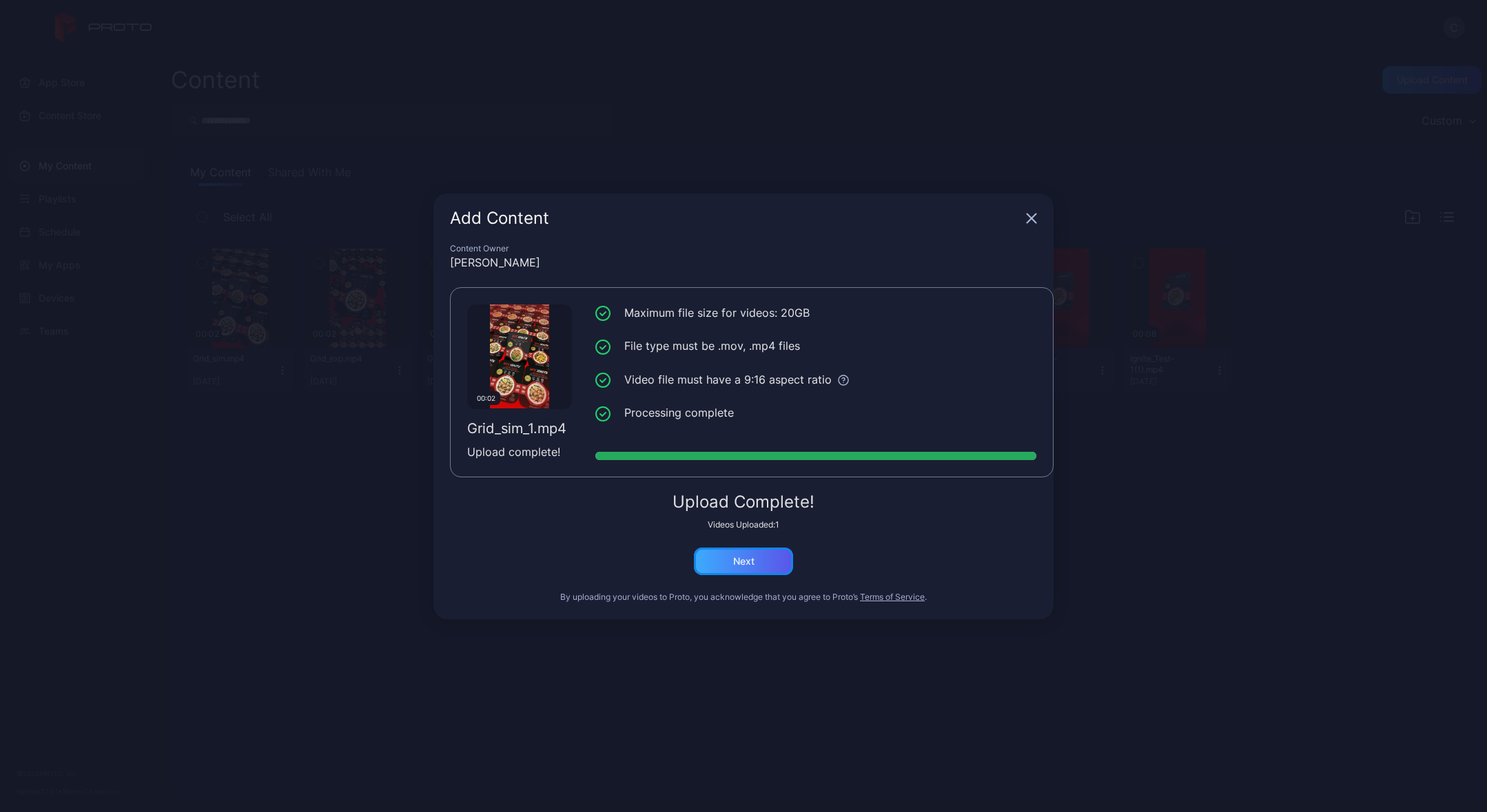
click at [765, 561] on div "Next" at bounding box center [743, 561] width 99 height 28
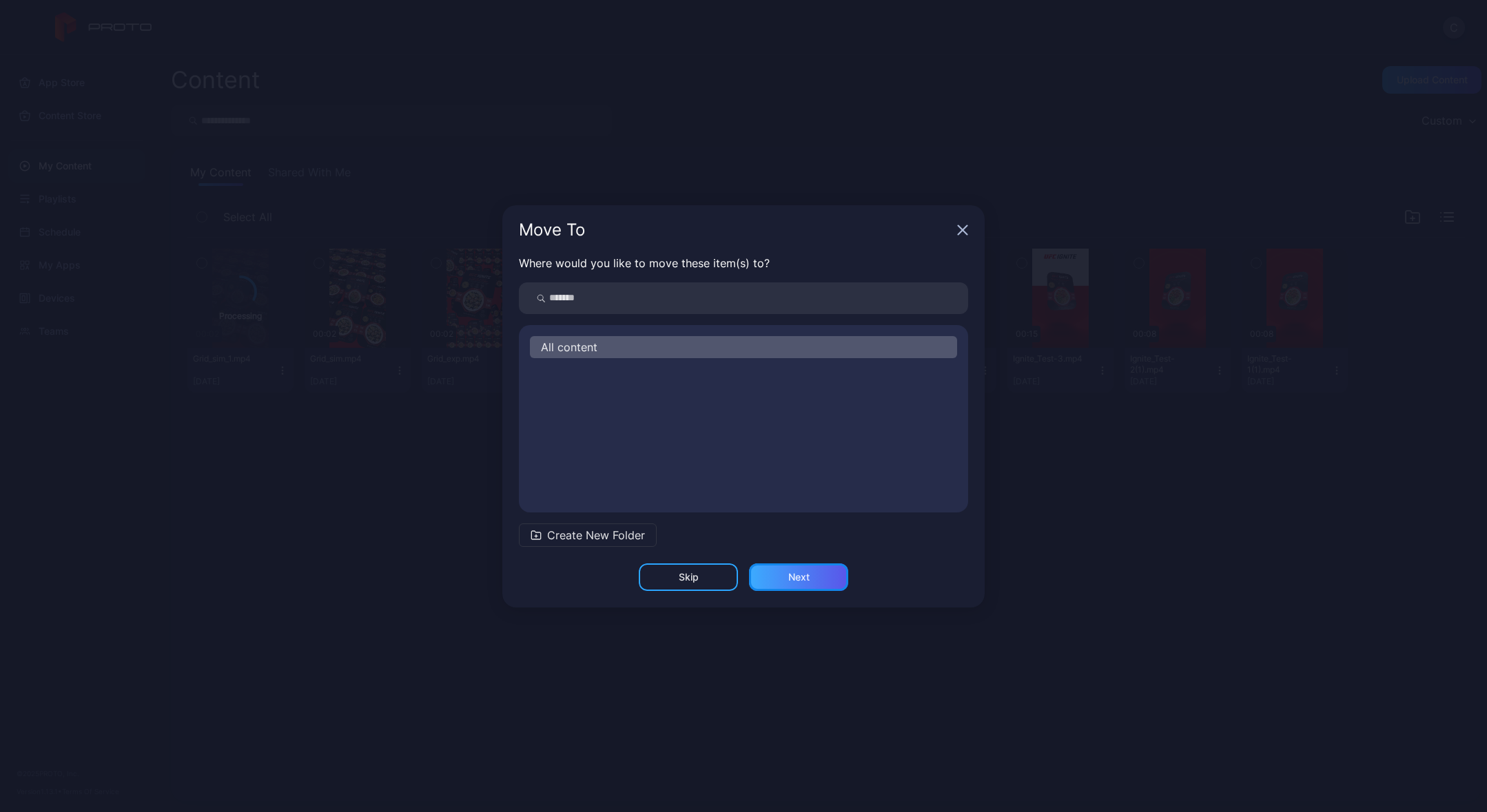
click at [810, 579] on div "Next" at bounding box center [798, 577] width 99 height 28
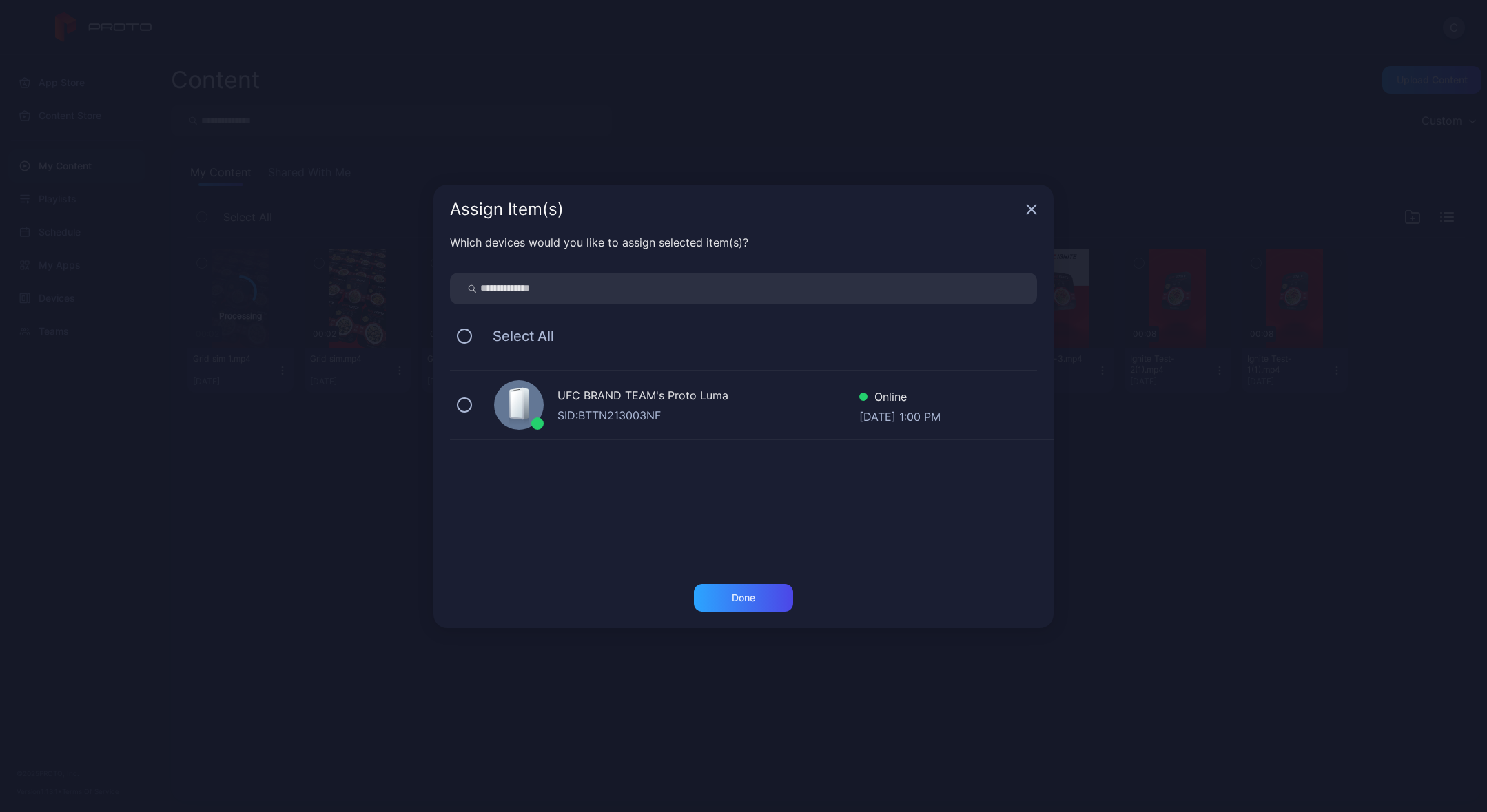
click at [640, 409] on div "SID: BTTN213003NF" at bounding box center [708, 415] width 302 height 16
click at [743, 604] on div "Done" at bounding box center [743, 598] width 99 height 28
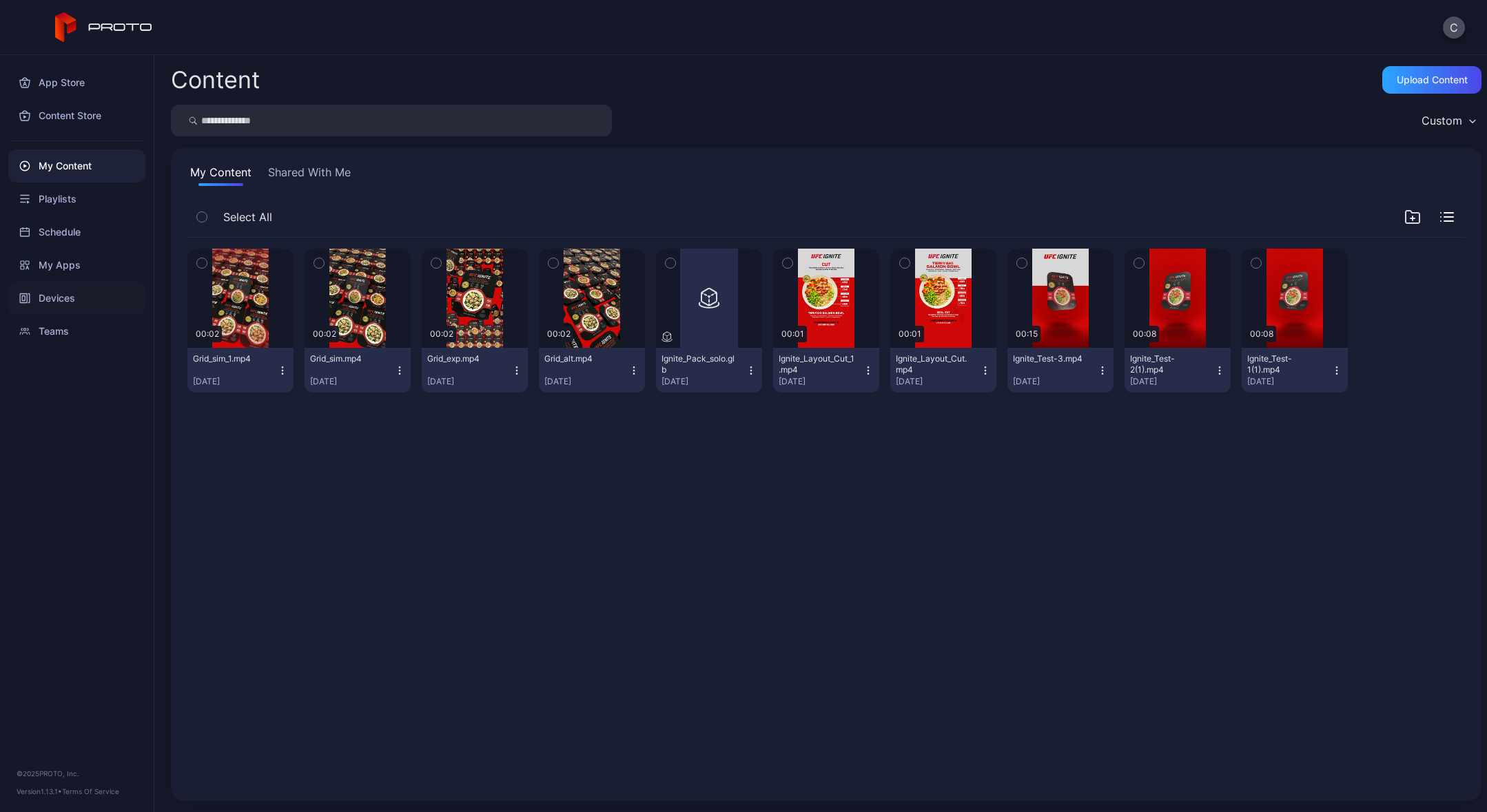
click at [61, 299] on div "Devices" at bounding box center [77, 298] width 137 height 33
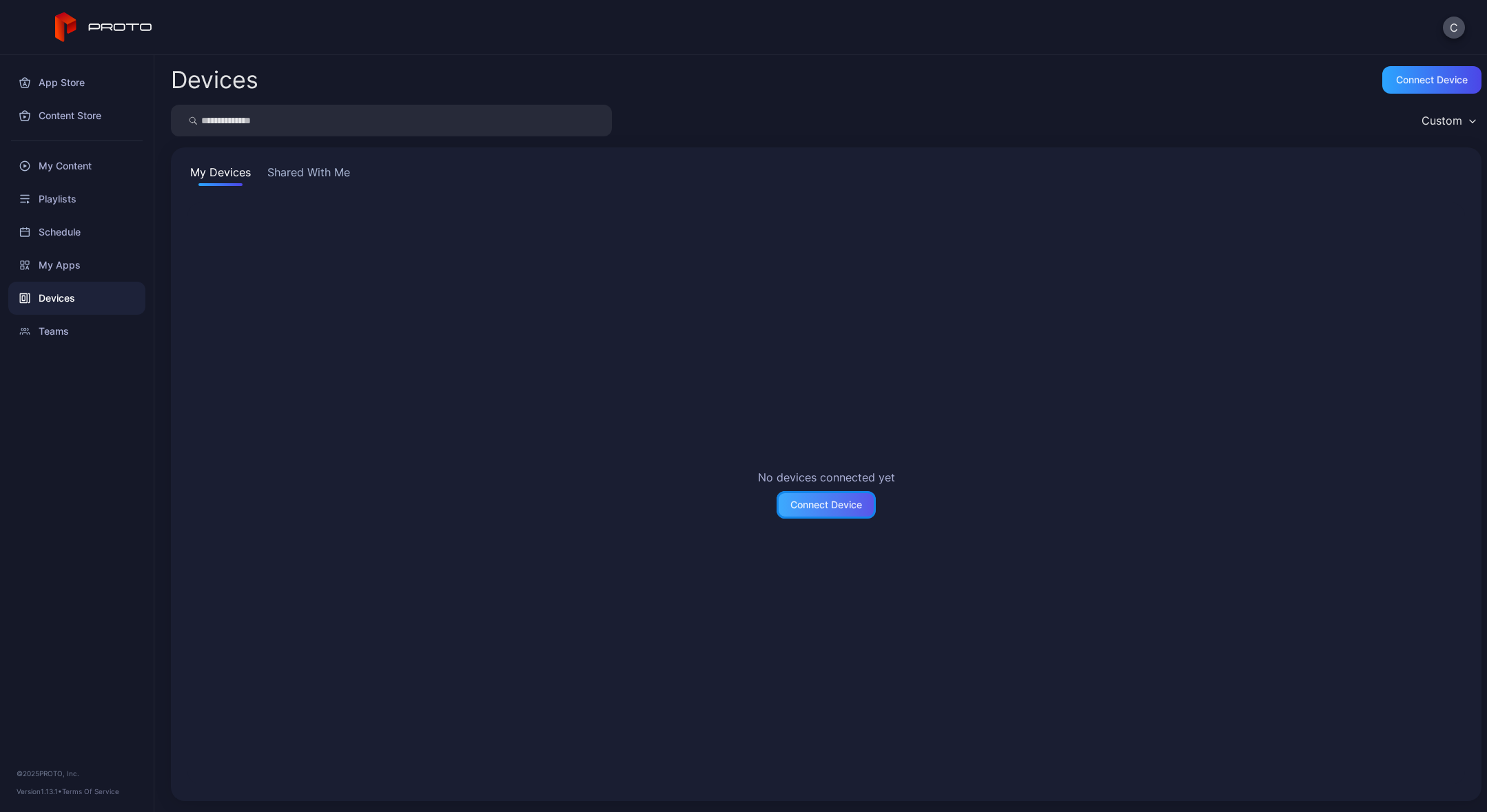
click at [824, 506] on div "Connect Device" at bounding box center [826, 504] width 71 height 11
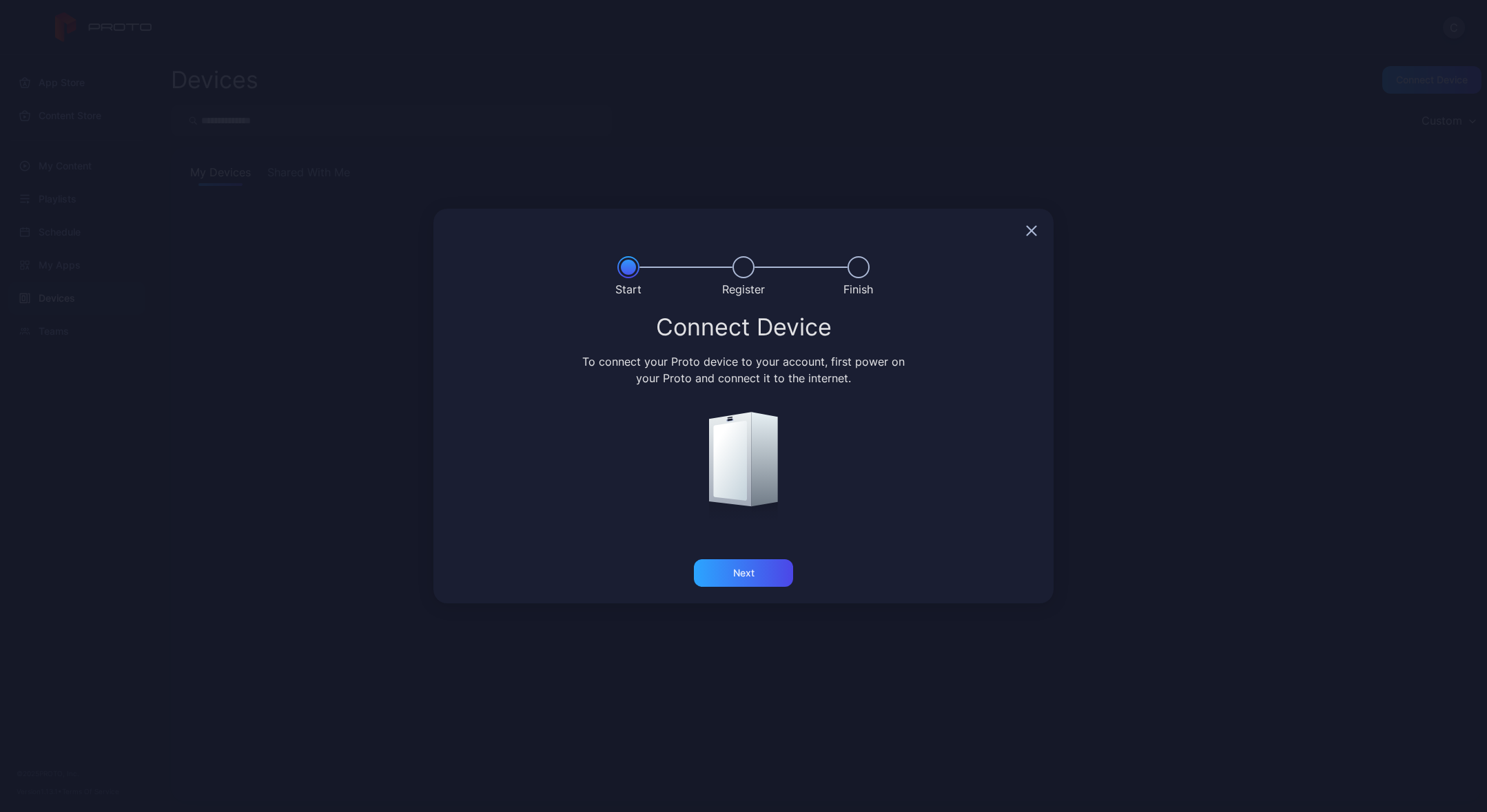
click at [1031, 230] on icon "button" at bounding box center [1032, 230] width 9 height 9
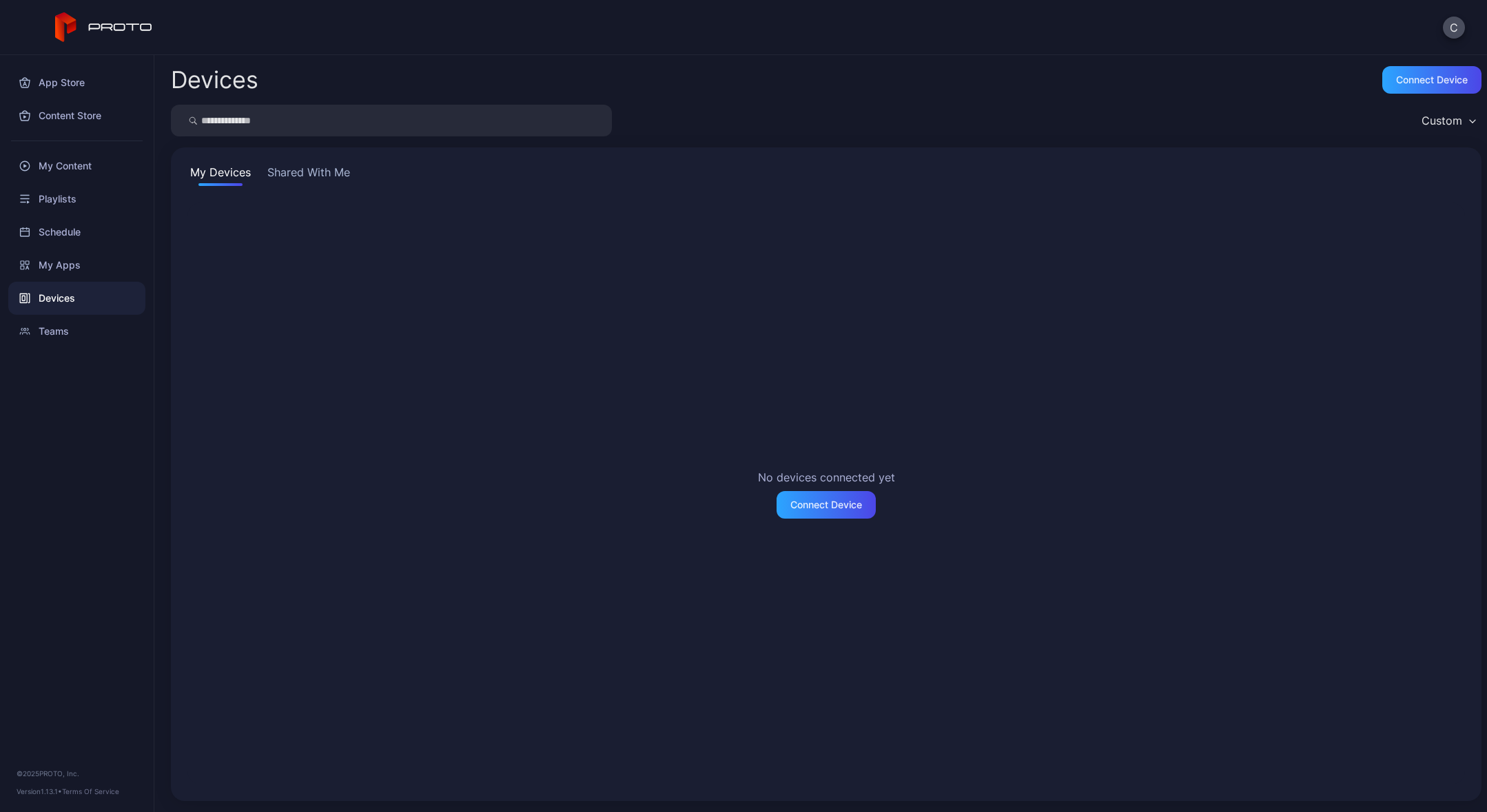
click at [334, 159] on div "My Devices Shared With Me No devices connected yet Connect Device" at bounding box center [826, 473] width 1311 height 653
click at [333, 168] on button "Shared With Me" at bounding box center [308, 175] width 88 height 22
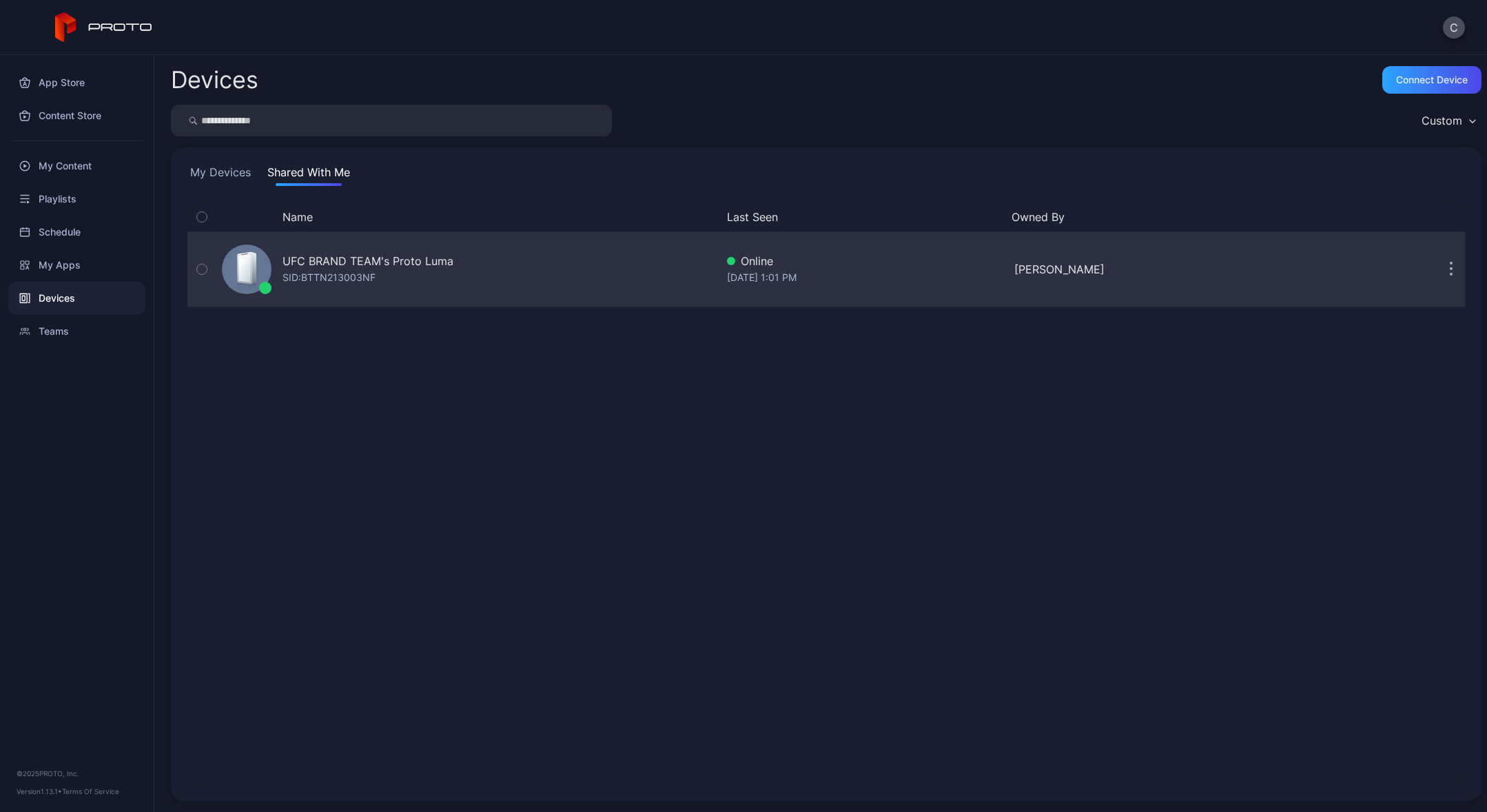
click at [349, 262] on div "UFC BRAND TEAM's Proto Luma" at bounding box center [367, 261] width 171 height 16
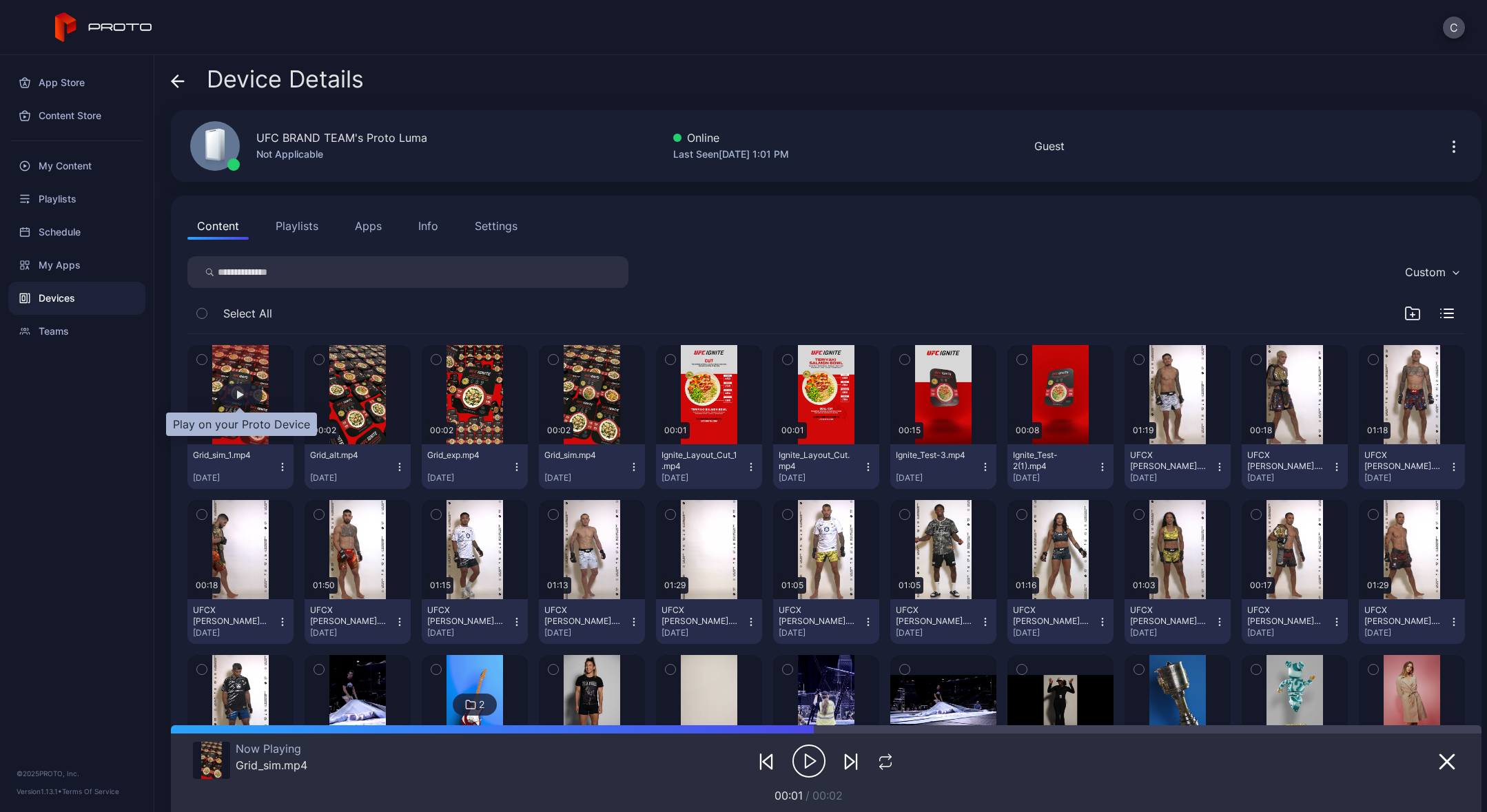
click at [242, 396] on div "button" at bounding box center [241, 395] width 7 height 9
click at [812, 756] on icon "button" at bounding box center [812, 761] width 0 height 10
click at [74, 164] on div "My Content" at bounding box center [77, 166] width 137 height 33
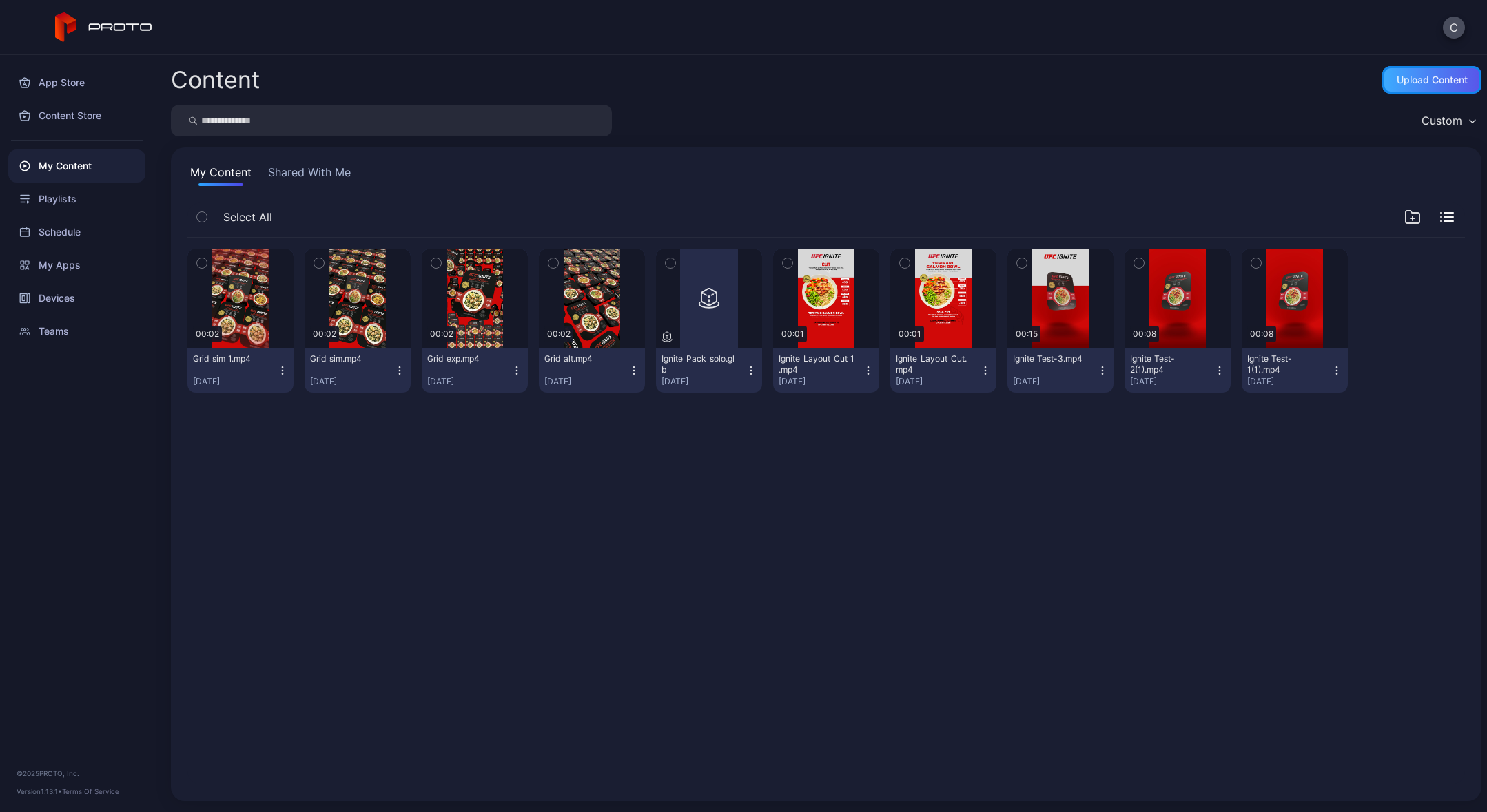
click at [1417, 76] on div "Upload Content" at bounding box center [1432, 79] width 71 height 11
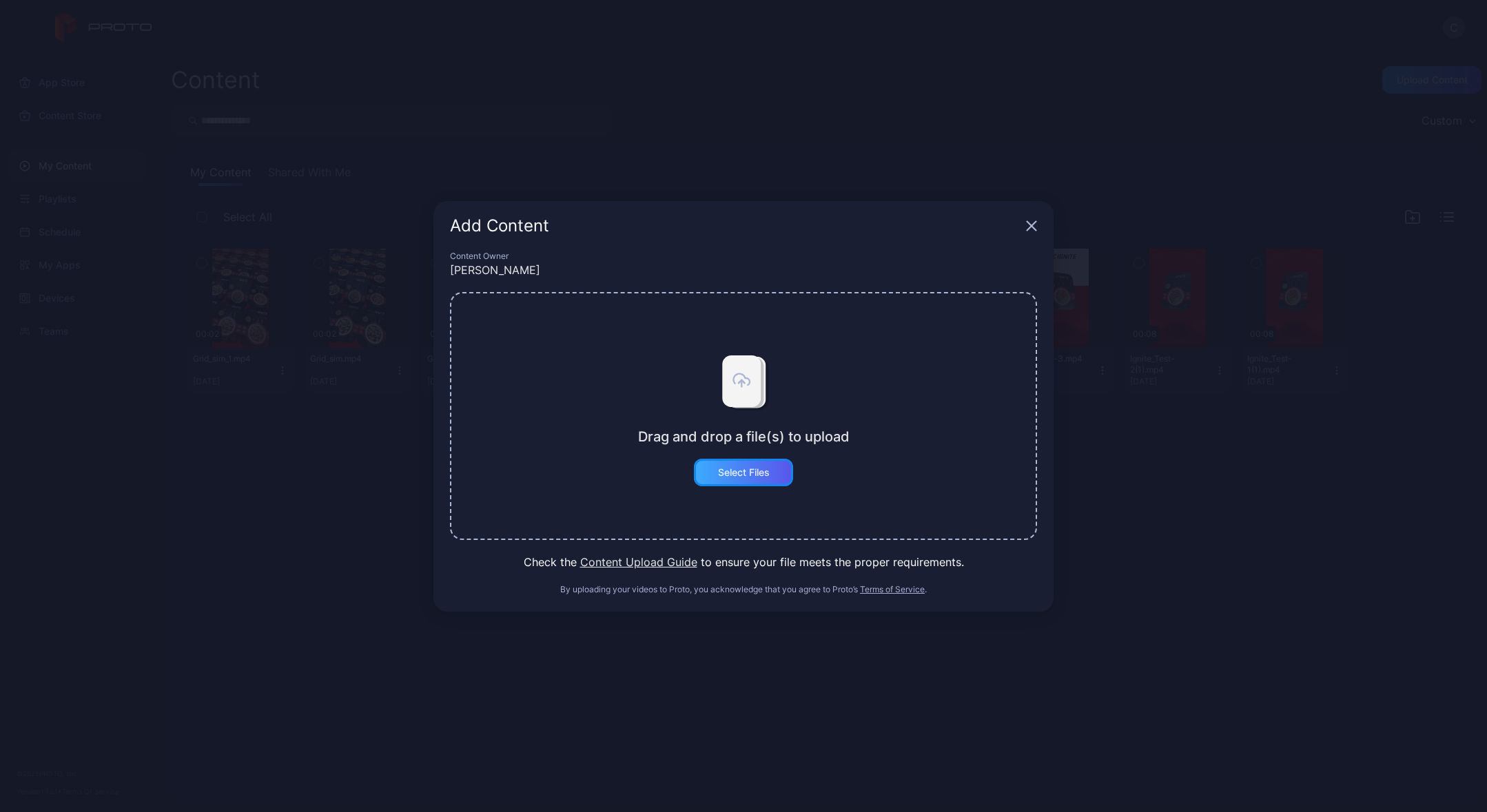
click at [744, 471] on div "Select Files" at bounding box center [744, 472] width 51 height 11
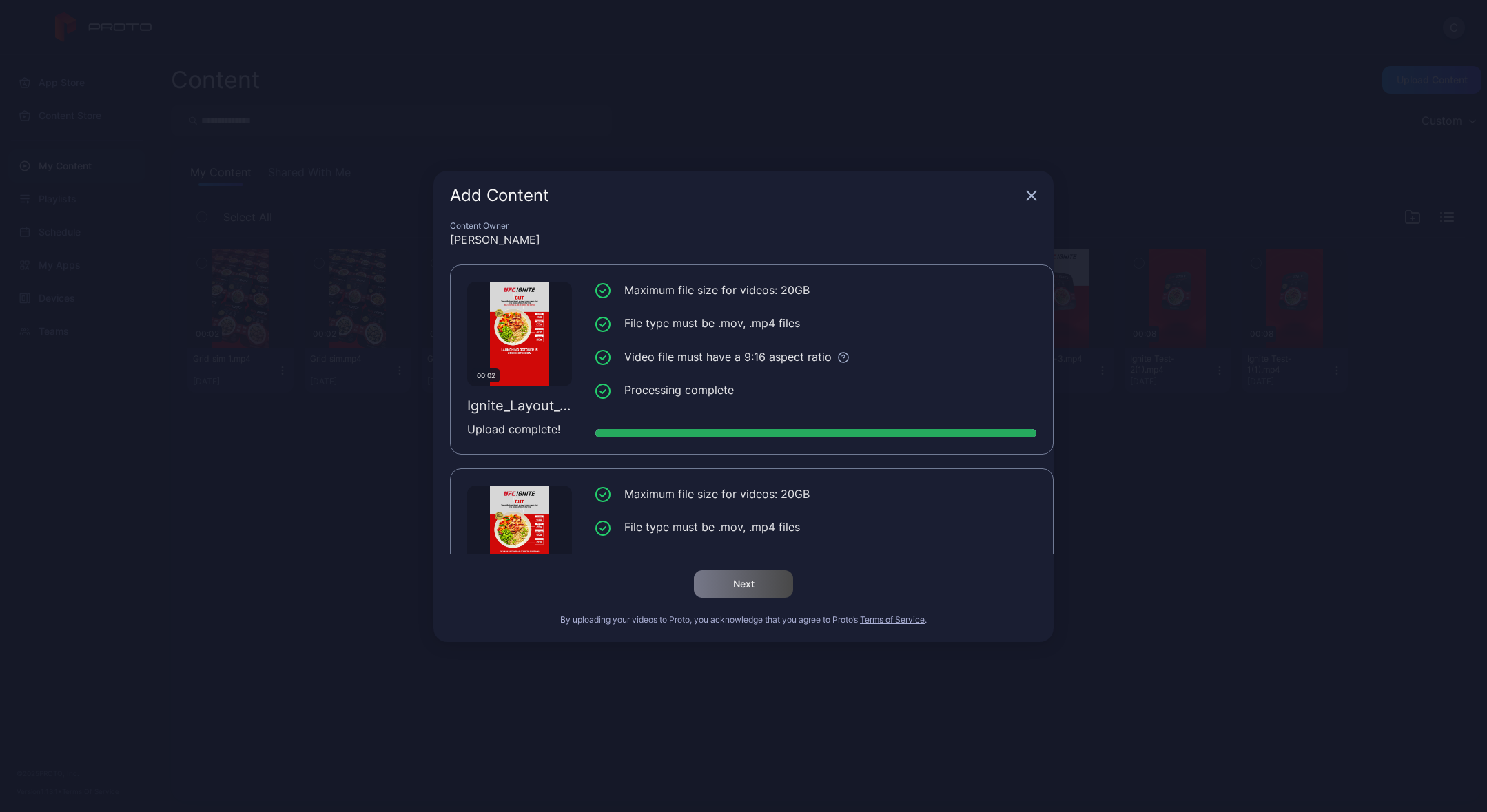
click at [1032, 194] on icon "button" at bounding box center [1032, 195] width 9 height 9
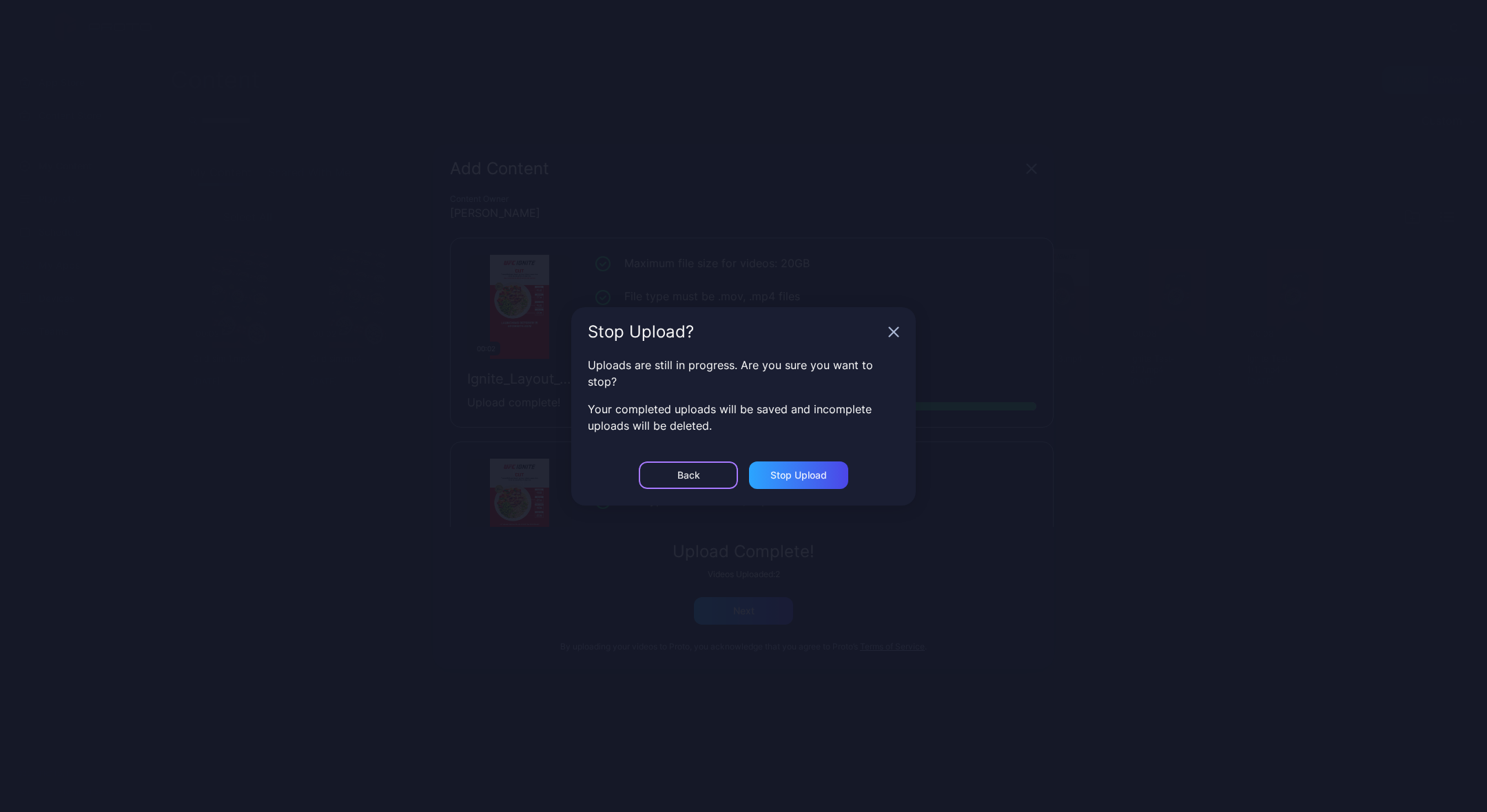
click at [700, 471] on div "Back" at bounding box center [688, 475] width 99 height 28
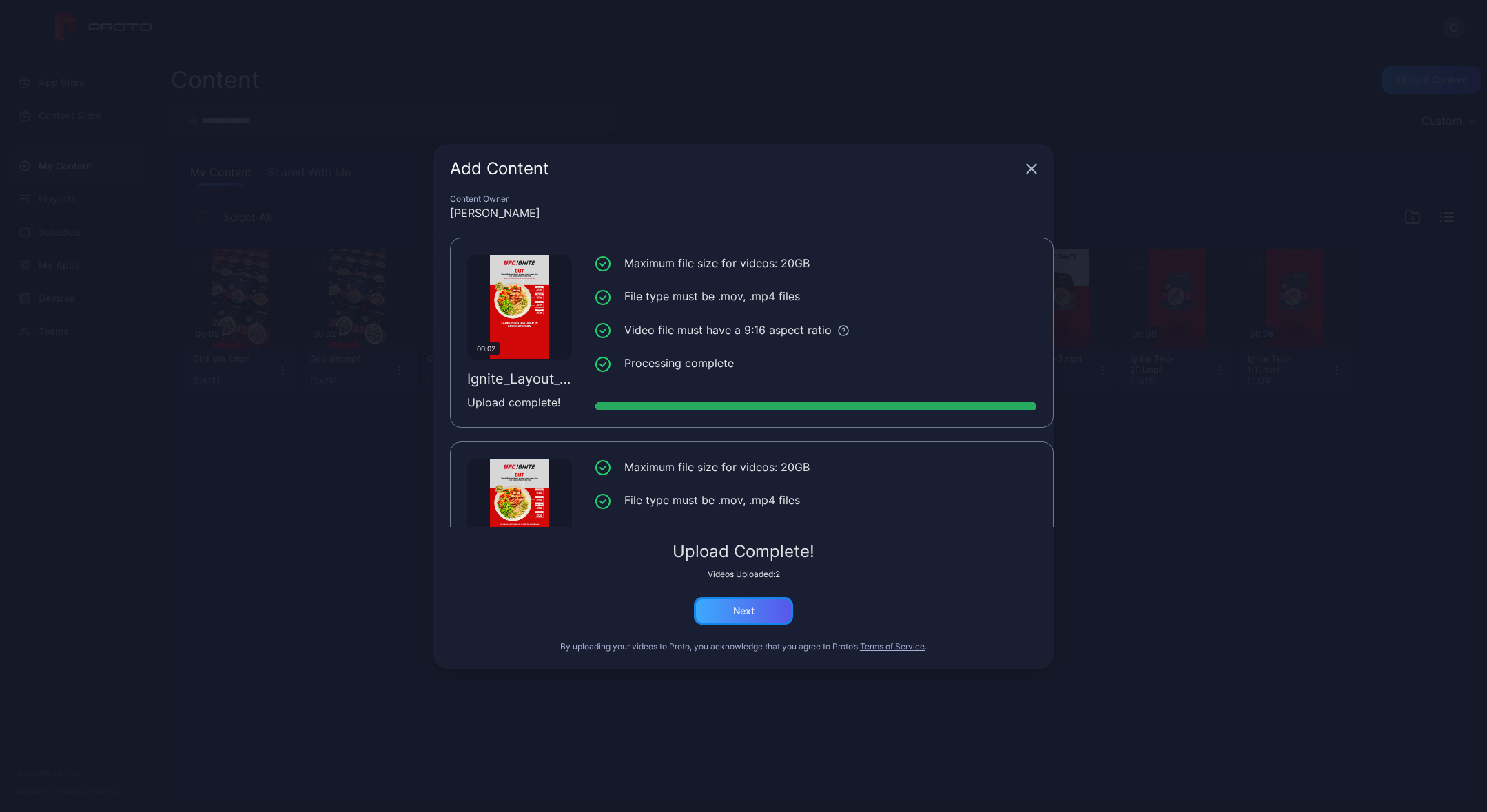
click at [762, 616] on div "Next" at bounding box center [743, 611] width 99 height 28
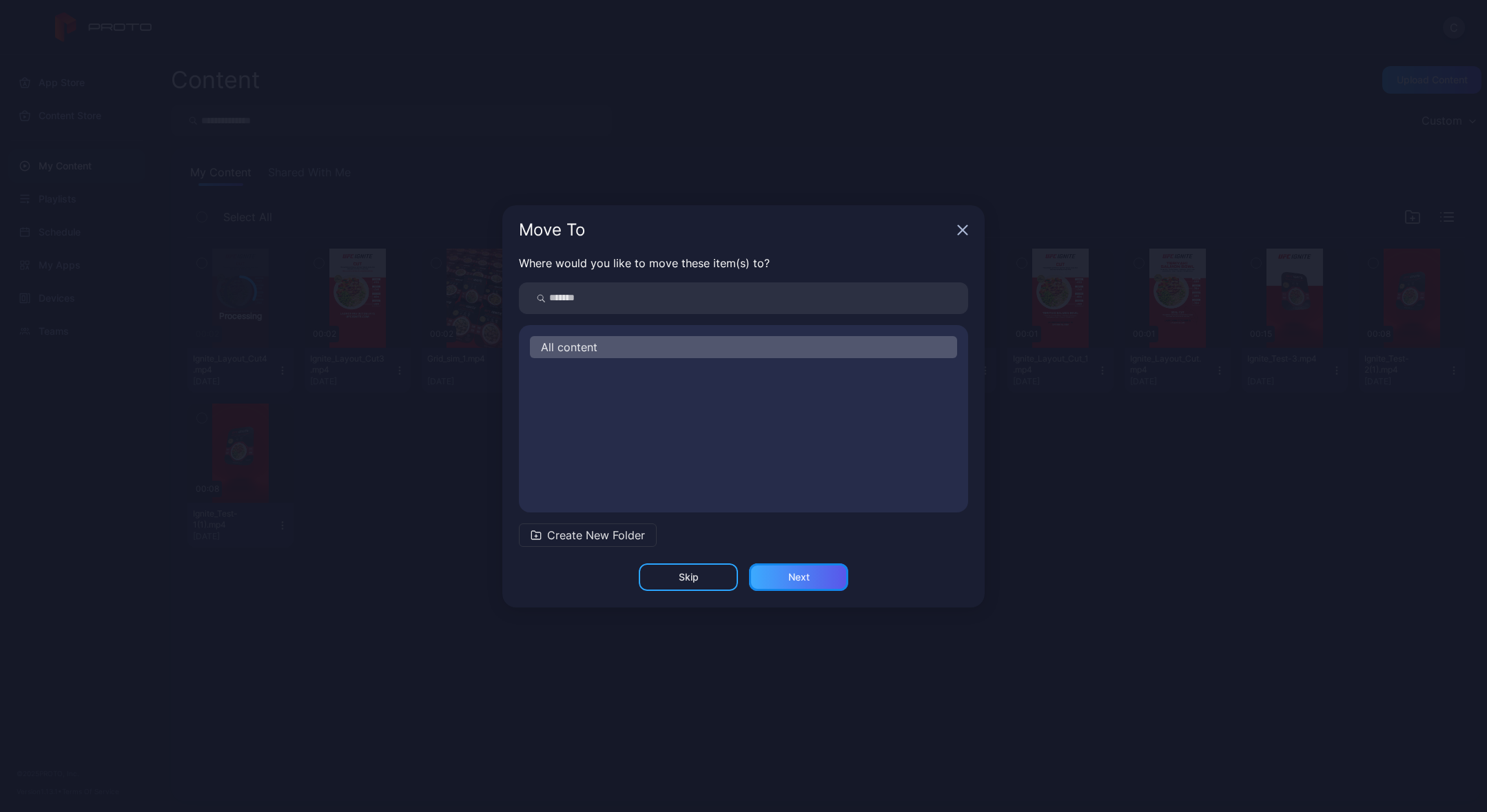
click at [801, 576] on div "Next" at bounding box center [799, 576] width 21 height 11
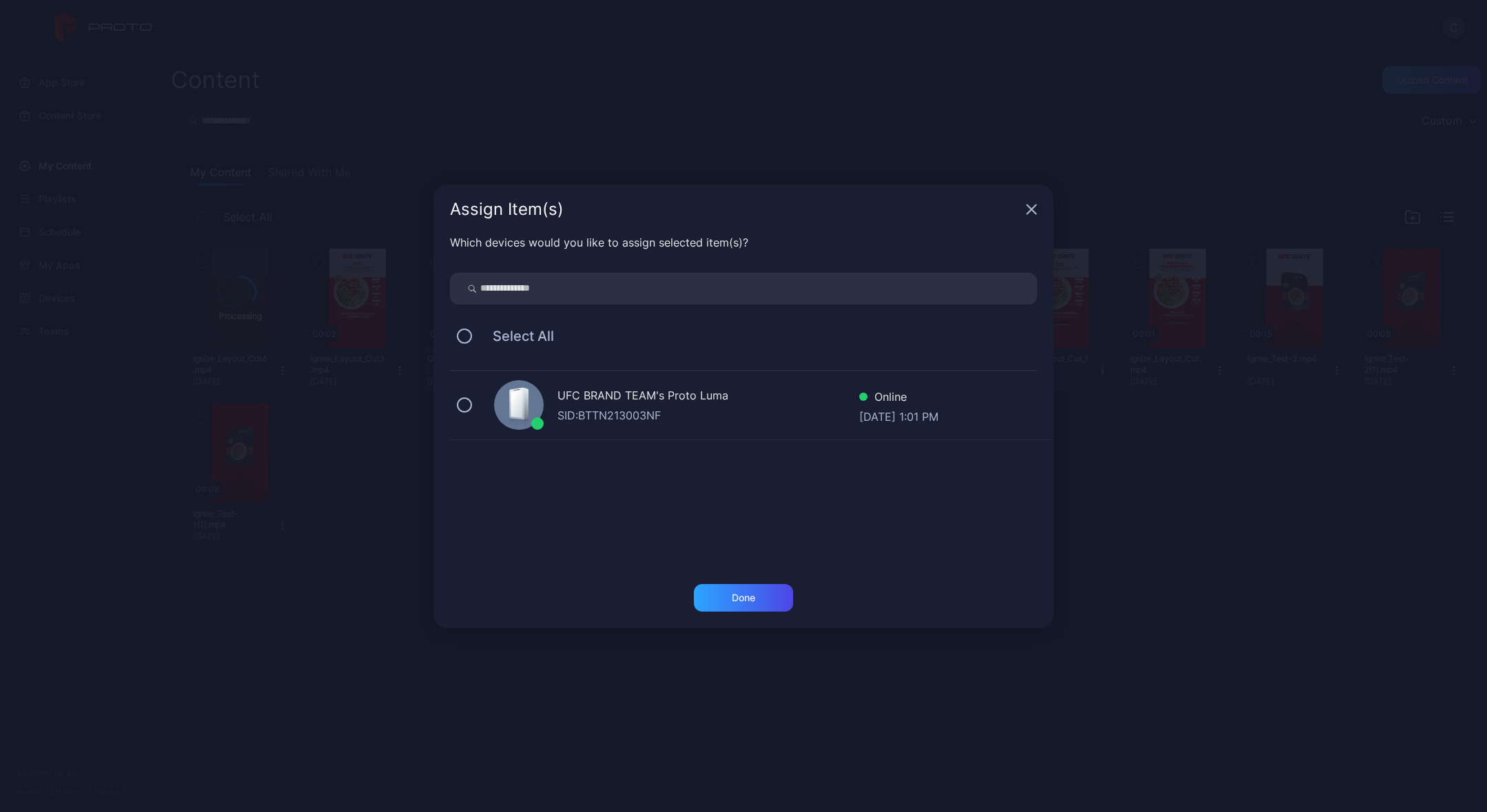
click at [626, 399] on div "UFC BRAND TEAM's Proto Luma" at bounding box center [708, 397] width 302 height 20
click at [725, 593] on div "Done" at bounding box center [743, 598] width 99 height 28
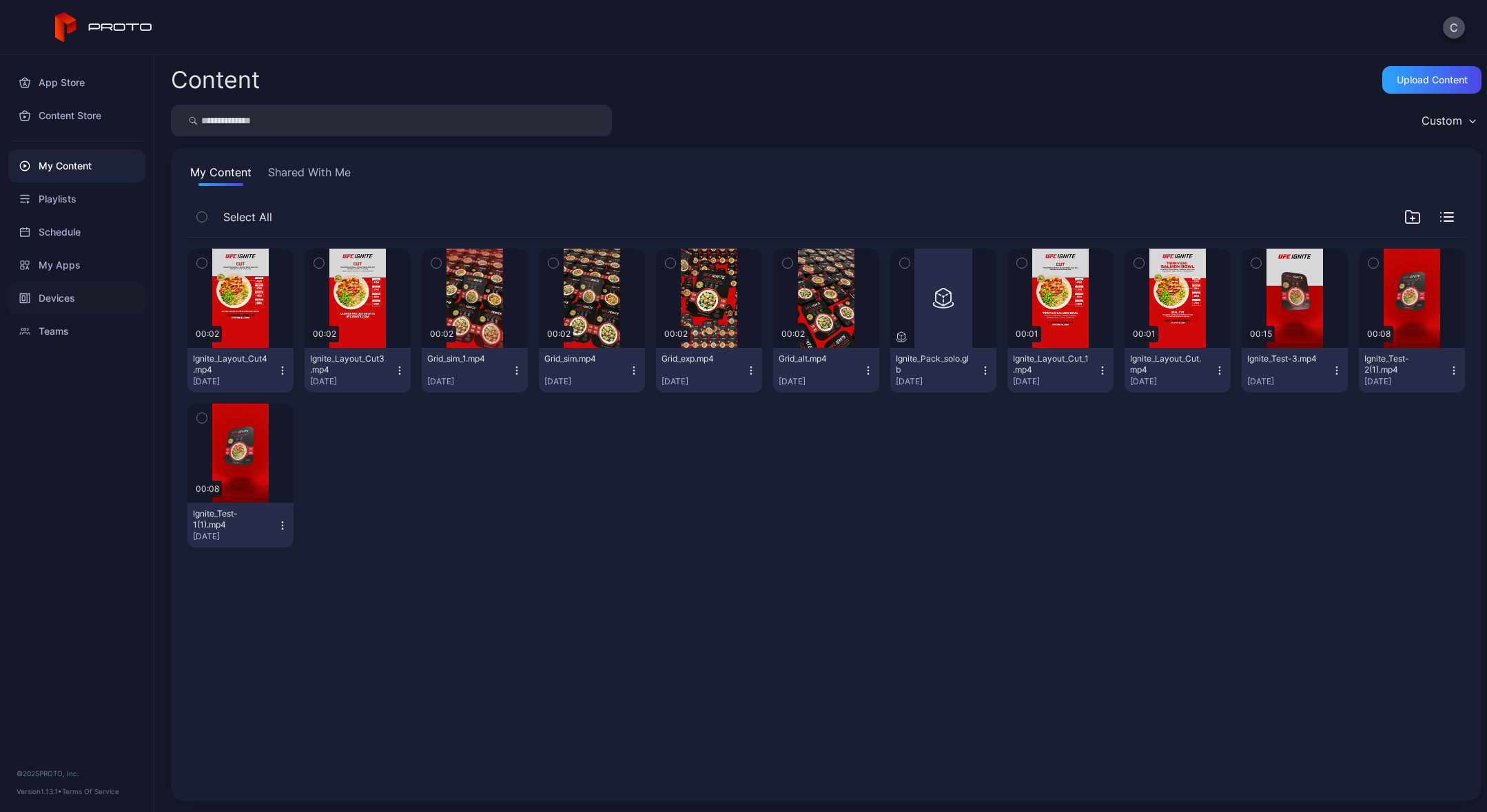
click at [64, 295] on div "Devices" at bounding box center [77, 298] width 137 height 33
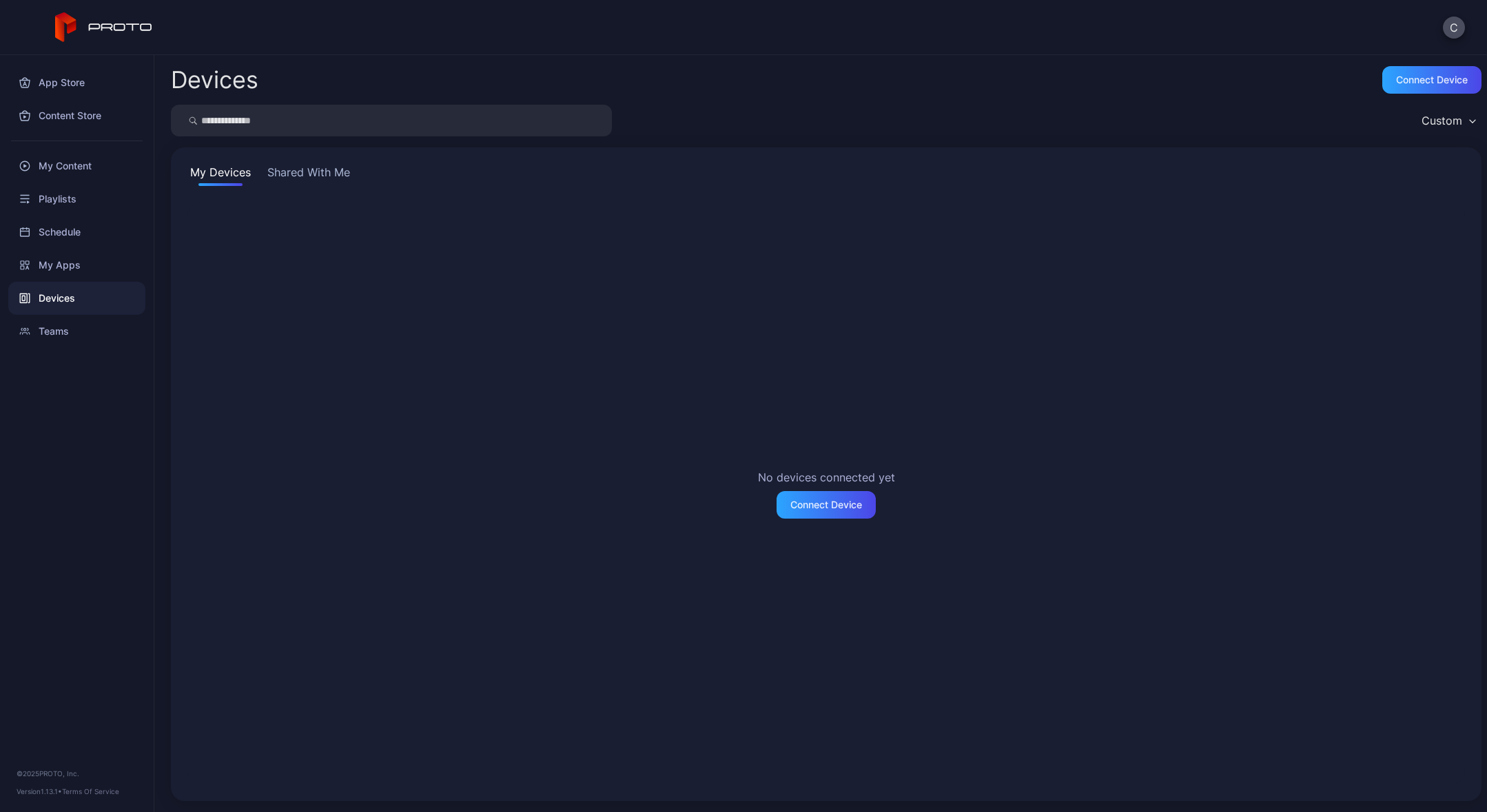
click at [296, 171] on button "Shared With Me" at bounding box center [308, 175] width 88 height 22
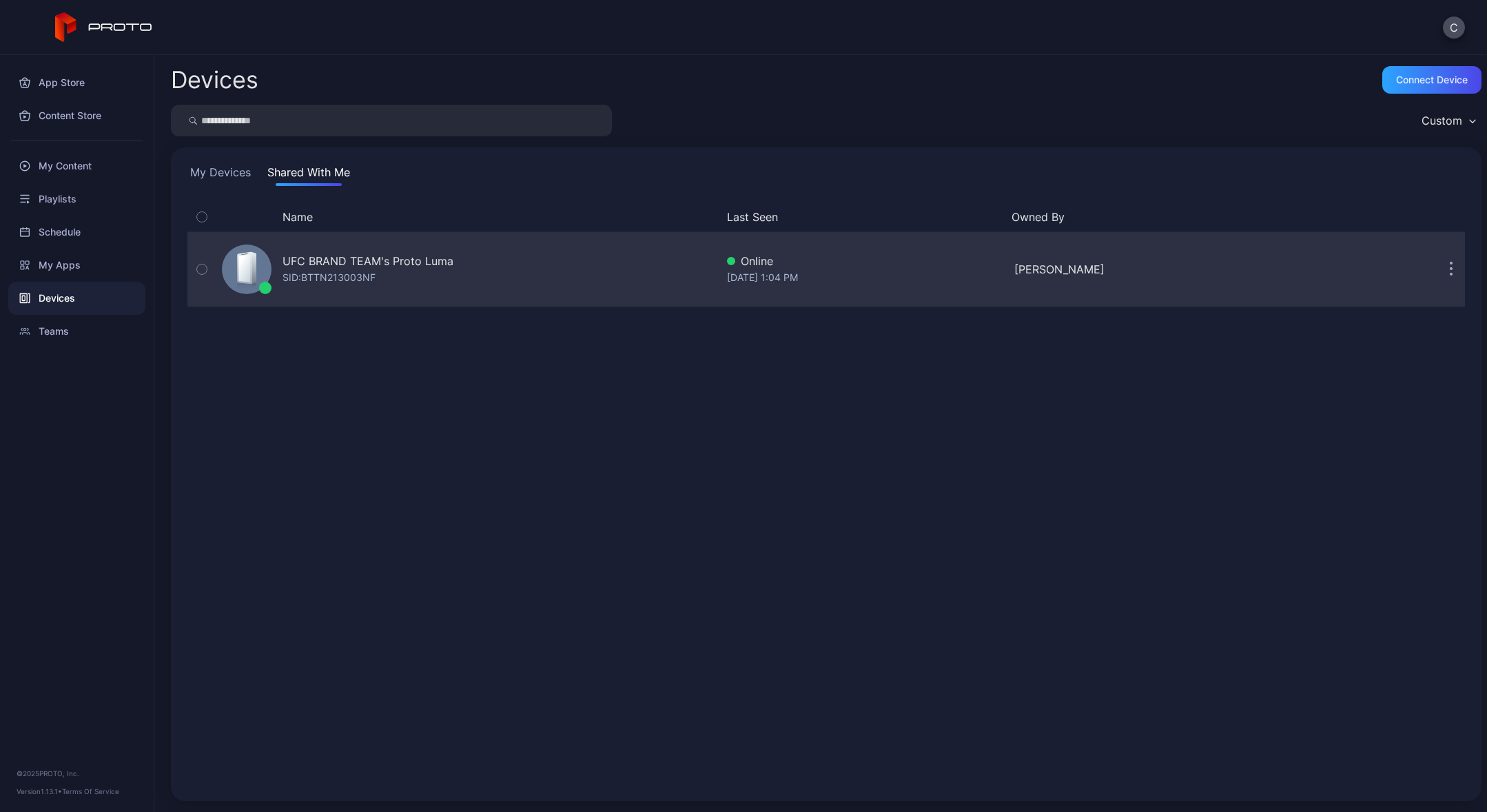
click at [377, 288] on div "UFC BRAND TEAM's Proto [PERSON_NAME]: BTTN213003NF" at bounding box center [466, 269] width 499 height 69
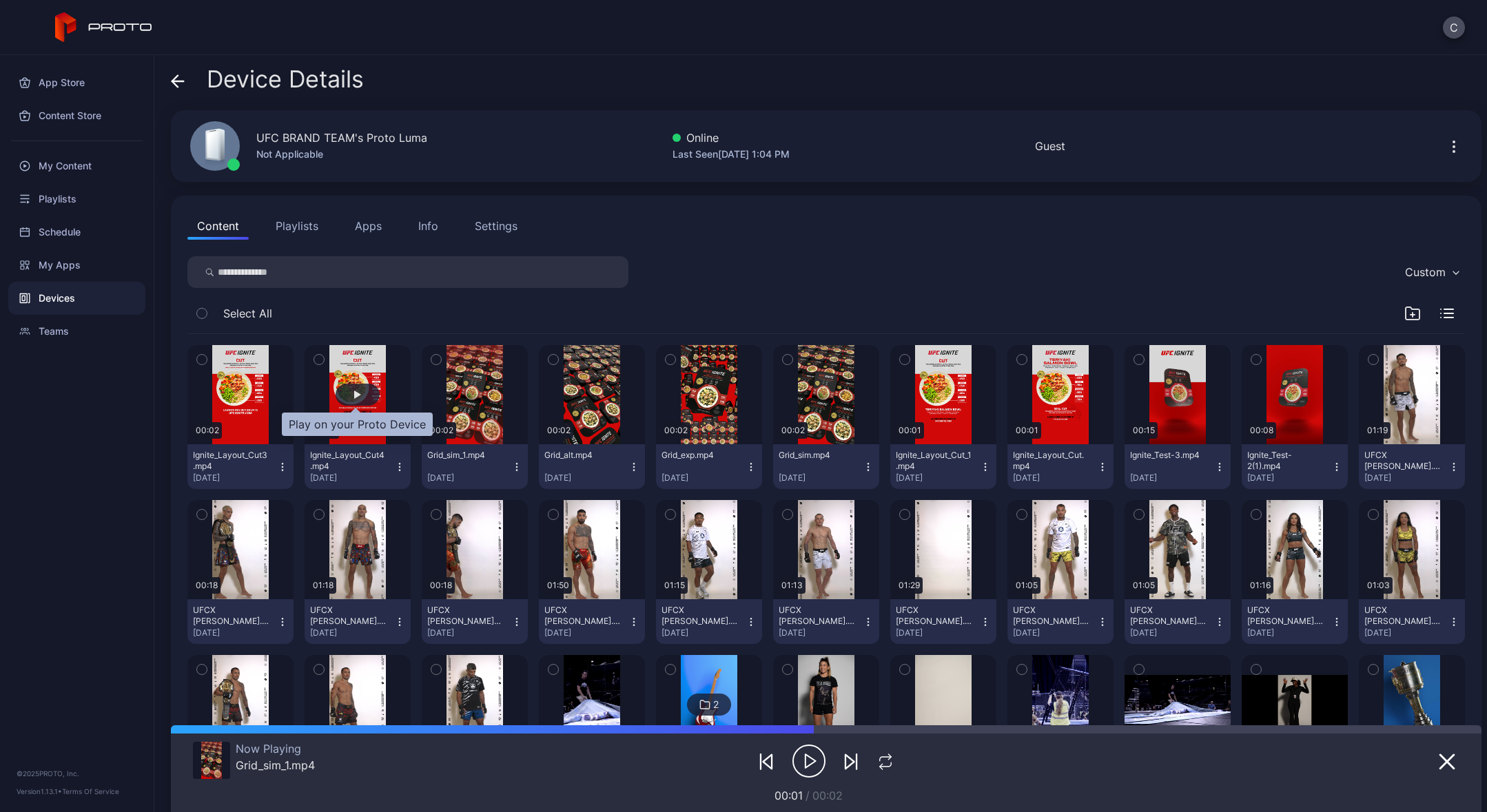
click at [350, 401] on div "button" at bounding box center [358, 394] width 44 height 22
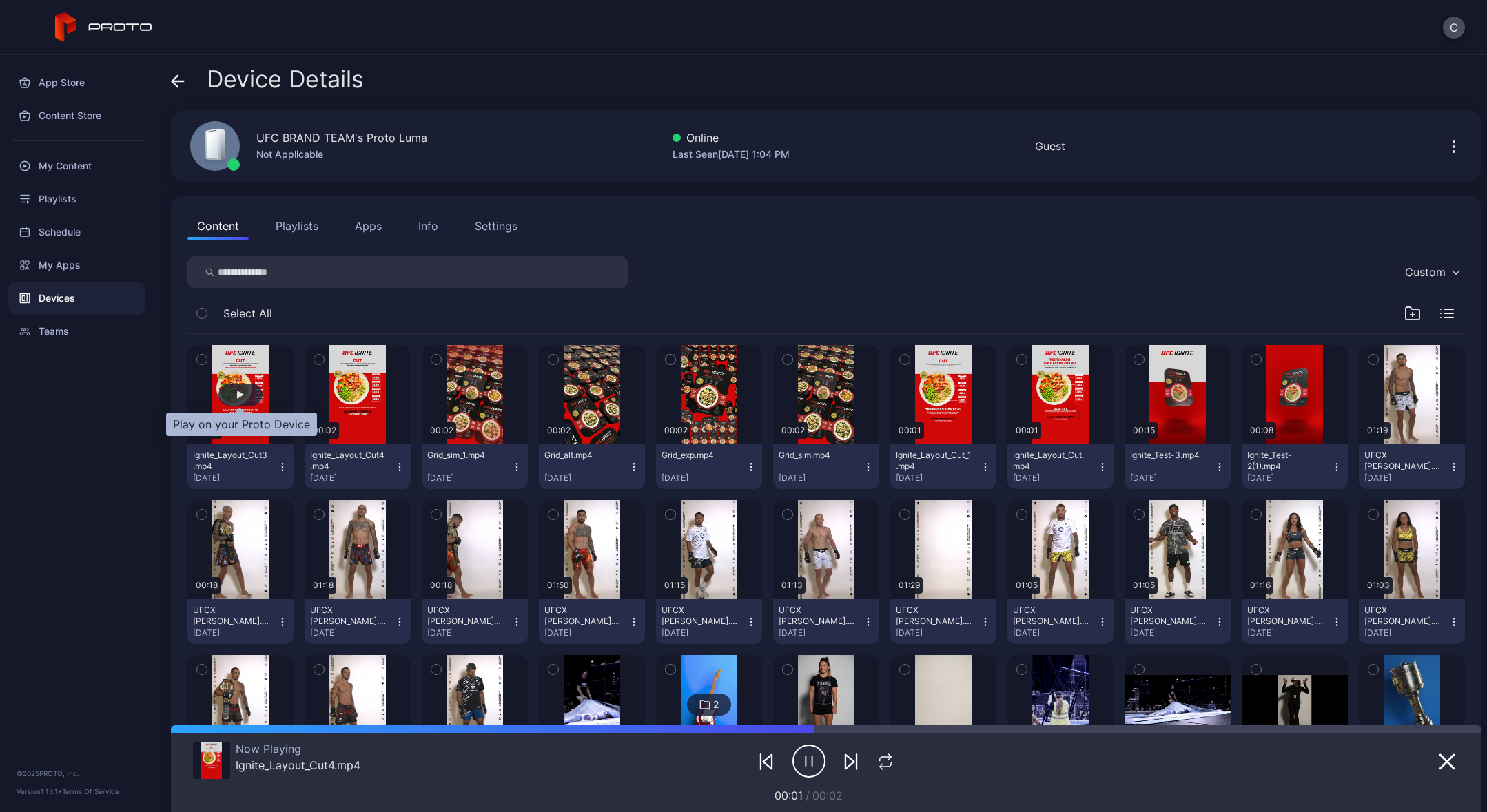
click at [246, 396] on div "button" at bounding box center [241, 394] width 44 height 22
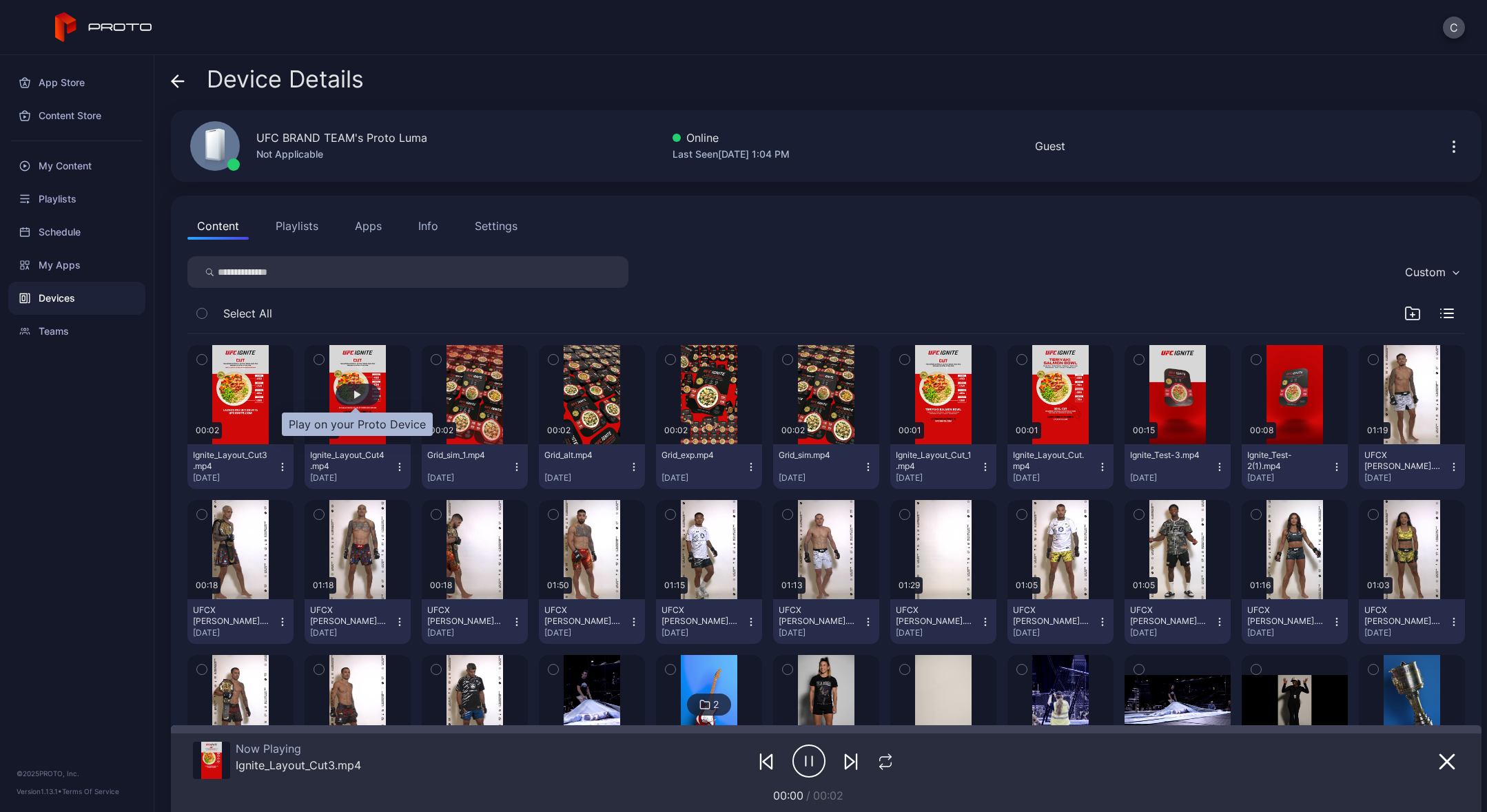
click at [354, 394] on div "button" at bounding box center [358, 395] width 7 height 9
click at [237, 397] on div "button" at bounding box center [241, 395] width 7 height 9
click at [476, 388] on div "button" at bounding box center [475, 394] width 44 height 22
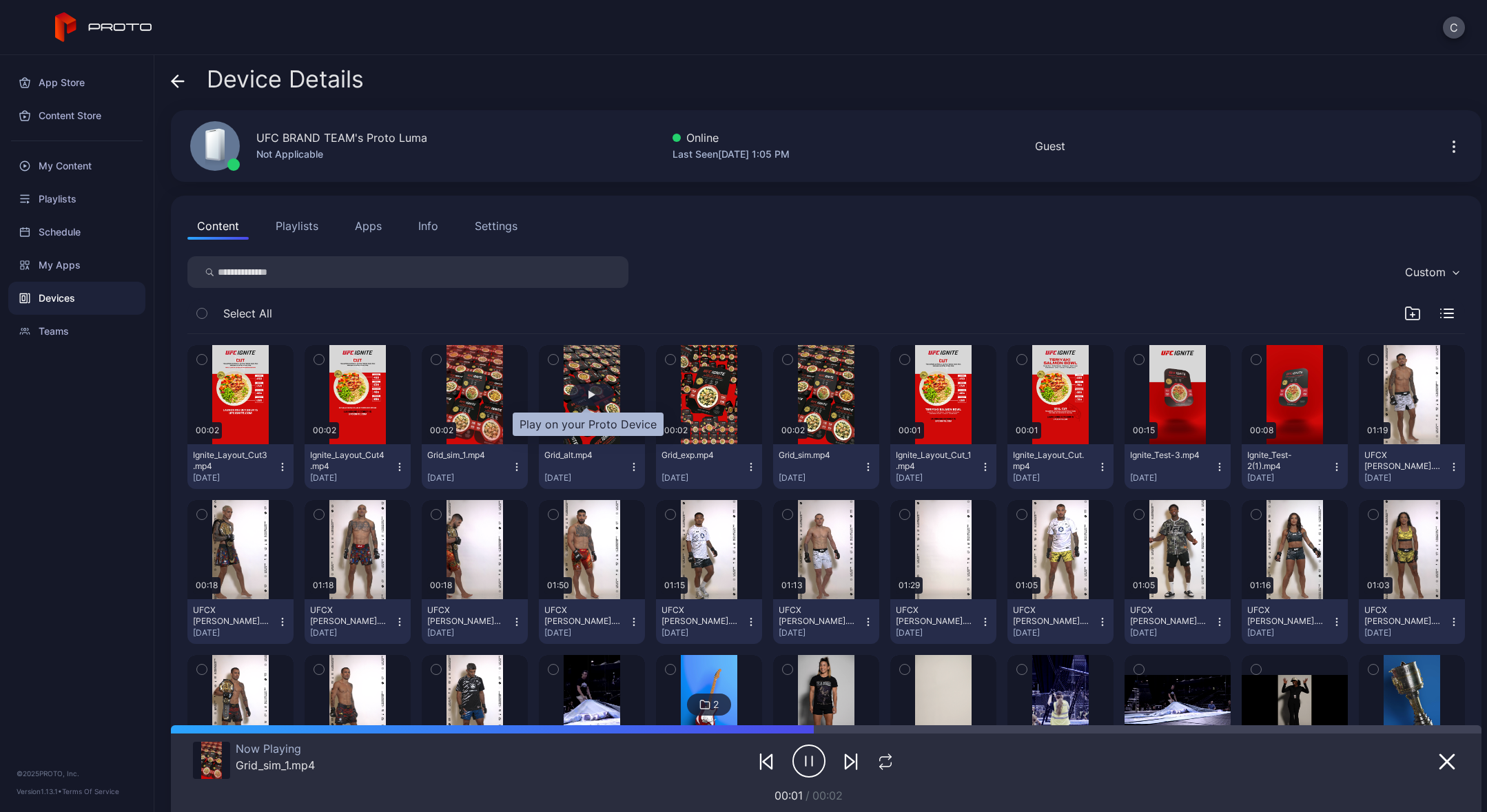
click at [577, 388] on div "button" at bounding box center [592, 394] width 44 height 22
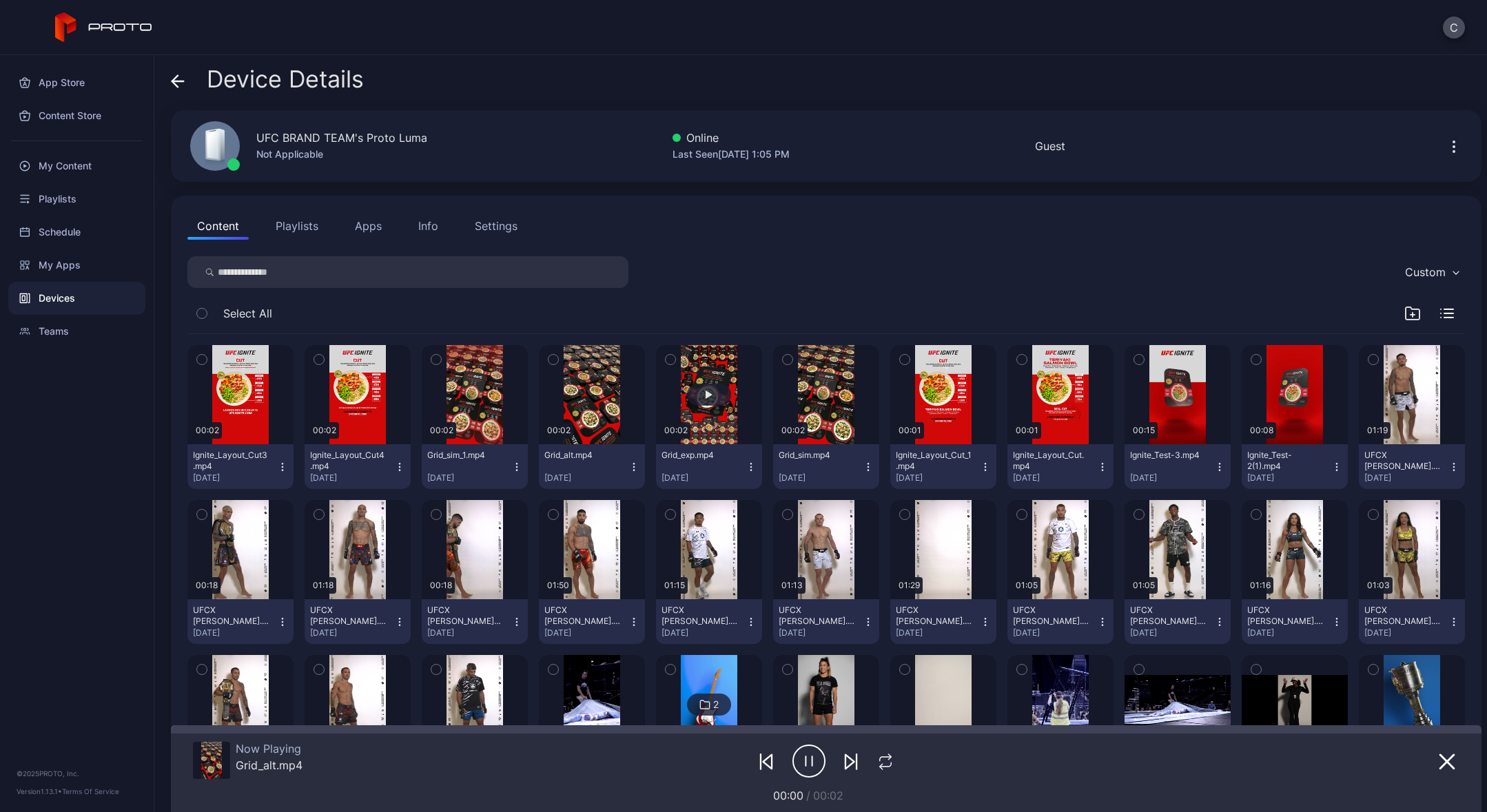
click at [690, 378] on button "button" at bounding box center [709, 394] width 106 height 99
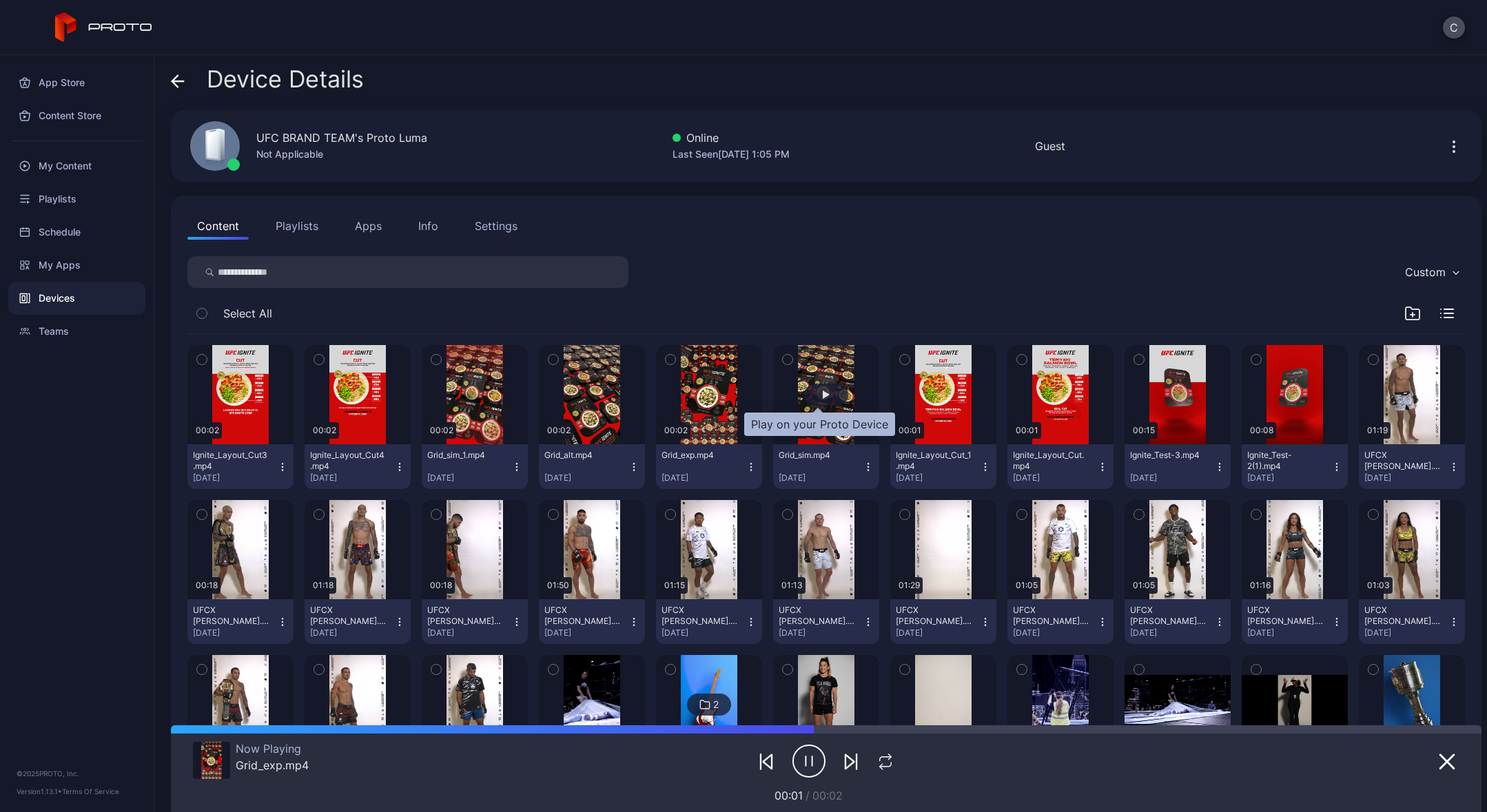
click at [822, 396] on div "button" at bounding box center [826, 395] width 7 height 9
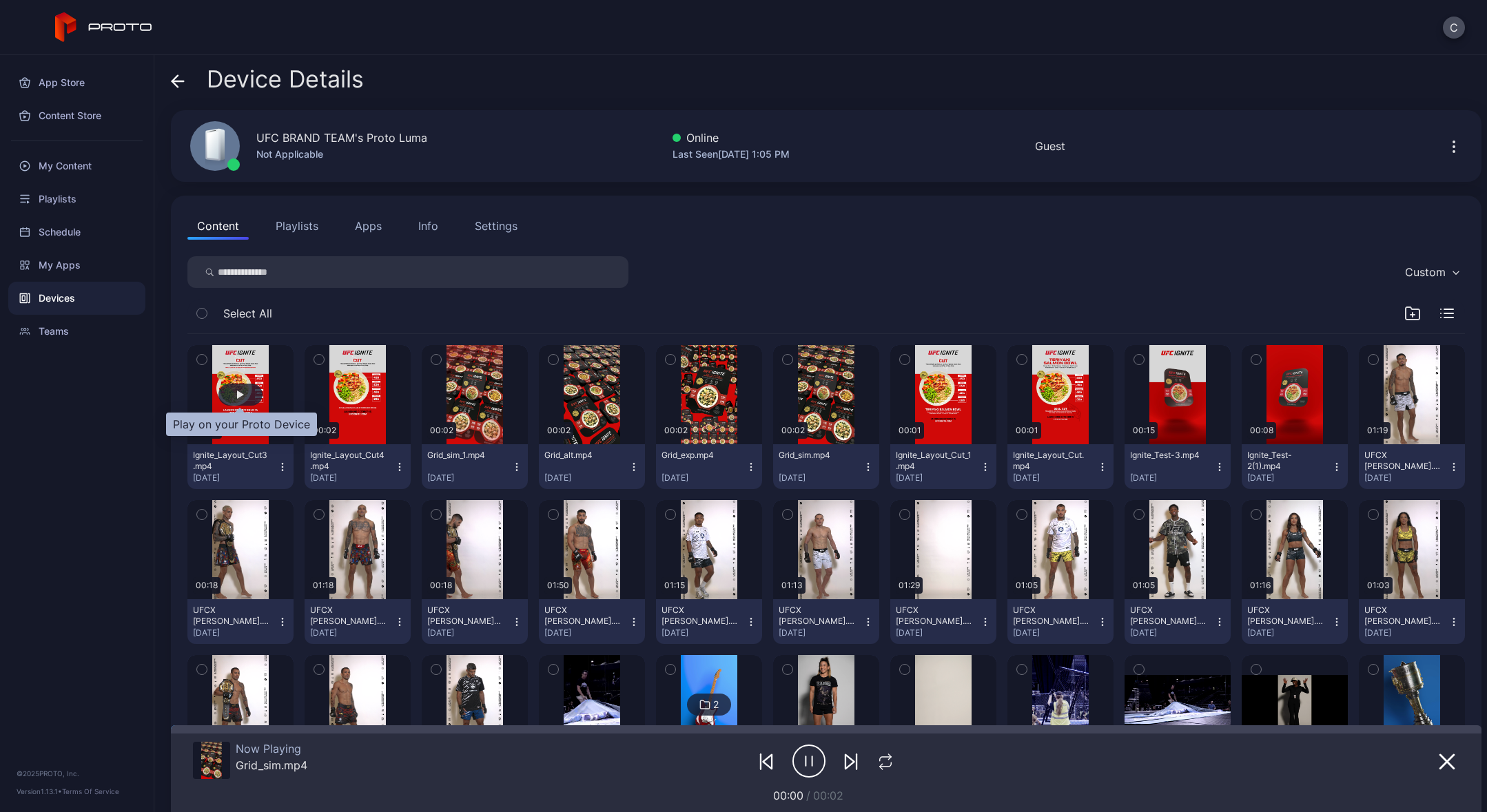
click at [246, 396] on div "button" at bounding box center [241, 394] width 44 height 22
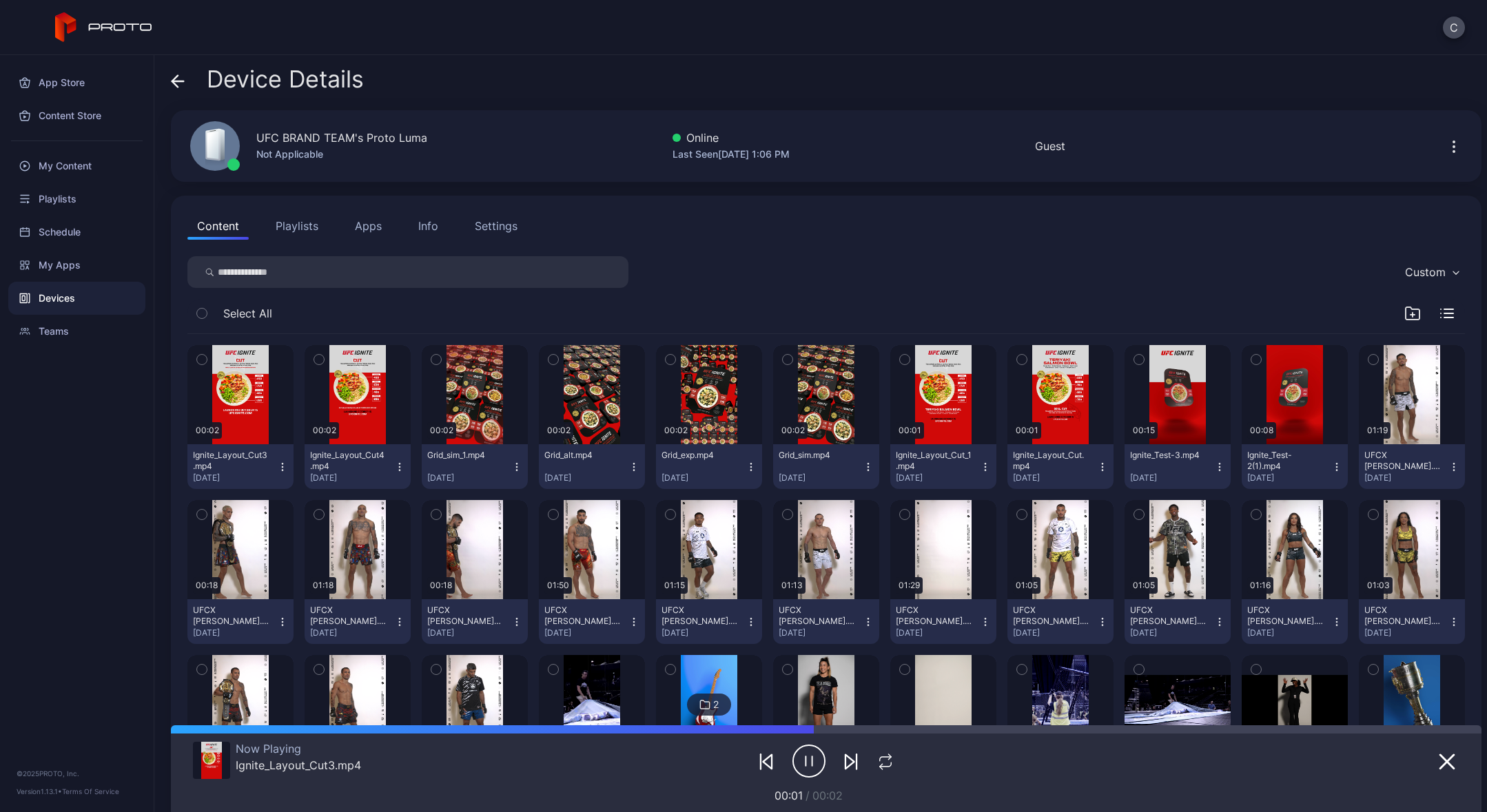
click at [800, 763] on icon "button" at bounding box center [809, 761] width 33 height 34
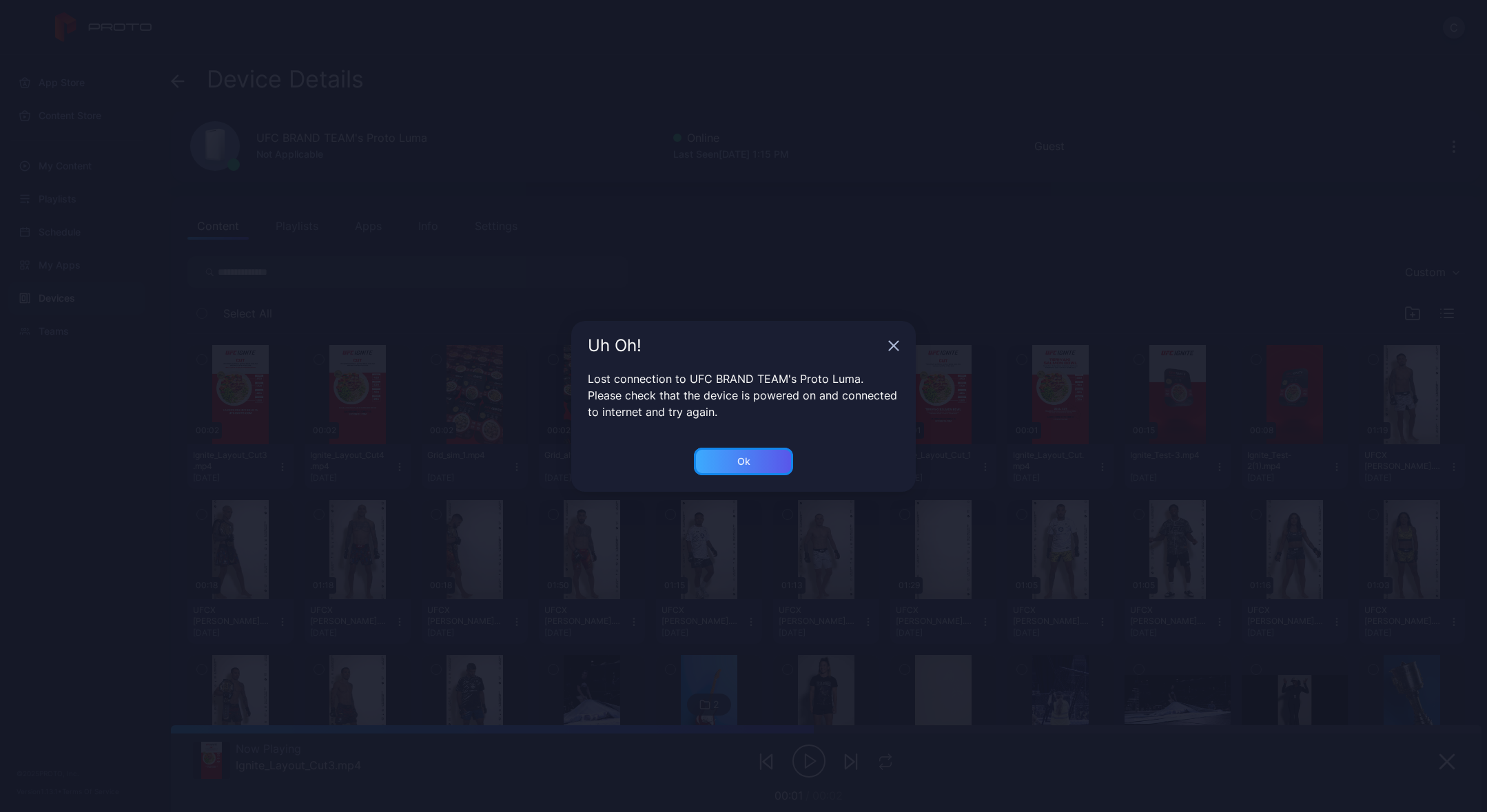
click at [734, 462] on div "Ok" at bounding box center [743, 461] width 99 height 28
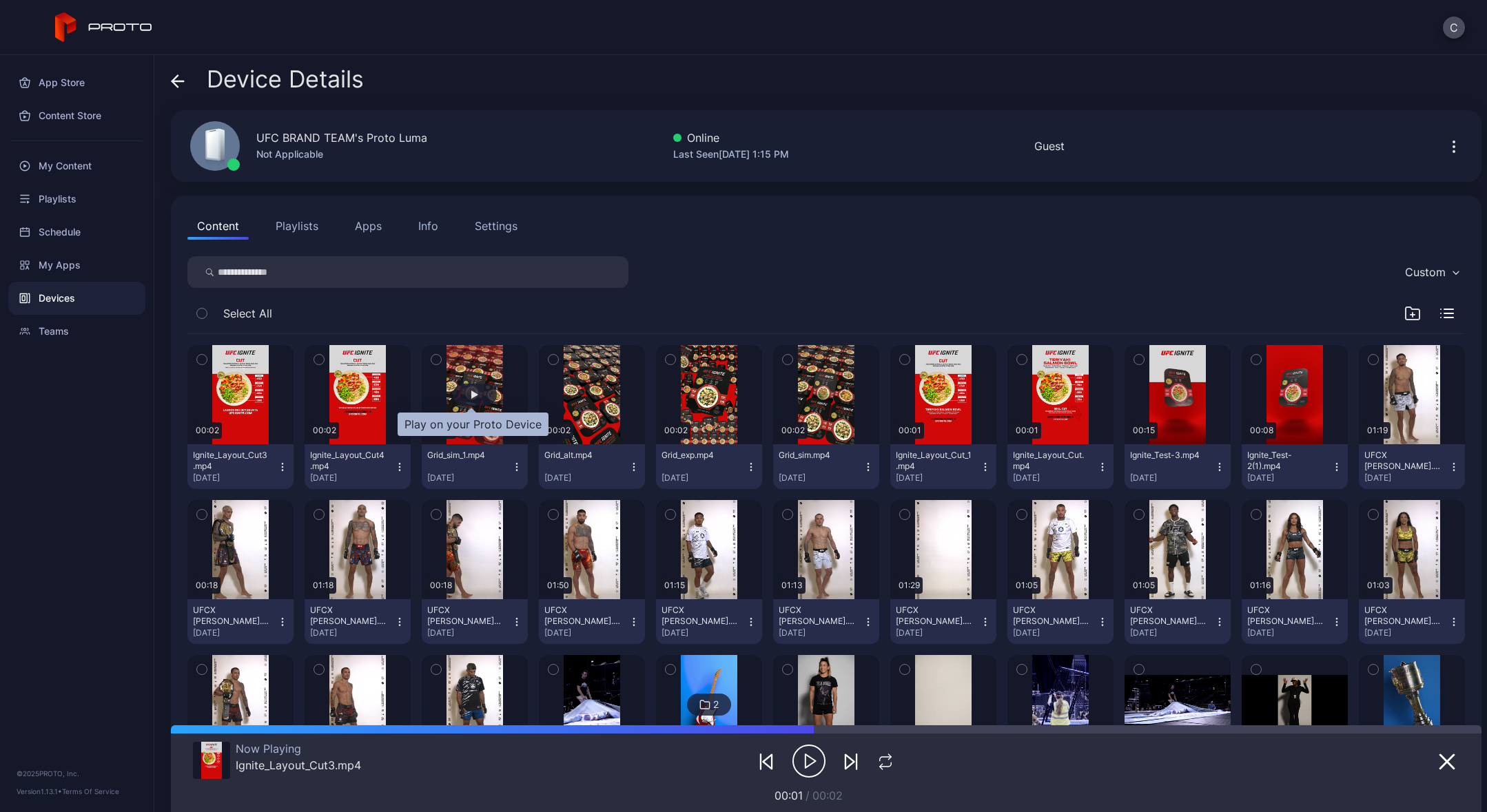
click at [477, 396] on div "button" at bounding box center [475, 394] width 44 height 22
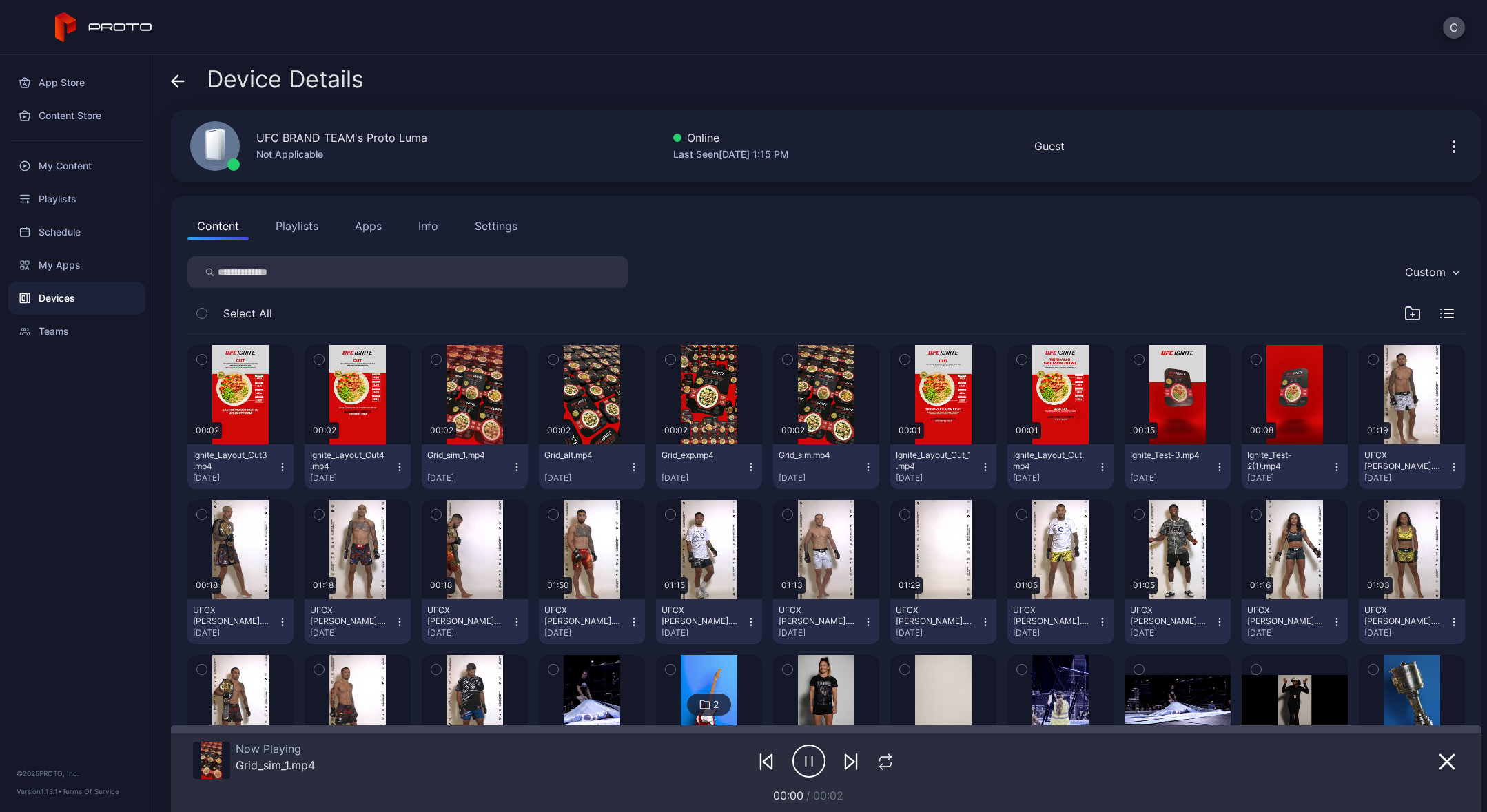
click at [812, 761] on icon "button" at bounding box center [812, 761] width 0 height 10
click at [697, 381] on button "button" at bounding box center [709, 394] width 106 height 99
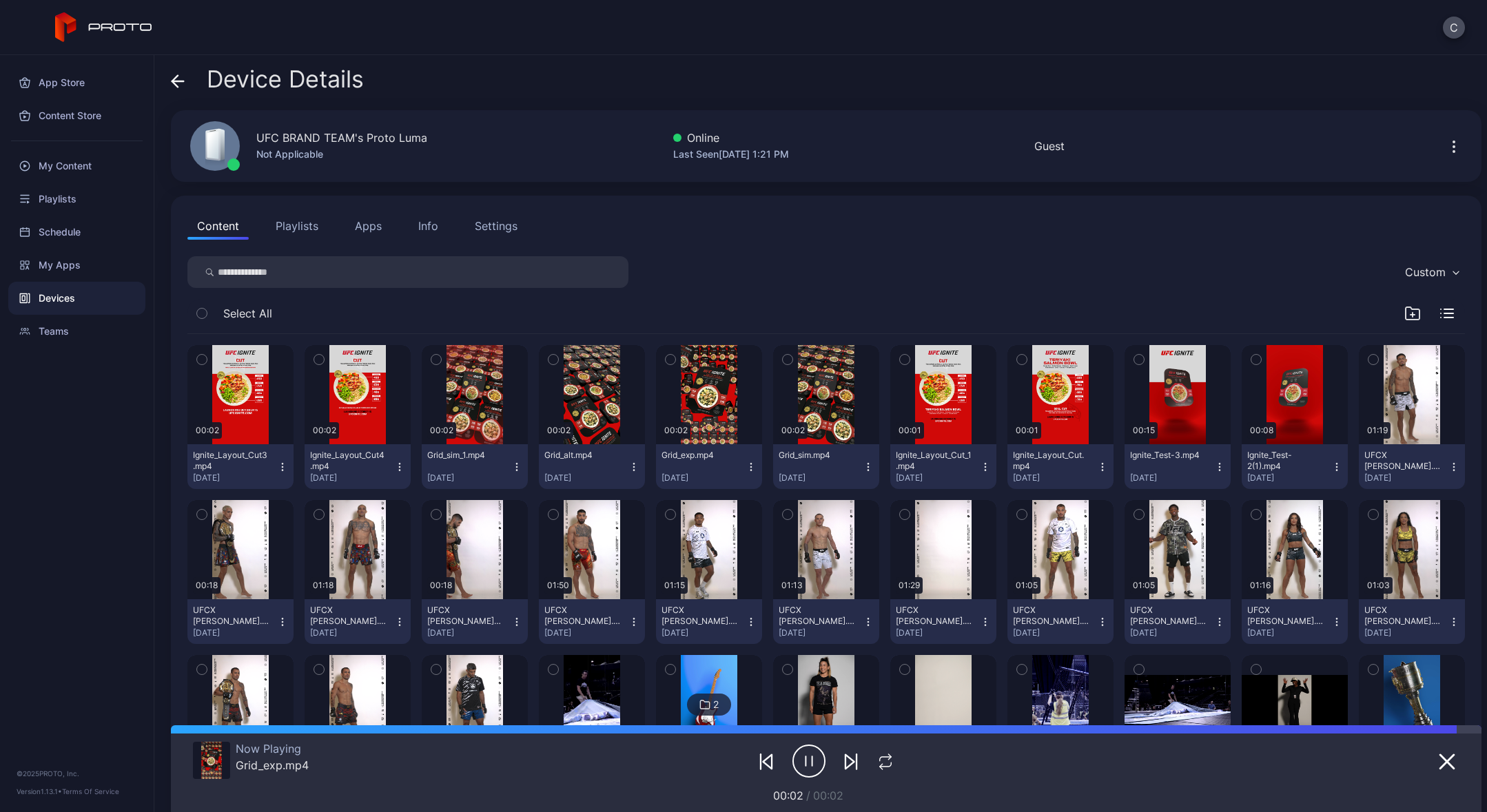
click at [810, 771] on icon "button" at bounding box center [809, 761] width 33 height 34
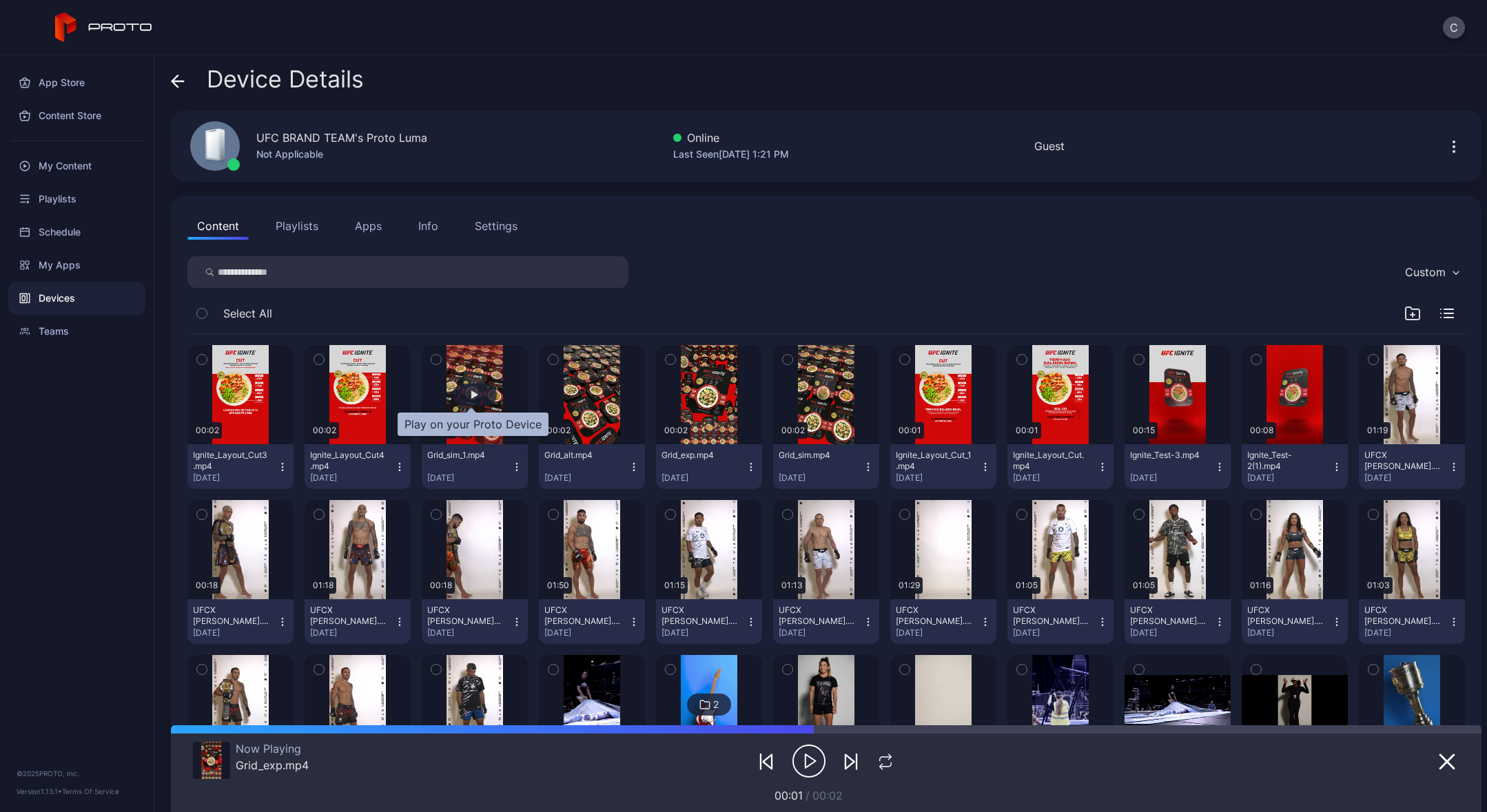
click at [473, 391] on div "button" at bounding box center [475, 395] width 7 height 9
click at [812, 765] on icon "button" at bounding box center [812, 761] width 0 height 10
click at [576, 381] on button "button" at bounding box center [592, 394] width 106 height 99
click at [795, 758] on icon "button" at bounding box center [809, 761] width 33 height 34
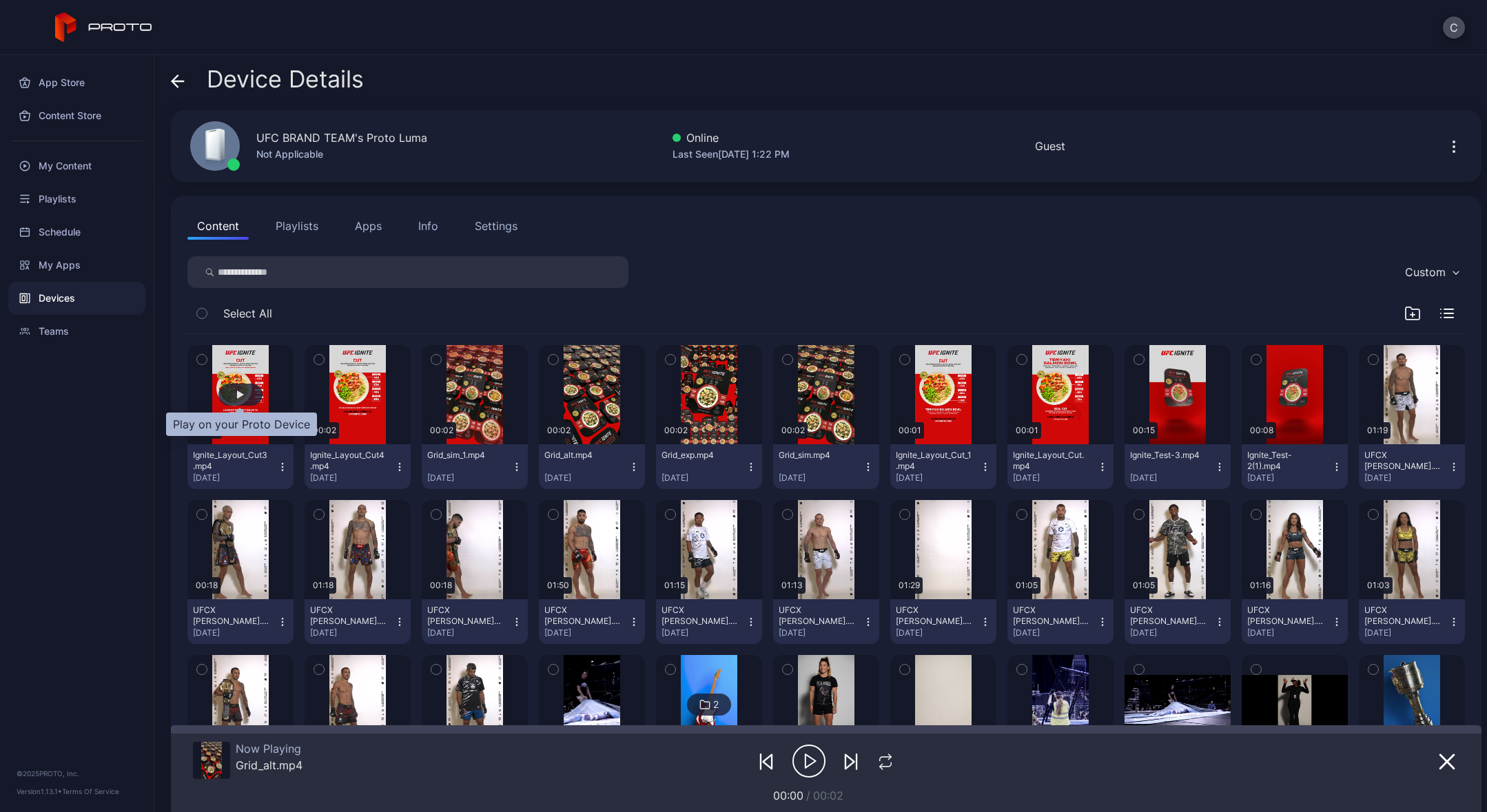
click at [236, 405] on div "button" at bounding box center [241, 394] width 44 height 22
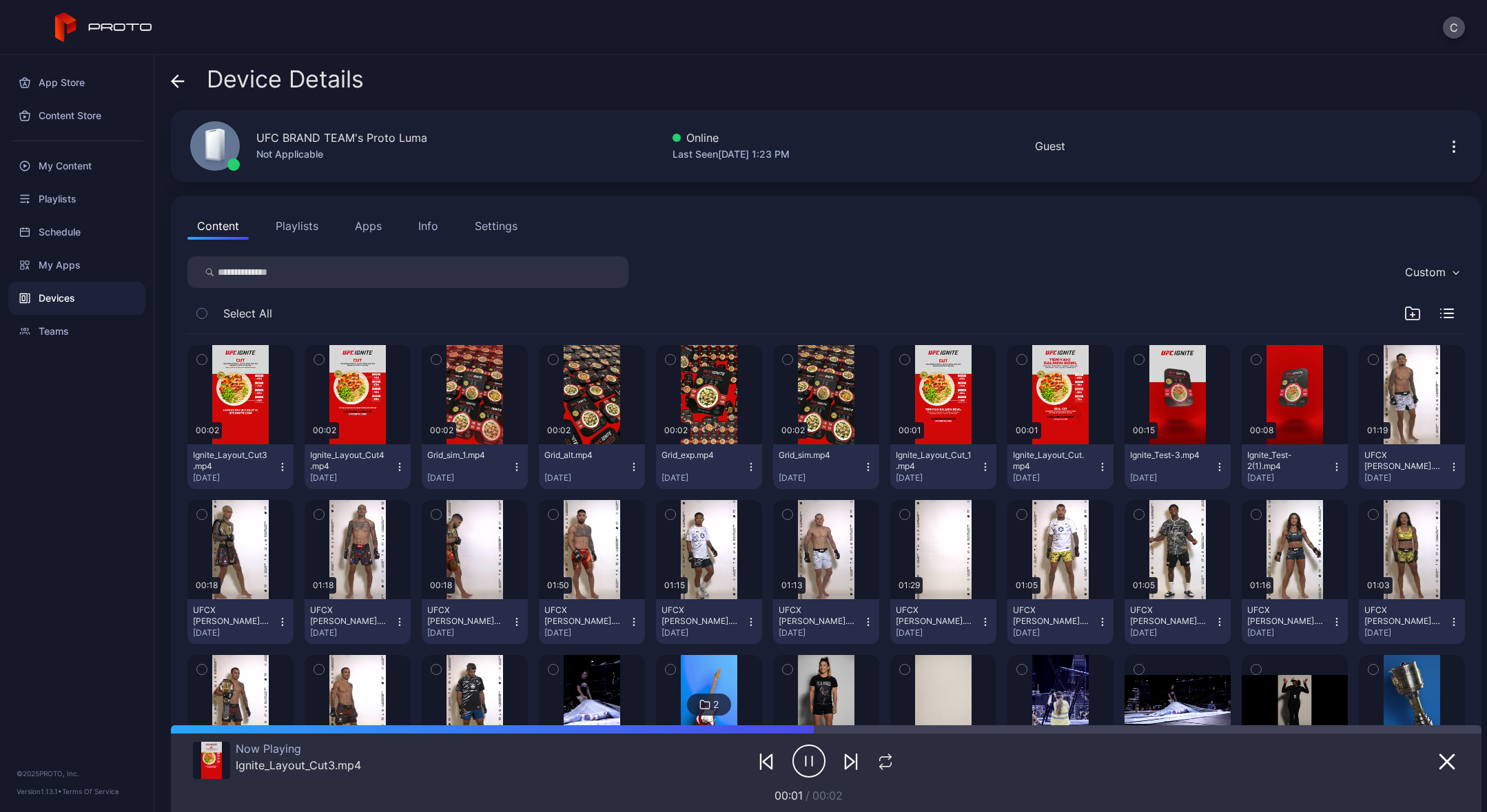
click at [808, 766] on icon "button" at bounding box center [809, 761] width 33 height 34
click at [477, 401] on div "button" at bounding box center [475, 394] width 44 height 22
click at [804, 754] on icon "button" at bounding box center [809, 761] width 33 height 34
click at [242, 401] on div "button" at bounding box center [241, 394] width 44 height 22
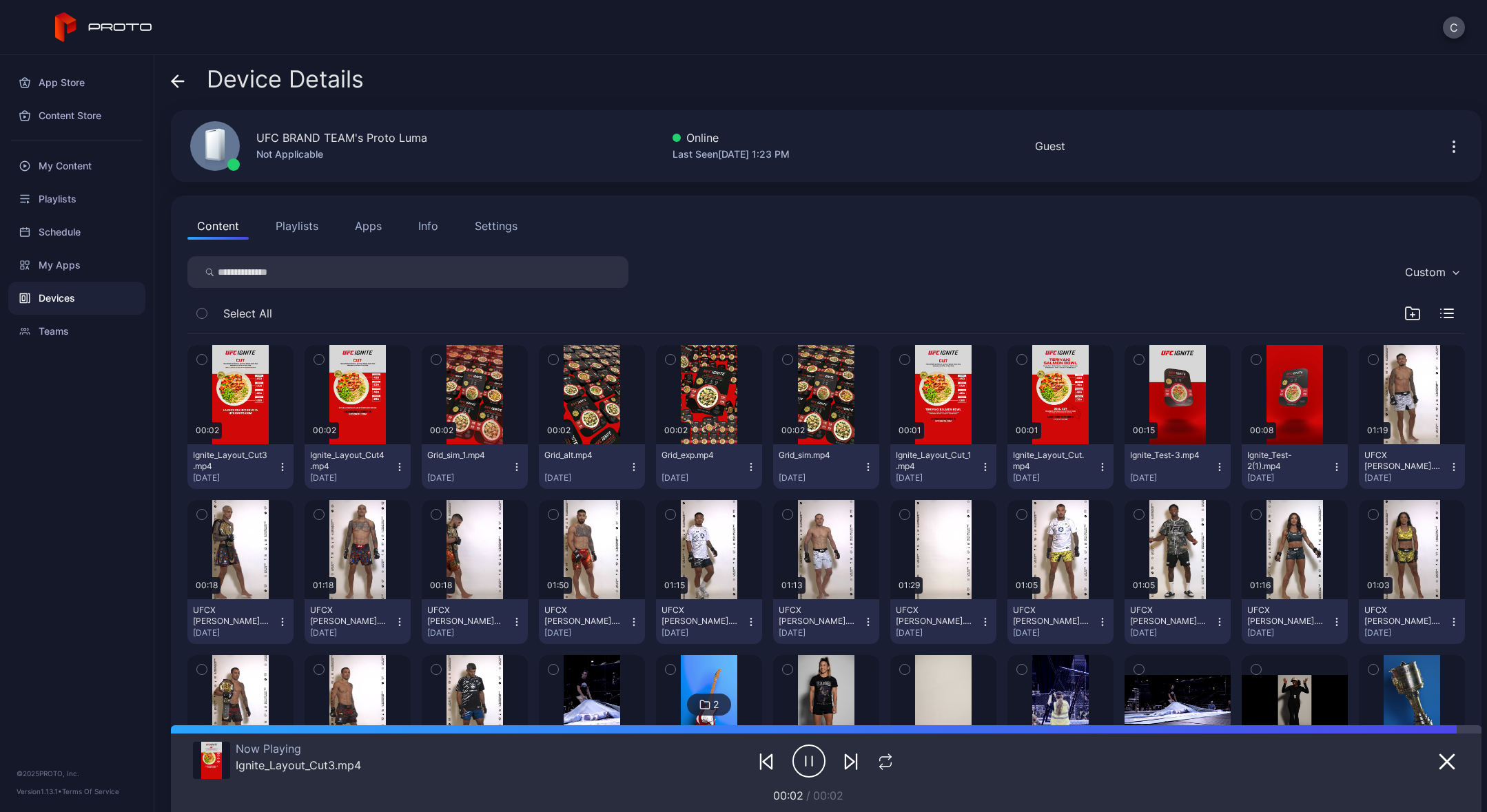
click at [801, 758] on icon "button" at bounding box center [809, 761] width 33 height 34
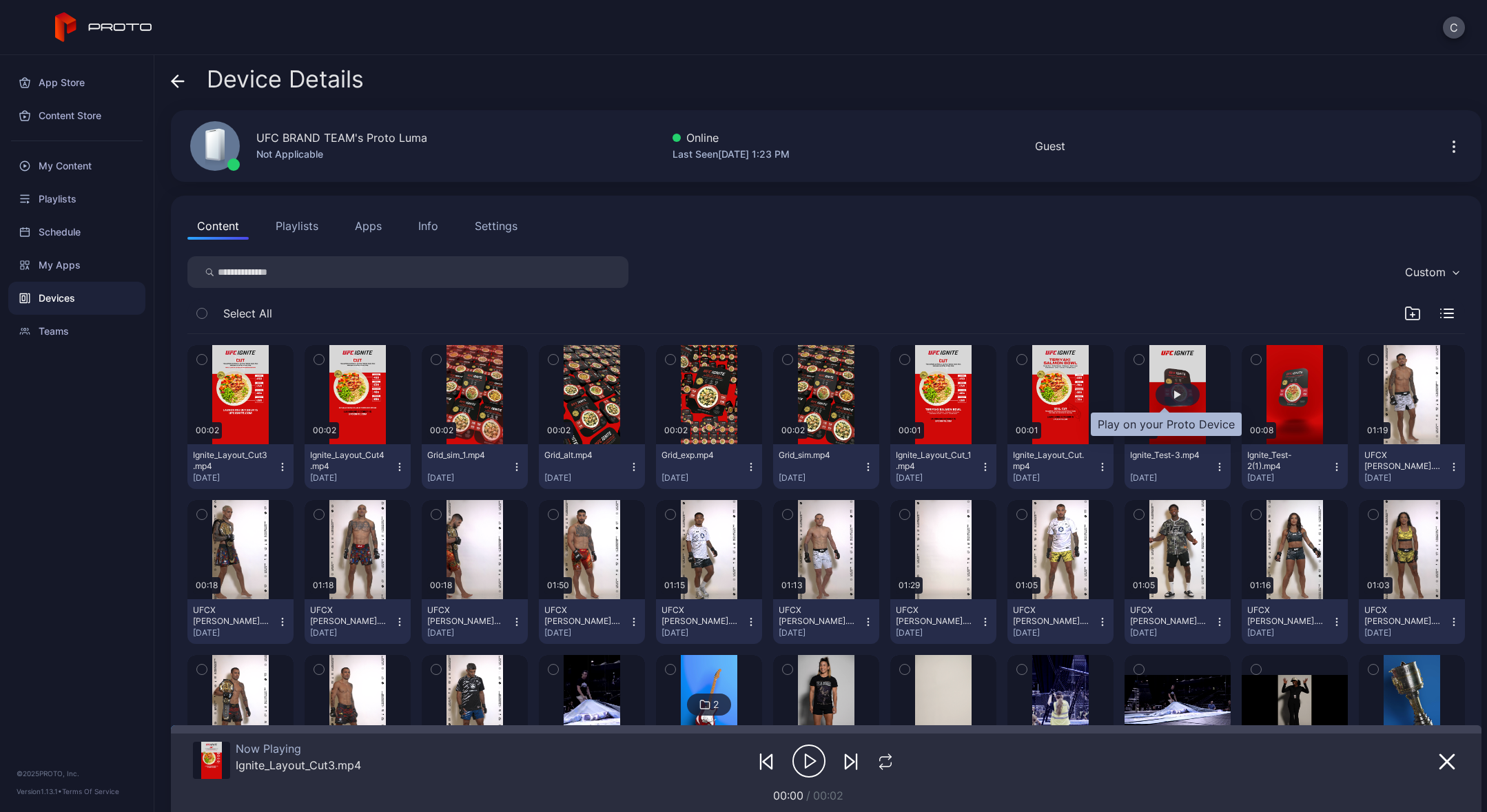
click at [1175, 395] on div "button" at bounding box center [1178, 394] width 44 height 22
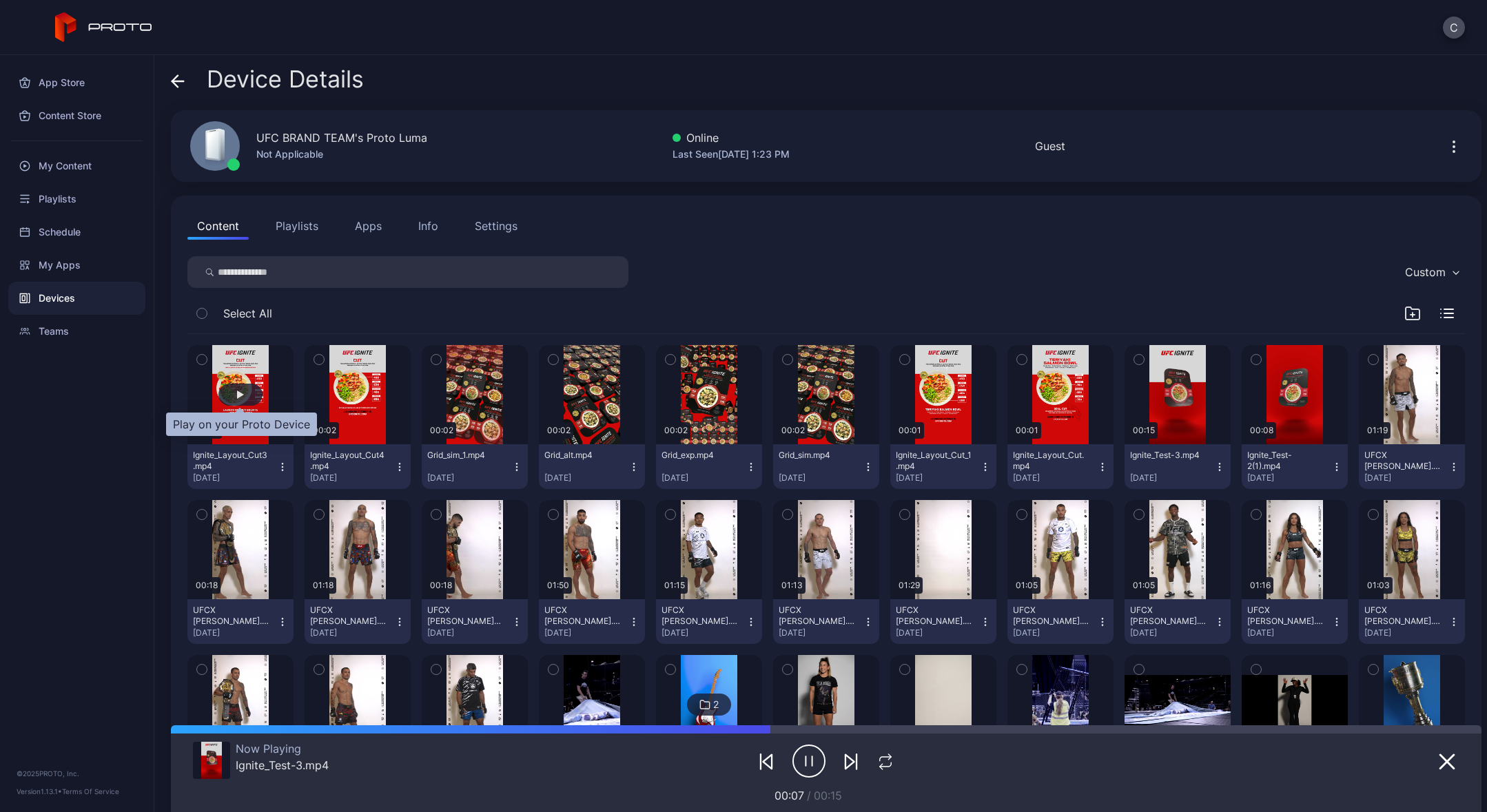
click at [243, 398] on div "button" at bounding box center [241, 394] width 44 height 22
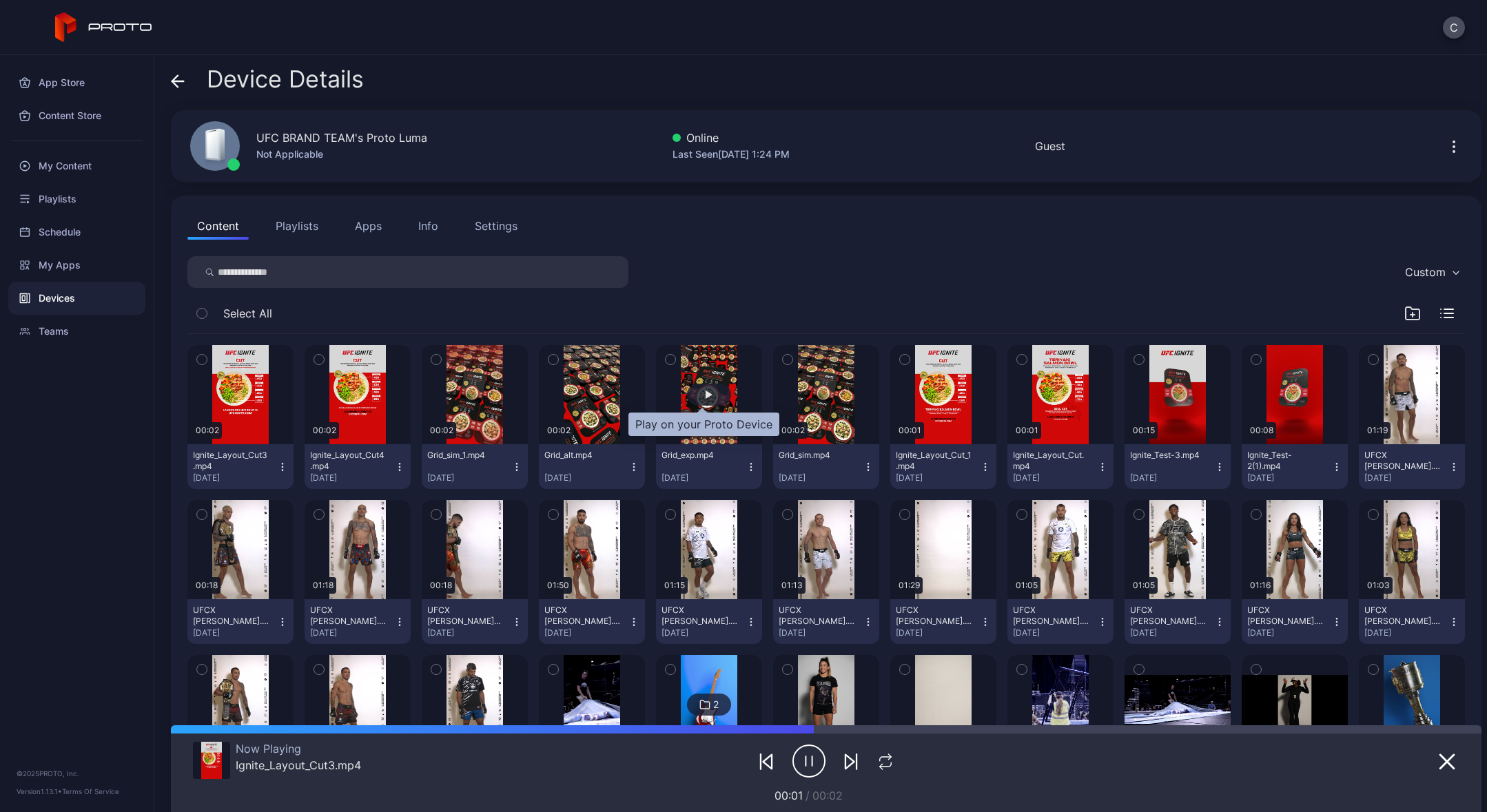
click at [706, 396] on div "button" at bounding box center [710, 395] width 7 height 9
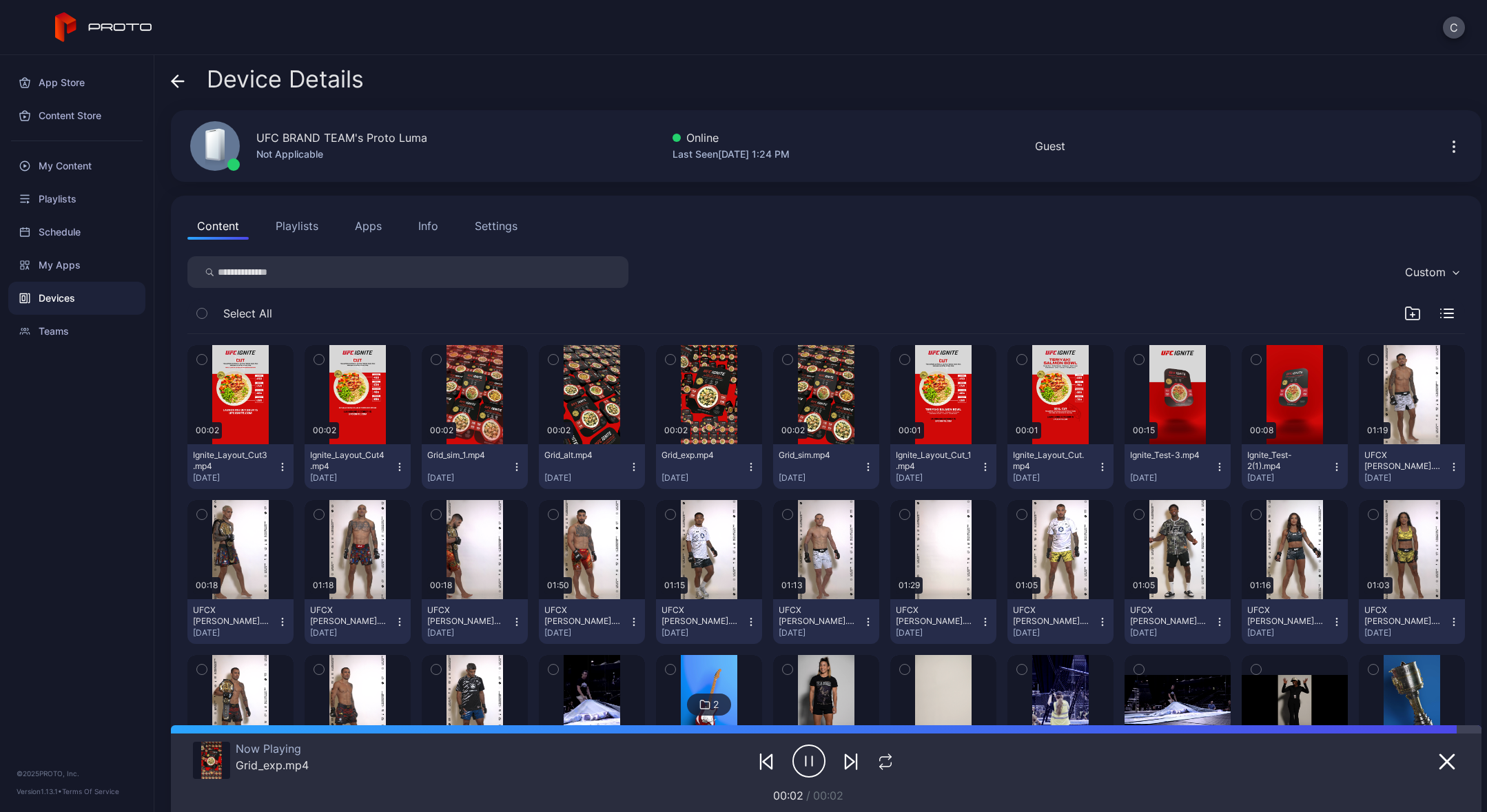
click at [801, 764] on icon "button" at bounding box center [809, 761] width 33 height 34
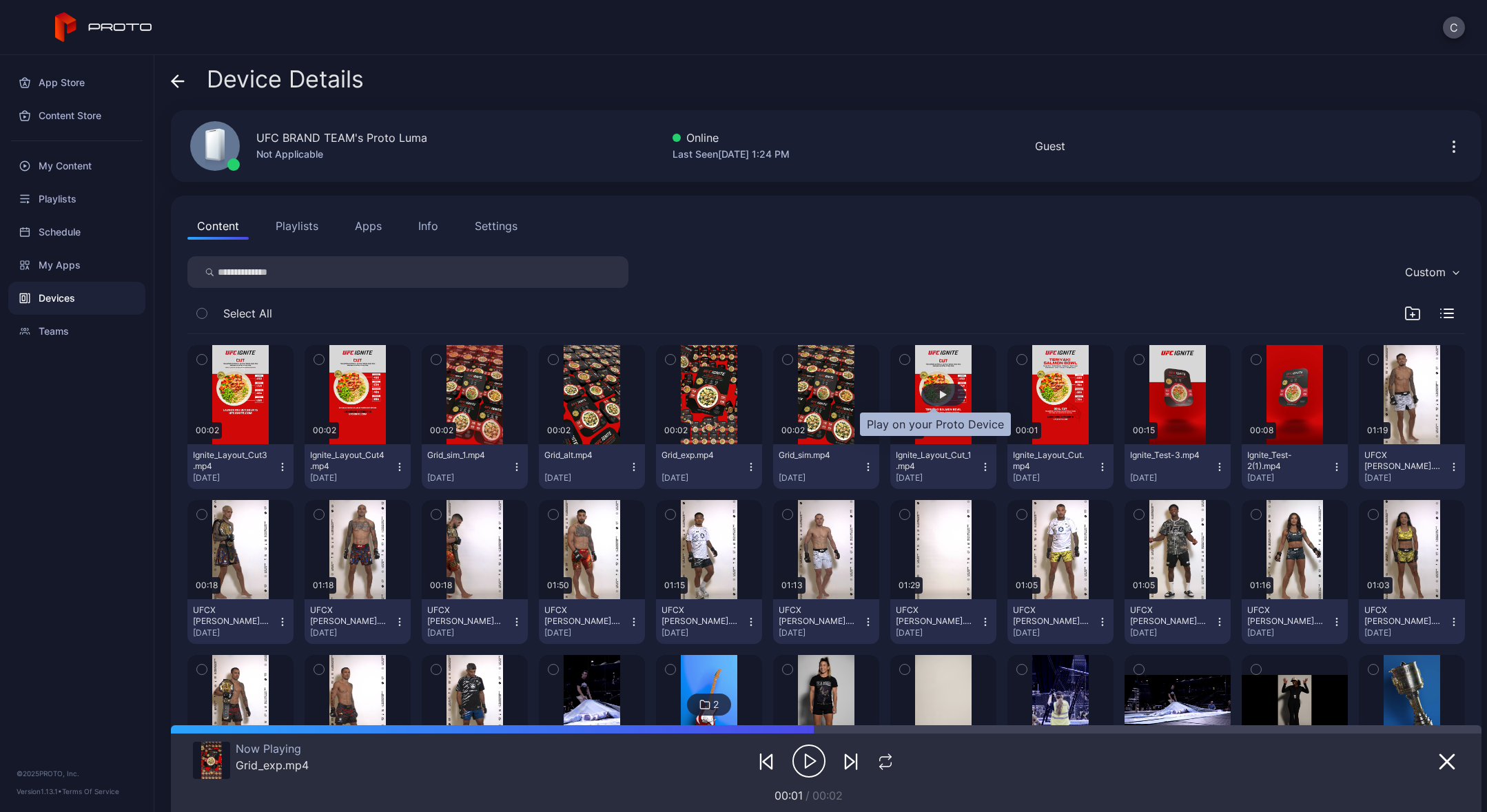
click at [938, 394] on div "button" at bounding box center [943, 394] width 44 height 22
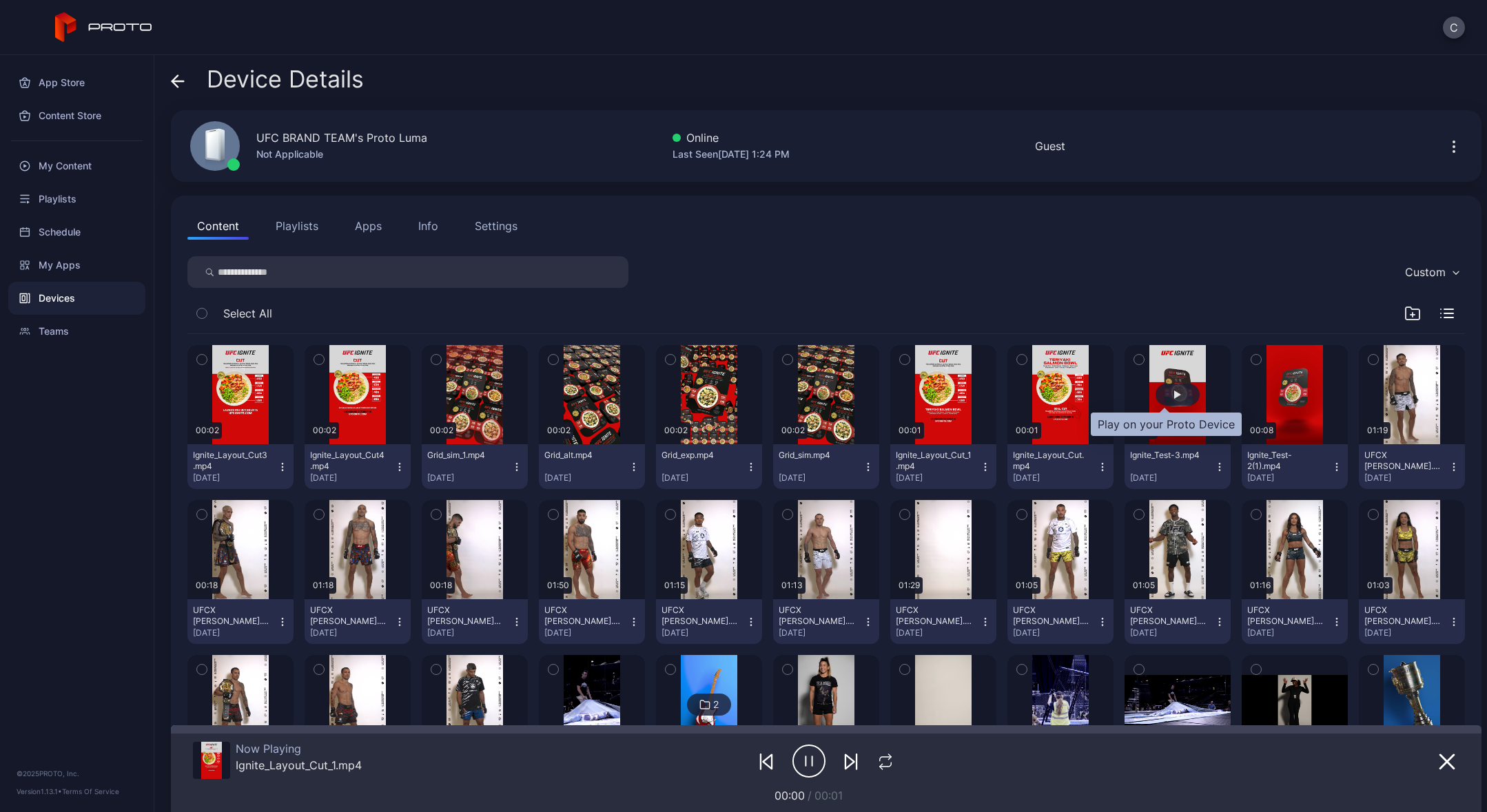
click at [1174, 394] on div "button" at bounding box center [1178, 395] width 7 height 9
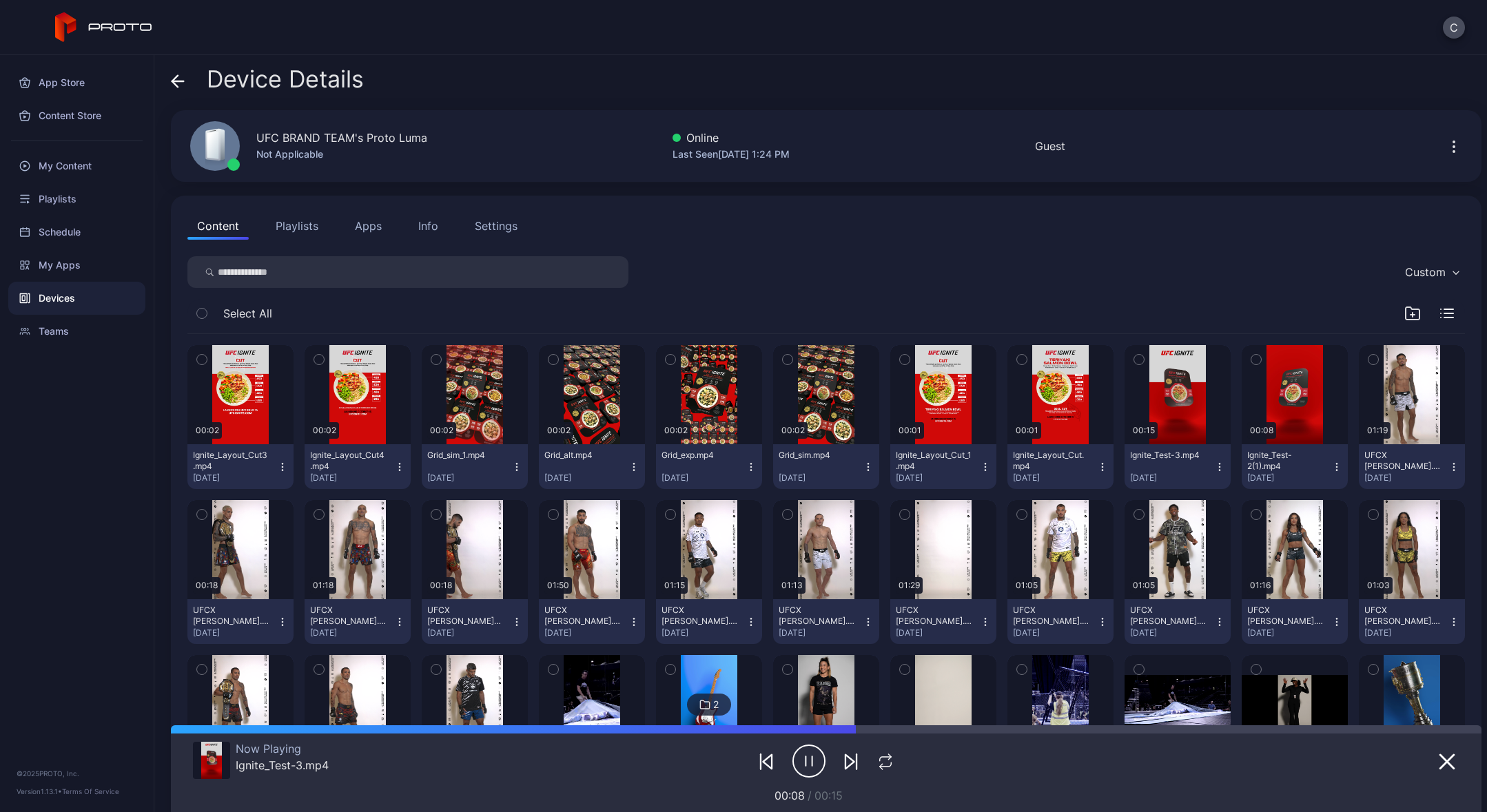
click at [812, 764] on icon "button" at bounding box center [812, 761] width 0 height 10
click at [242, 400] on div "button" at bounding box center [241, 394] width 44 height 22
click at [472, 387] on div "button" at bounding box center [475, 394] width 44 height 22
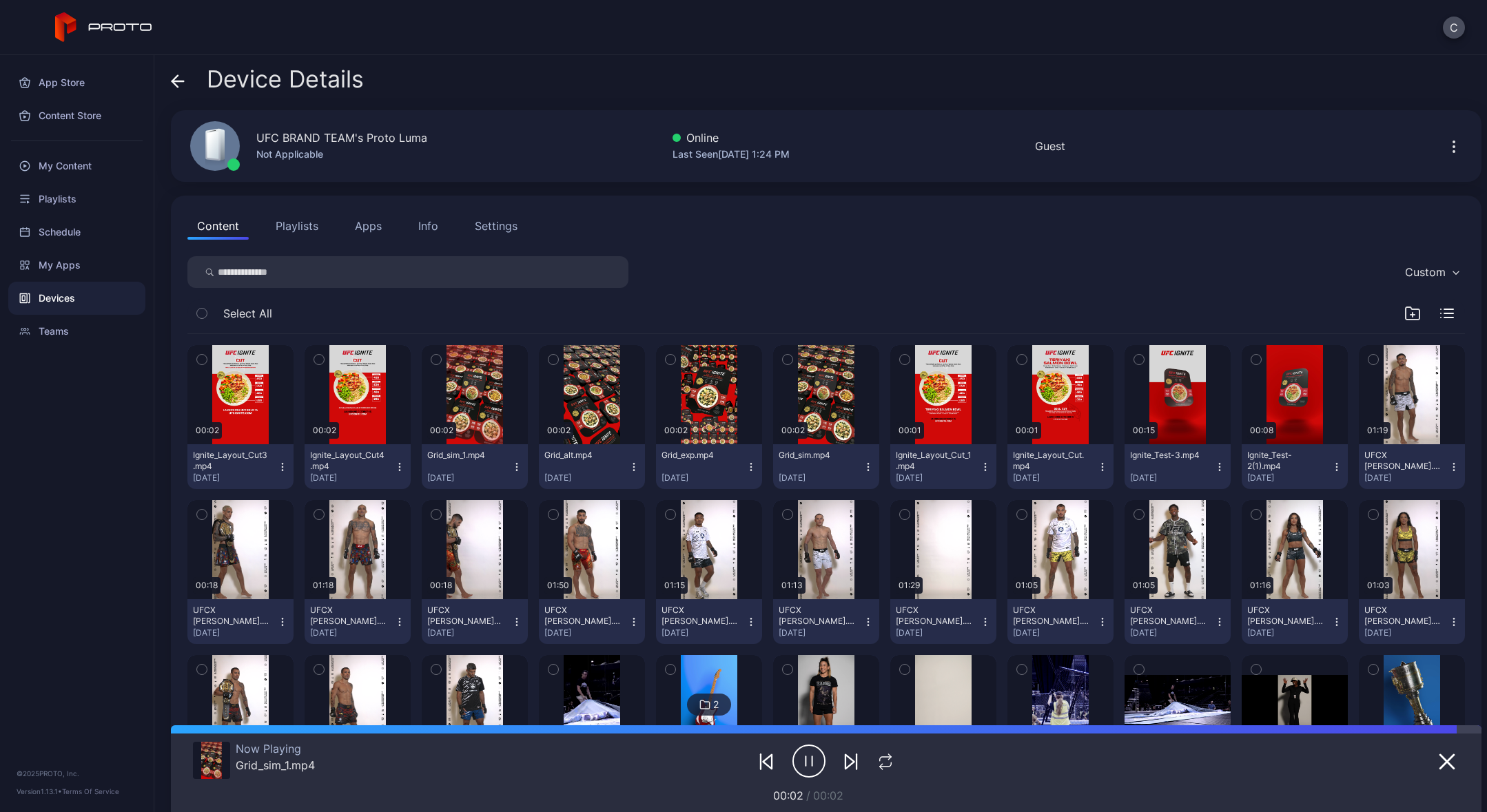
click at [800, 751] on icon "button" at bounding box center [809, 761] width 33 height 34
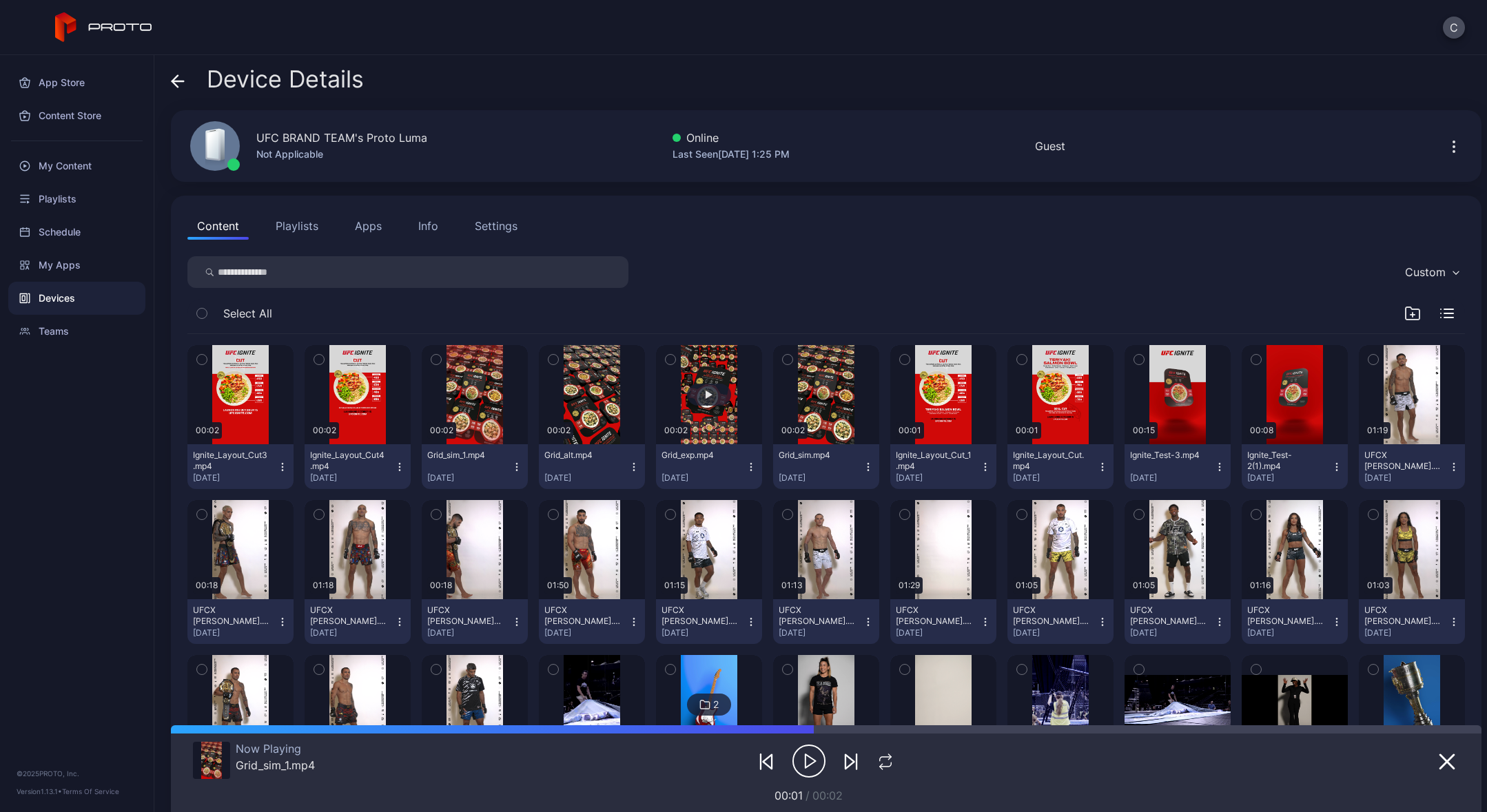
click at [710, 408] on button "button" at bounding box center [709, 394] width 106 height 99
click at [803, 769] on icon "button" at bounding box center [809, 761] width 33 height 34
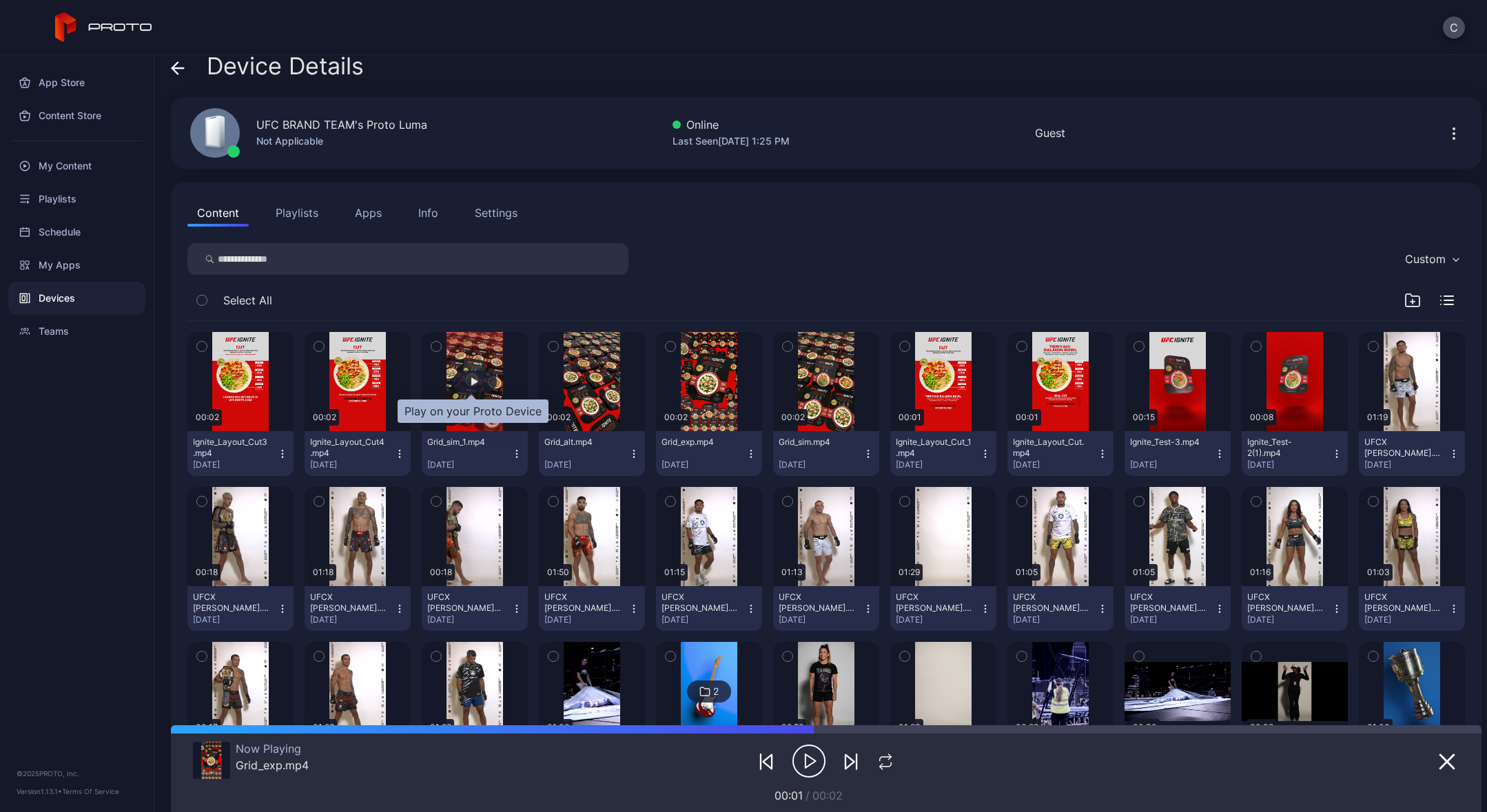
click at [465, 388] on div "button" at bounding box center [475, 381] width 44 height 22
click at [802, 758] on icon "button" at bounding box center [809, 761] width 33 height 34
click at [59, 163] on div "My Content" at bounding box center [77, 166] width 137 height 33
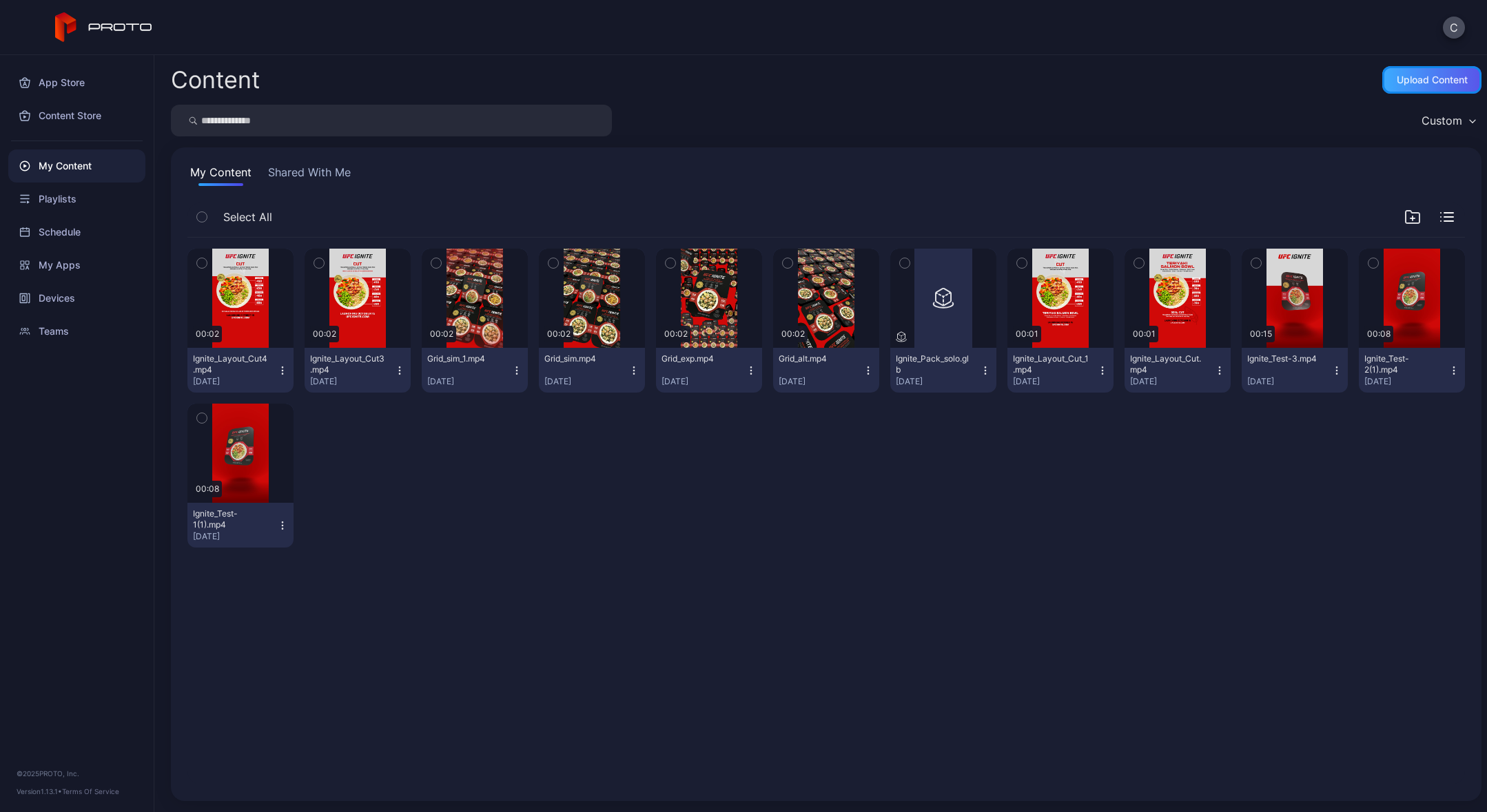
click at [1446, 82] on div "Upload Content" at bounding box center [1432, 79] width 71 height 11
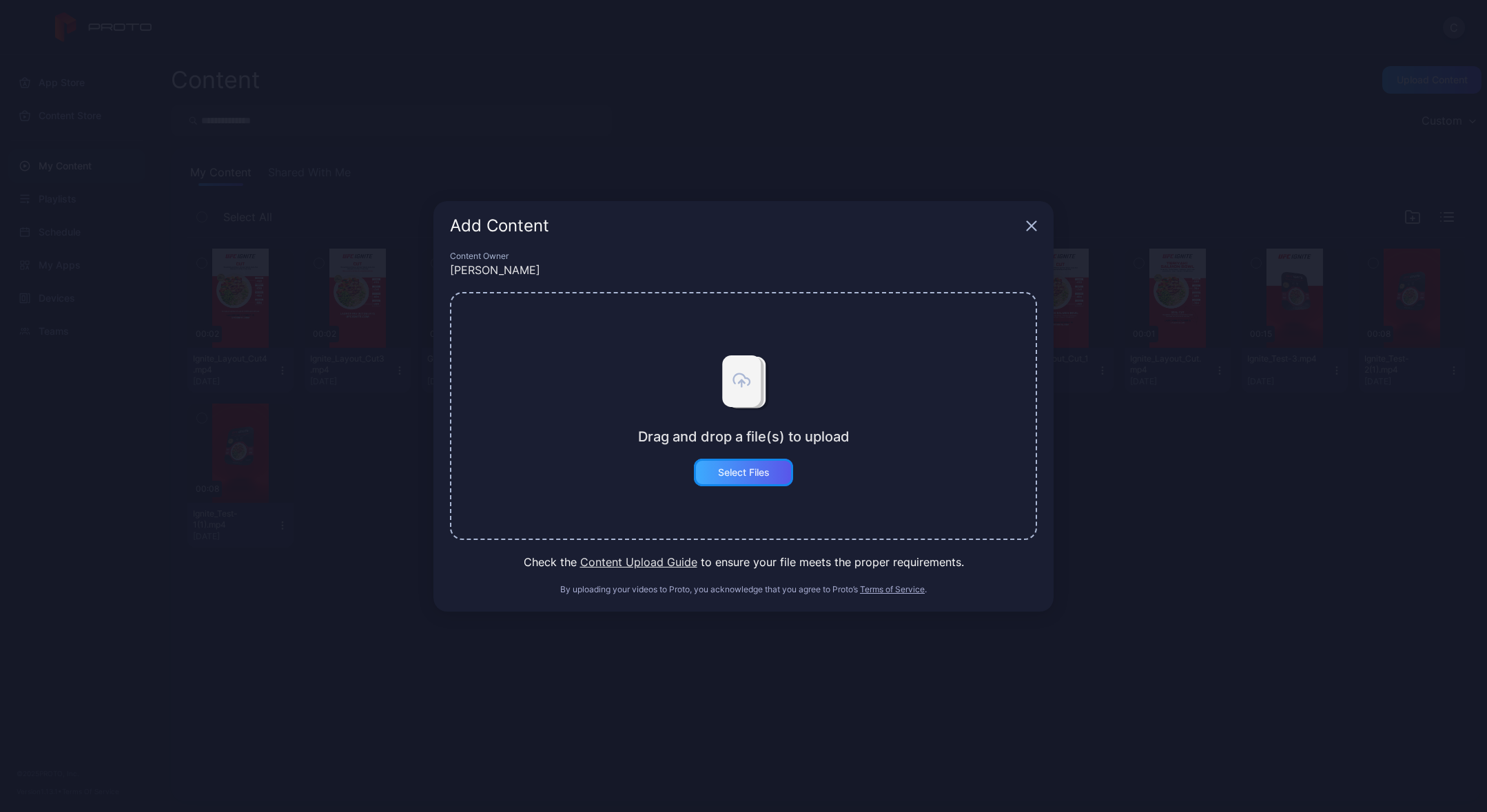
click at [775, 463] on div "Select Files" at bounding box center [743, 472] width 99 height 28
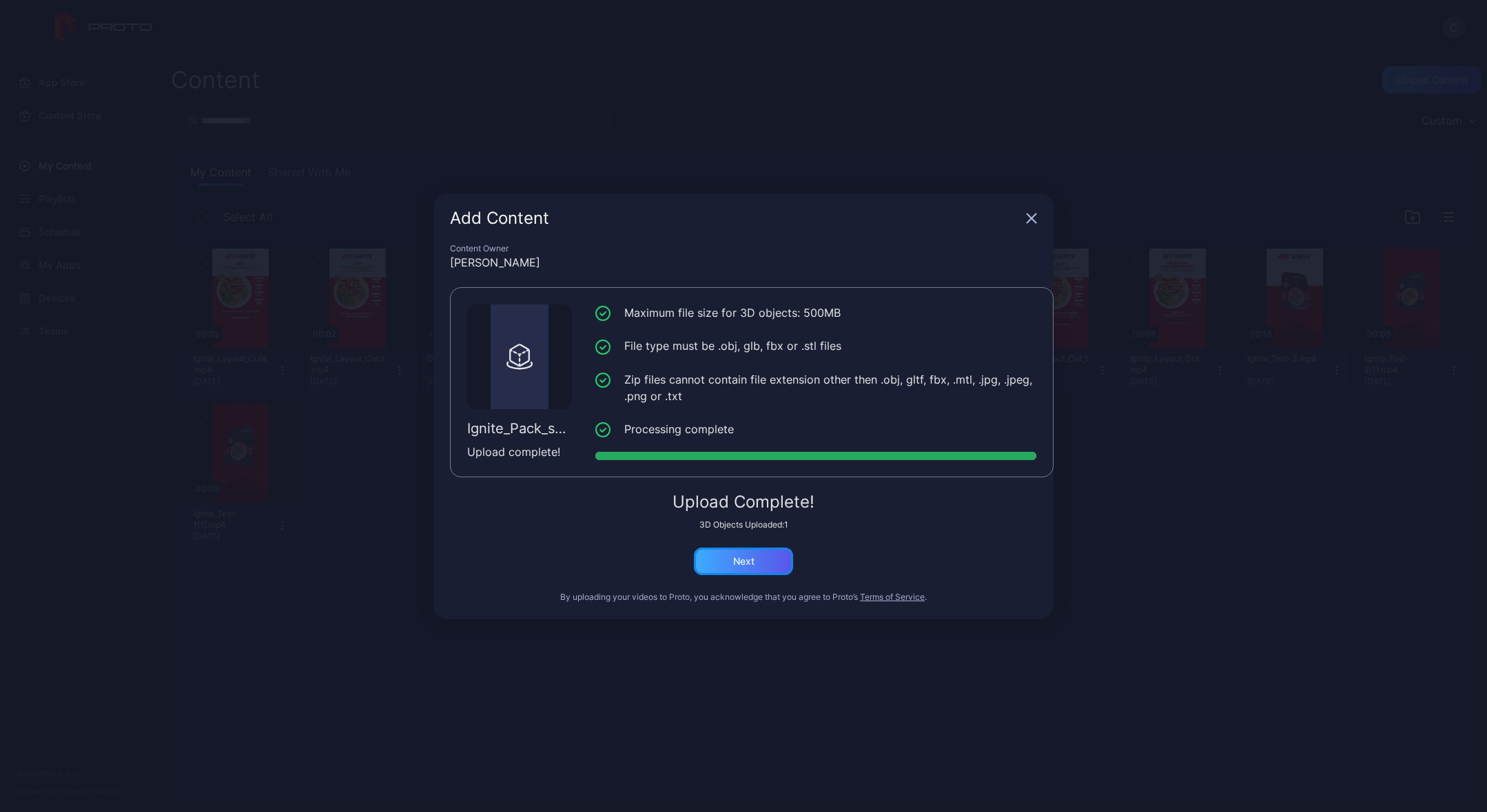
click at [750, 551] on div "Next" at bounding box center [743, 561] width 99 height 28
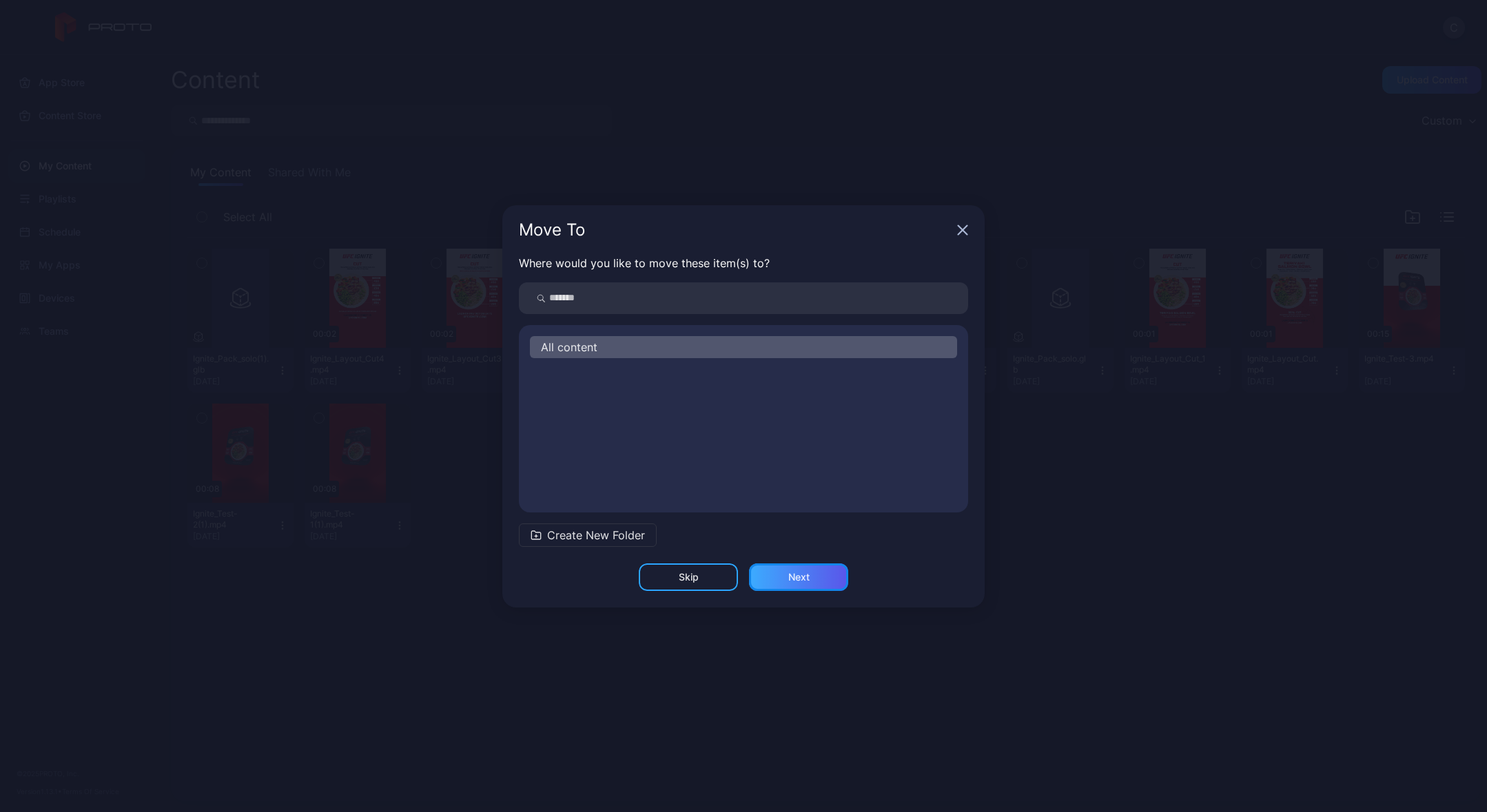
click at [800, 582] on div "Next" at bounding box center [798, 577] width 99 height 28
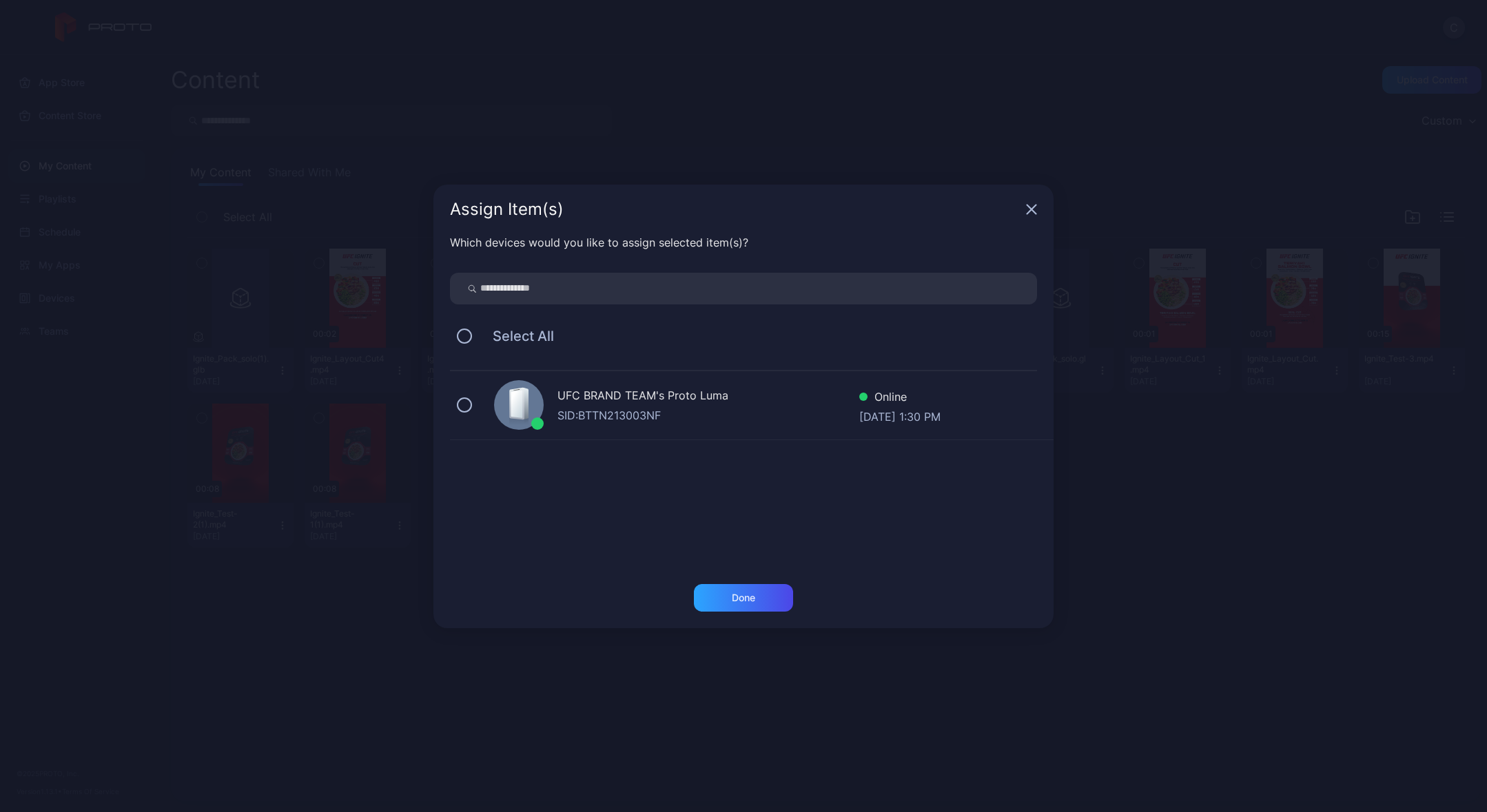
click at [610, 408] on div "SID: BTTN213003NF" at bounding box center [708, 415] width 302 height 16
click at [735, 598] on div "Done" at bounding box center [743, 597] width 24 height 11
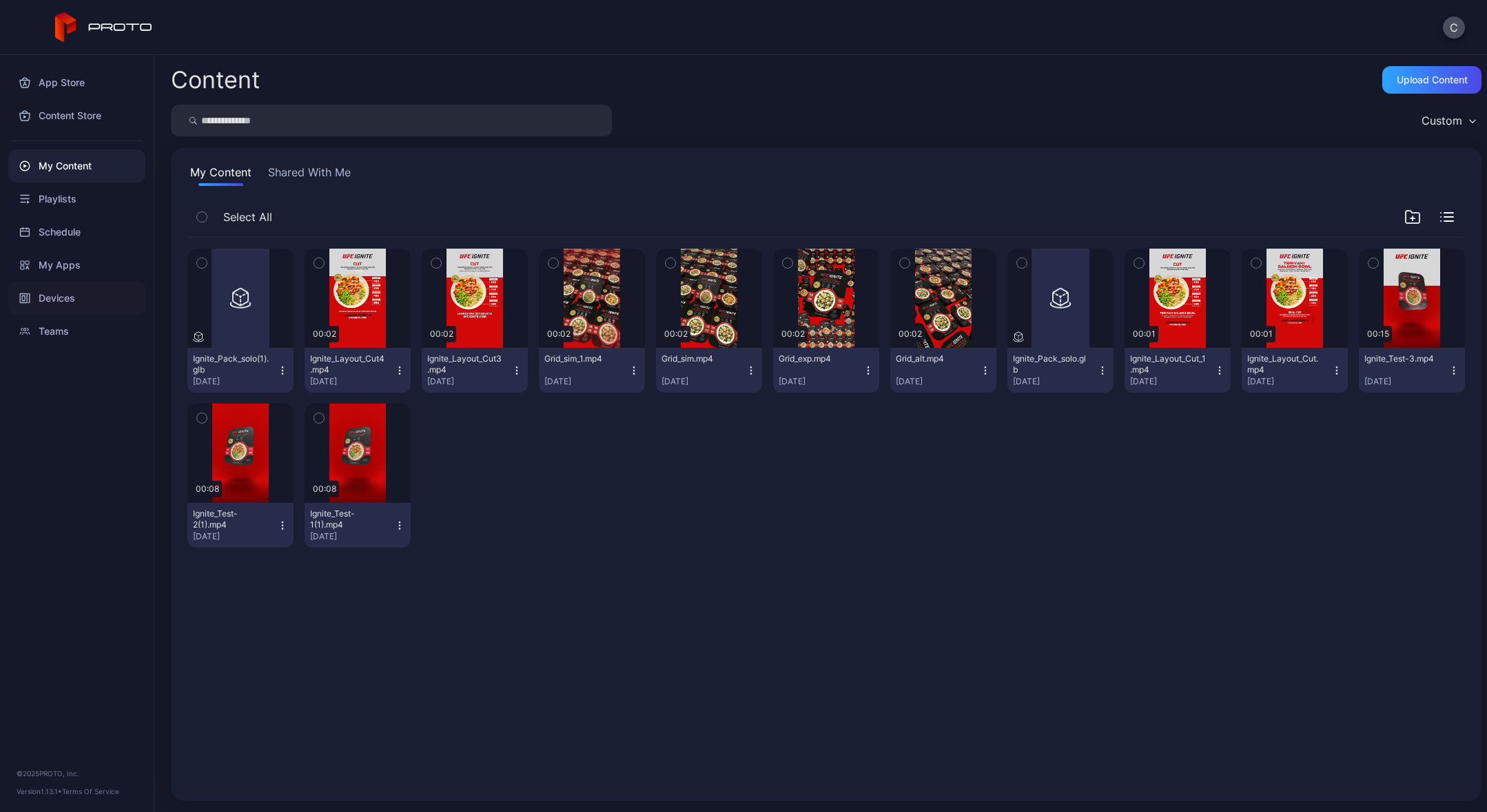
click at [74, 299] on div "Devices" at bounding box center [77, 298] width 137 height 33
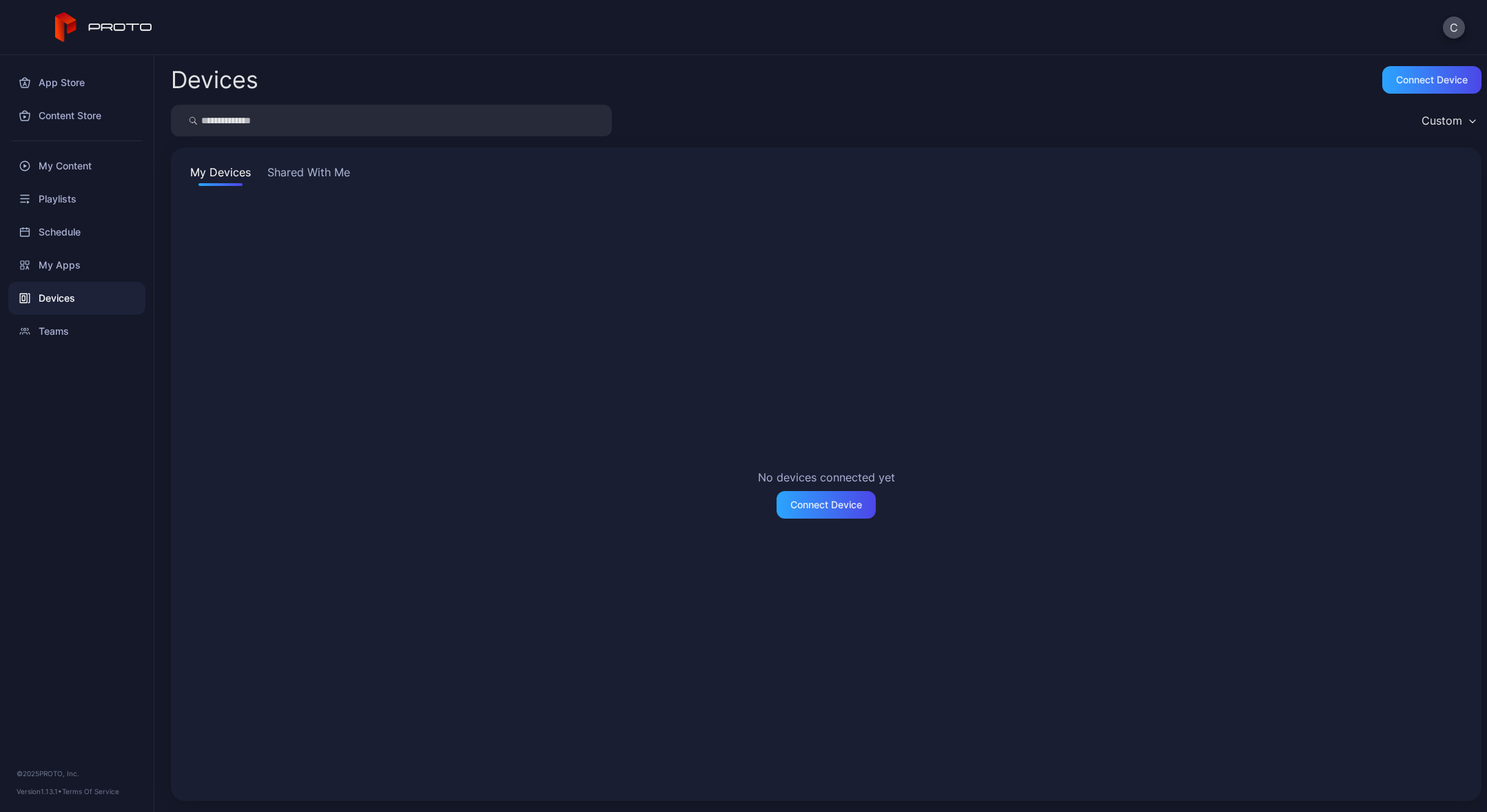
click at [333, 178] on button "Shared With Me" at bounding box center [308, 175] width 88 height 22
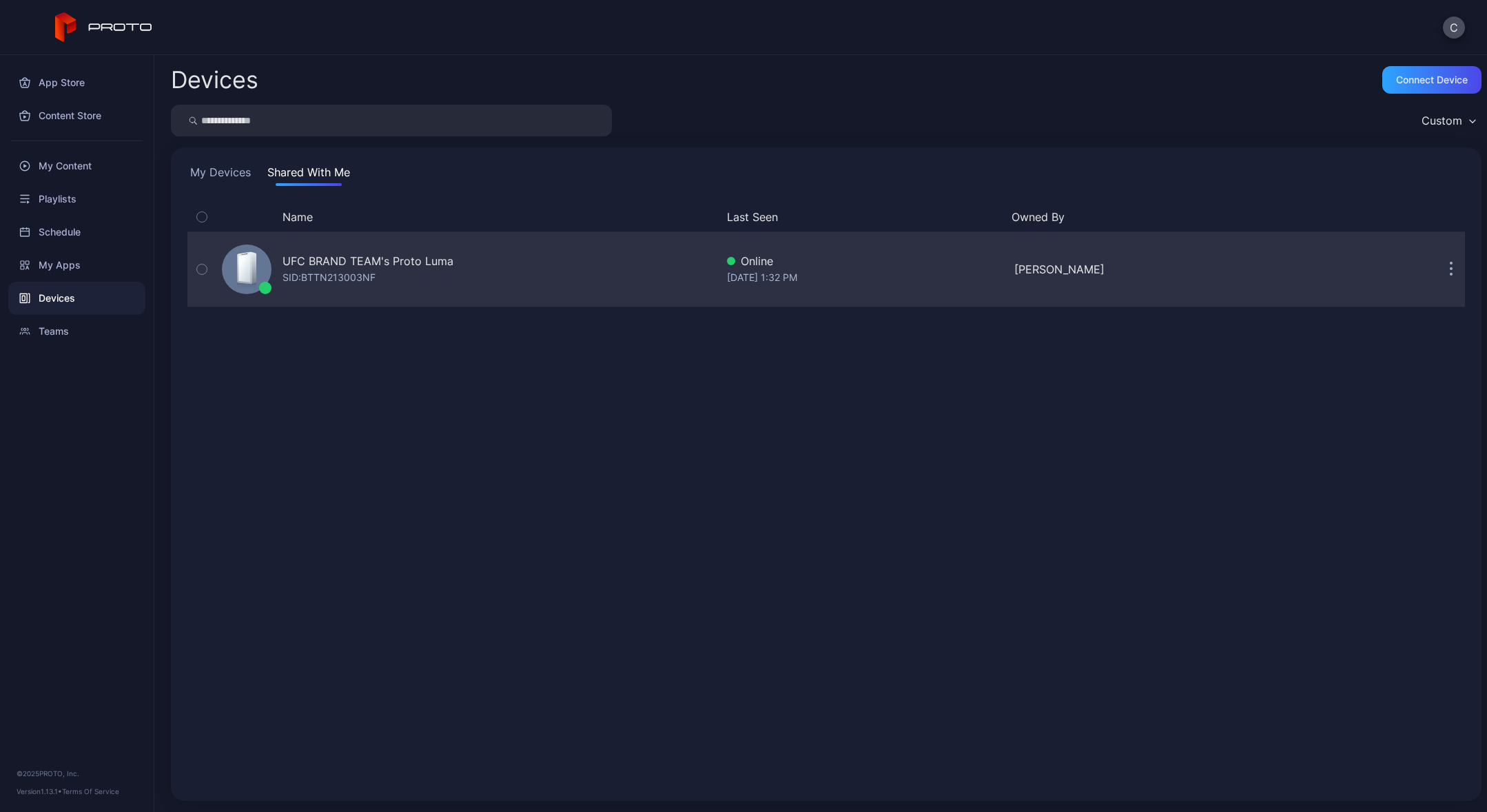
click at [349, 276] on div "SID: BTTN213003NF" at bounding box center [329, 277] width 93 height 16
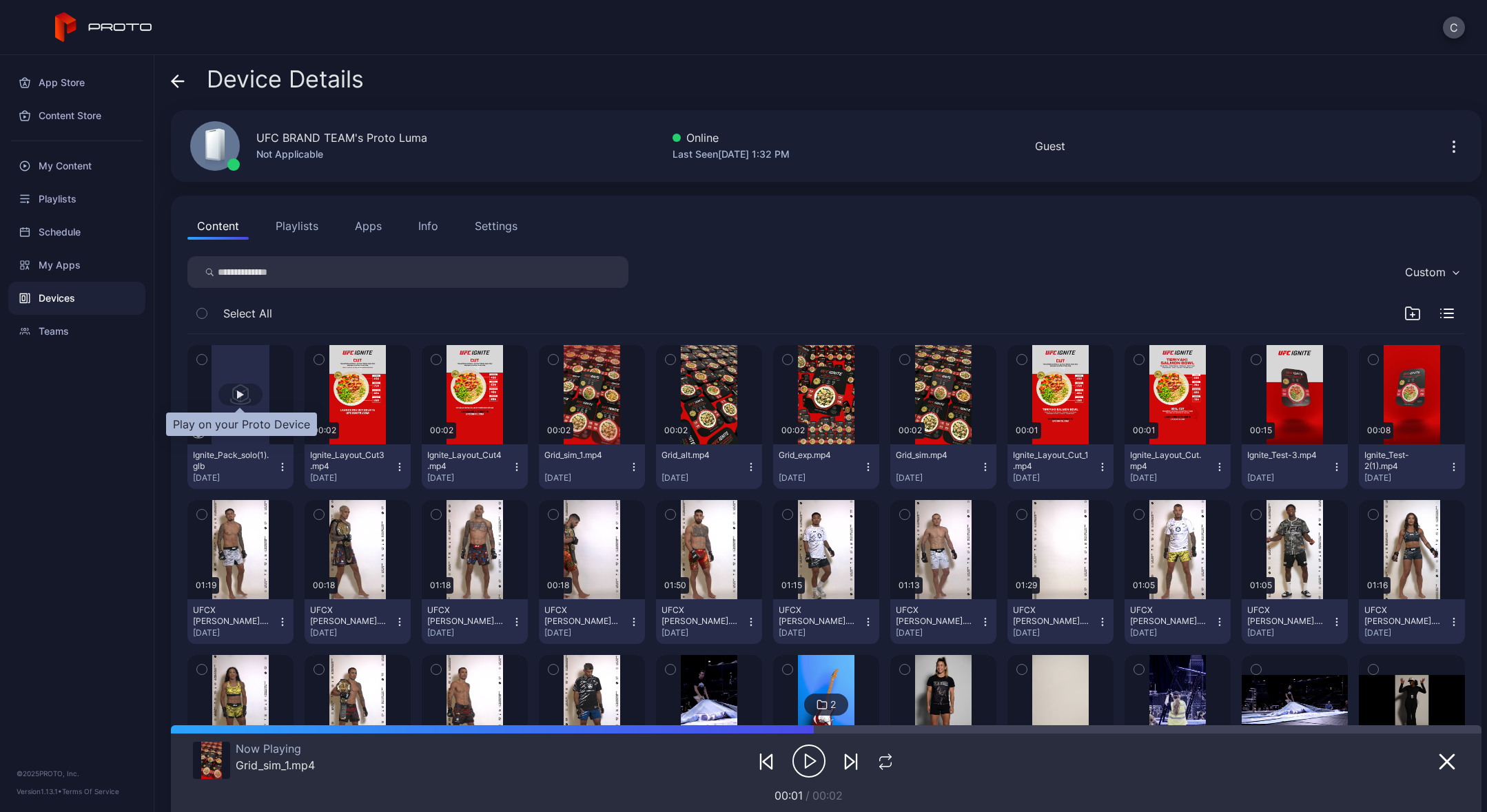
click at [242, 400] on div "button" at bounding box center [241, 394] width 44 height 22
